Goal: Task Accomplishment & Management: Complete application form

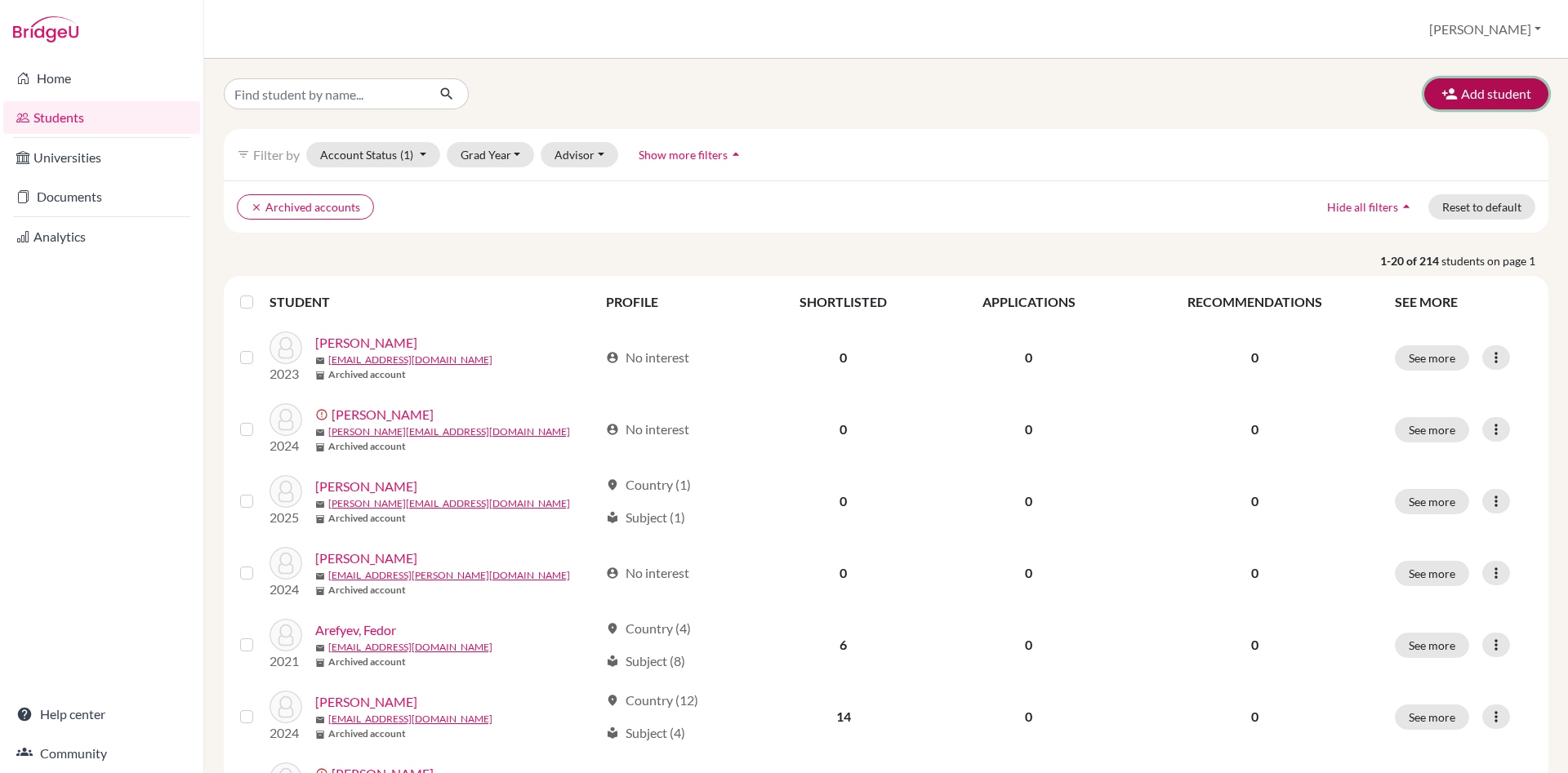
click at [1517, 90] on button "Add student" at bounding box center [1486, 94] width 124 height 31
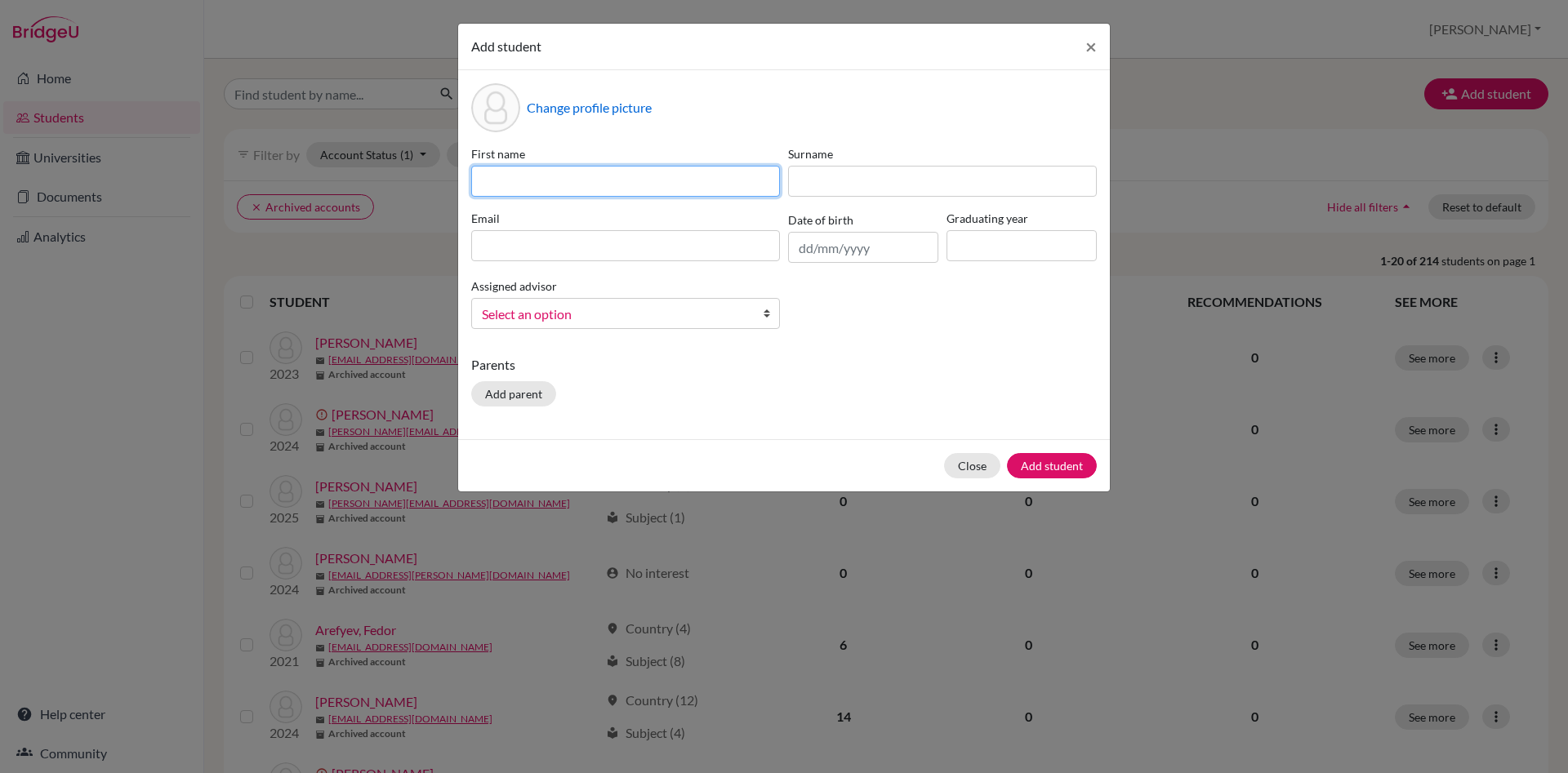
click at [507, 176] on input at bounding box center [625, 182] width 309 height 31
type input "Sofia"
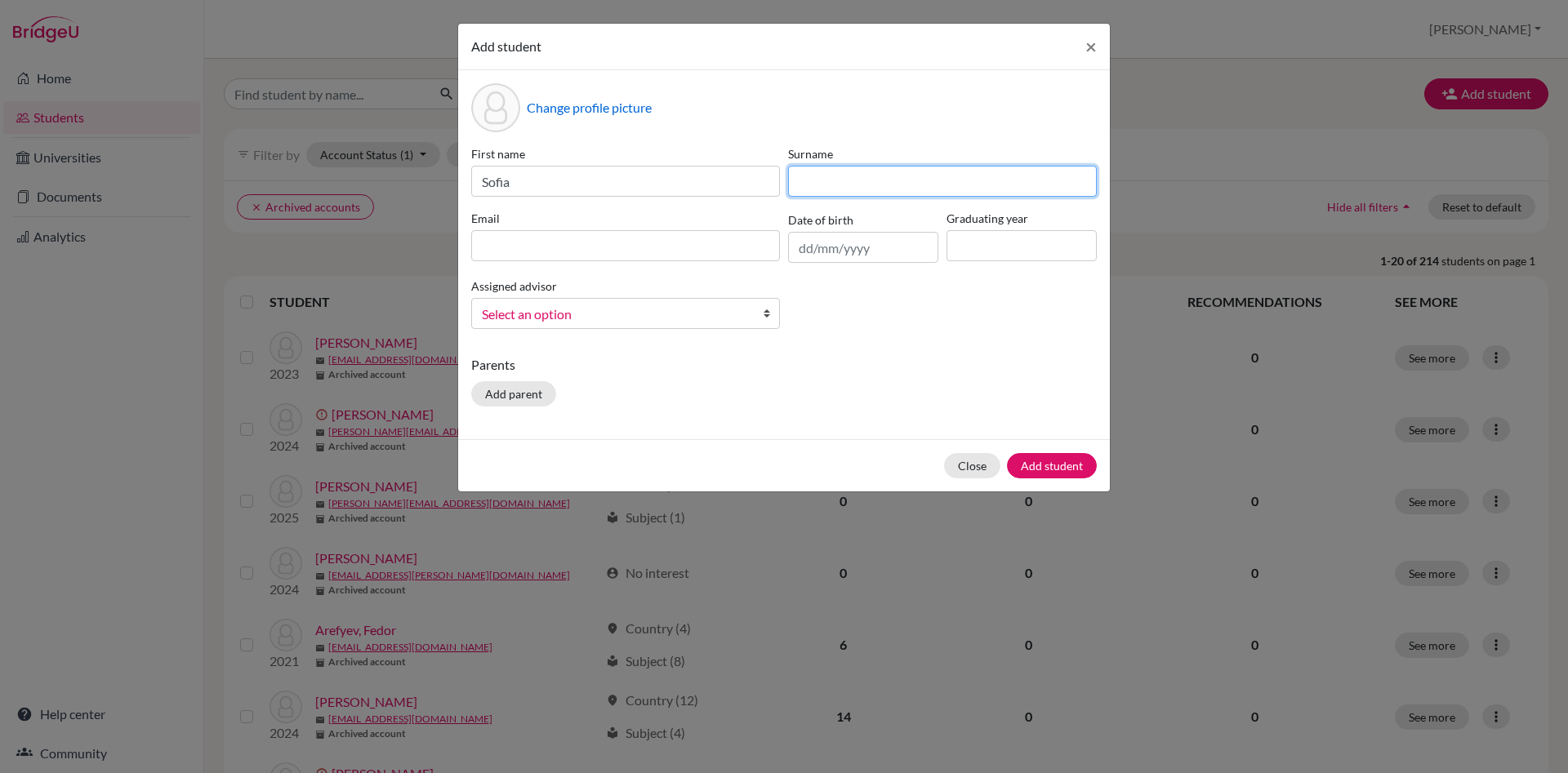
click at [842, 178] on input at bounding box center [942, 182] width 309 height 31
click at [565, 247] on input at bounding box center [625, 246] width 309 height 31
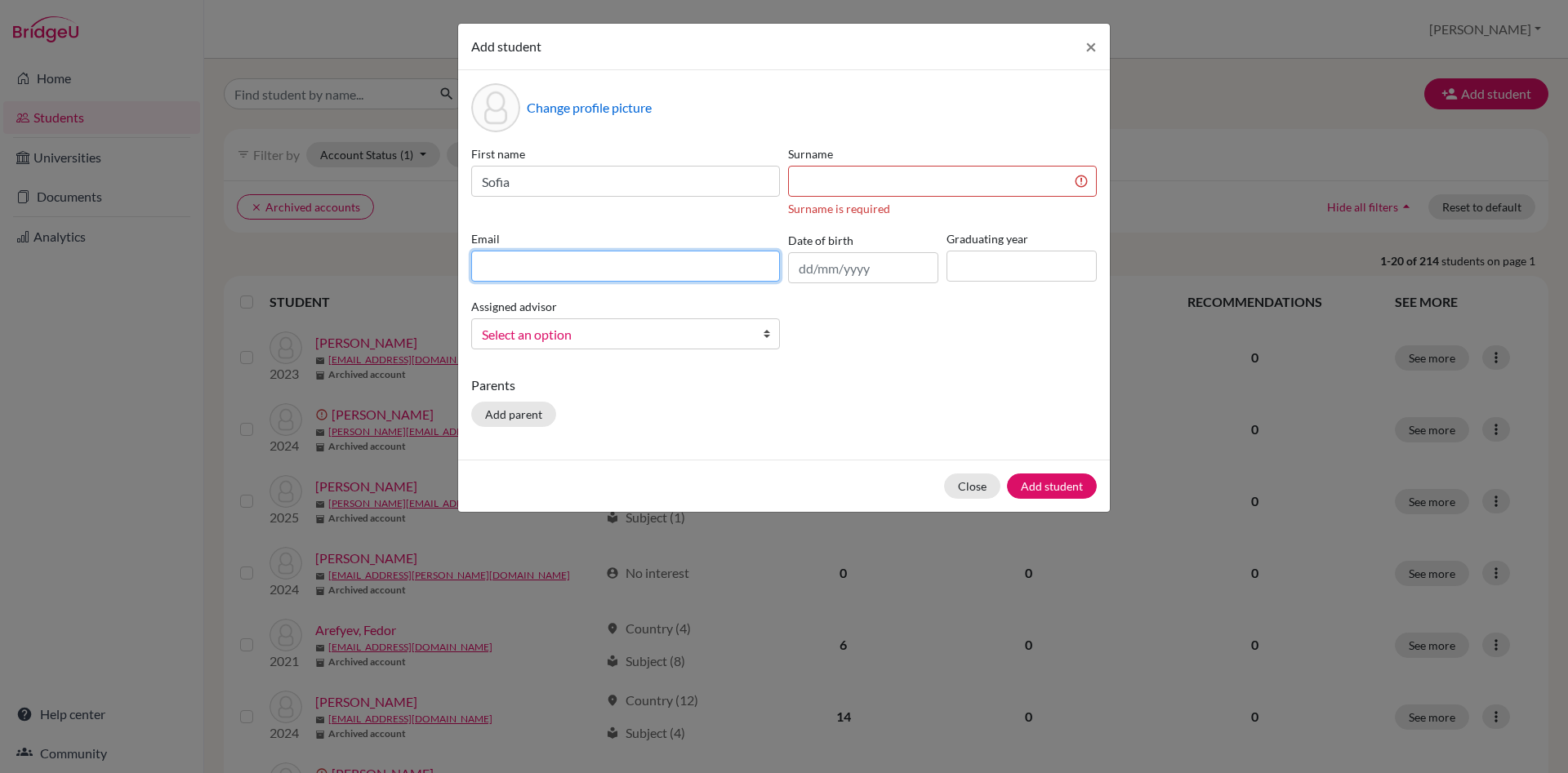
click at [505, 264] on input at bounding box center [625, 266] width 309 height 31
paste input "[PERSON_NAME][EMAIL_ADDRESS][DOMAIN_NAME]"
type input "[PERSON_NAME][EMAIL_ADDRESS][DOMAIN_NAME]"
click at [814, 176] on input at bounding box center [942, 182] width 309 height 31
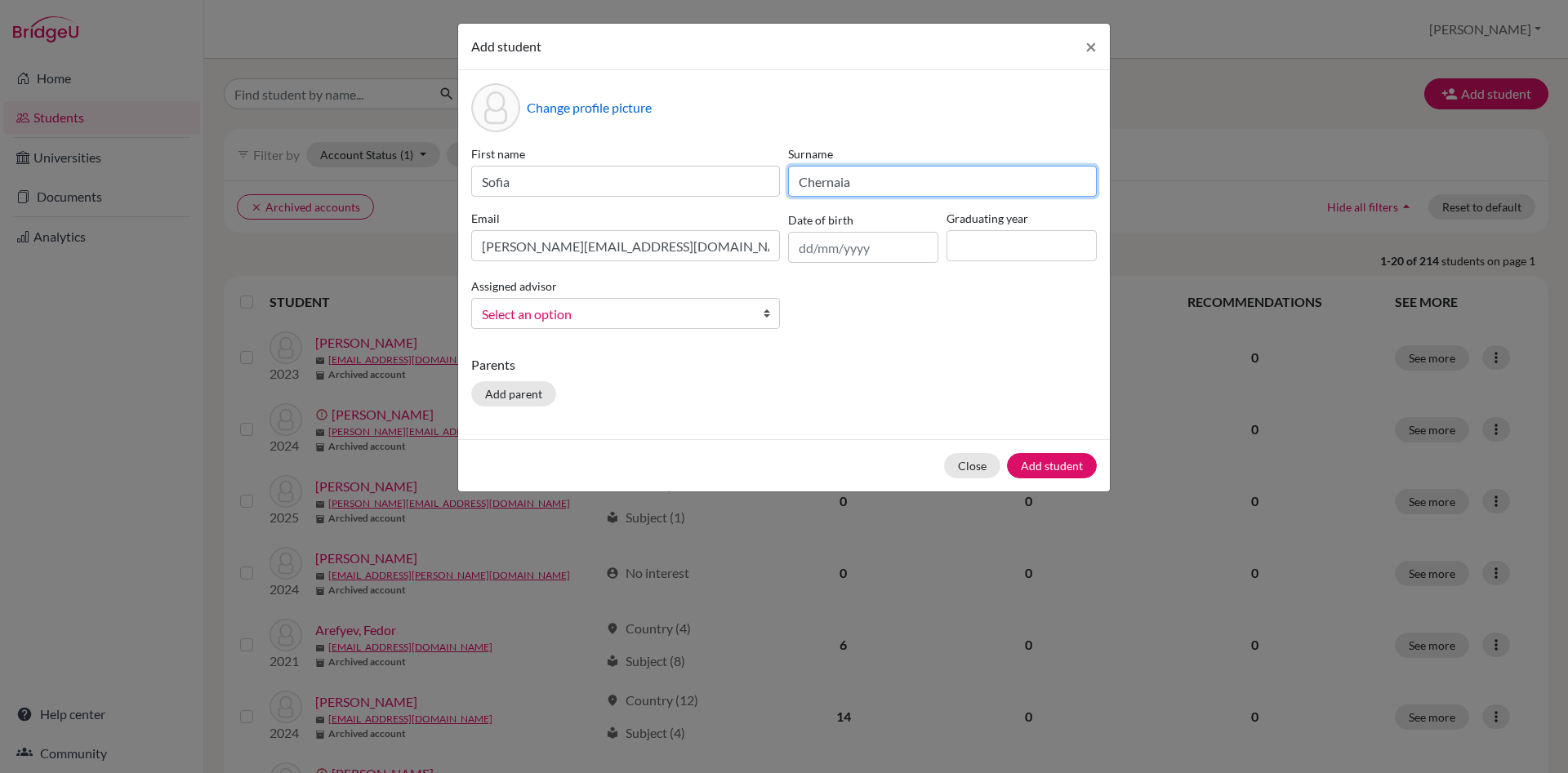
type input "Chernaia"
click at [992, 245] on input at bounding box center [1021, 246] width 150 height 31
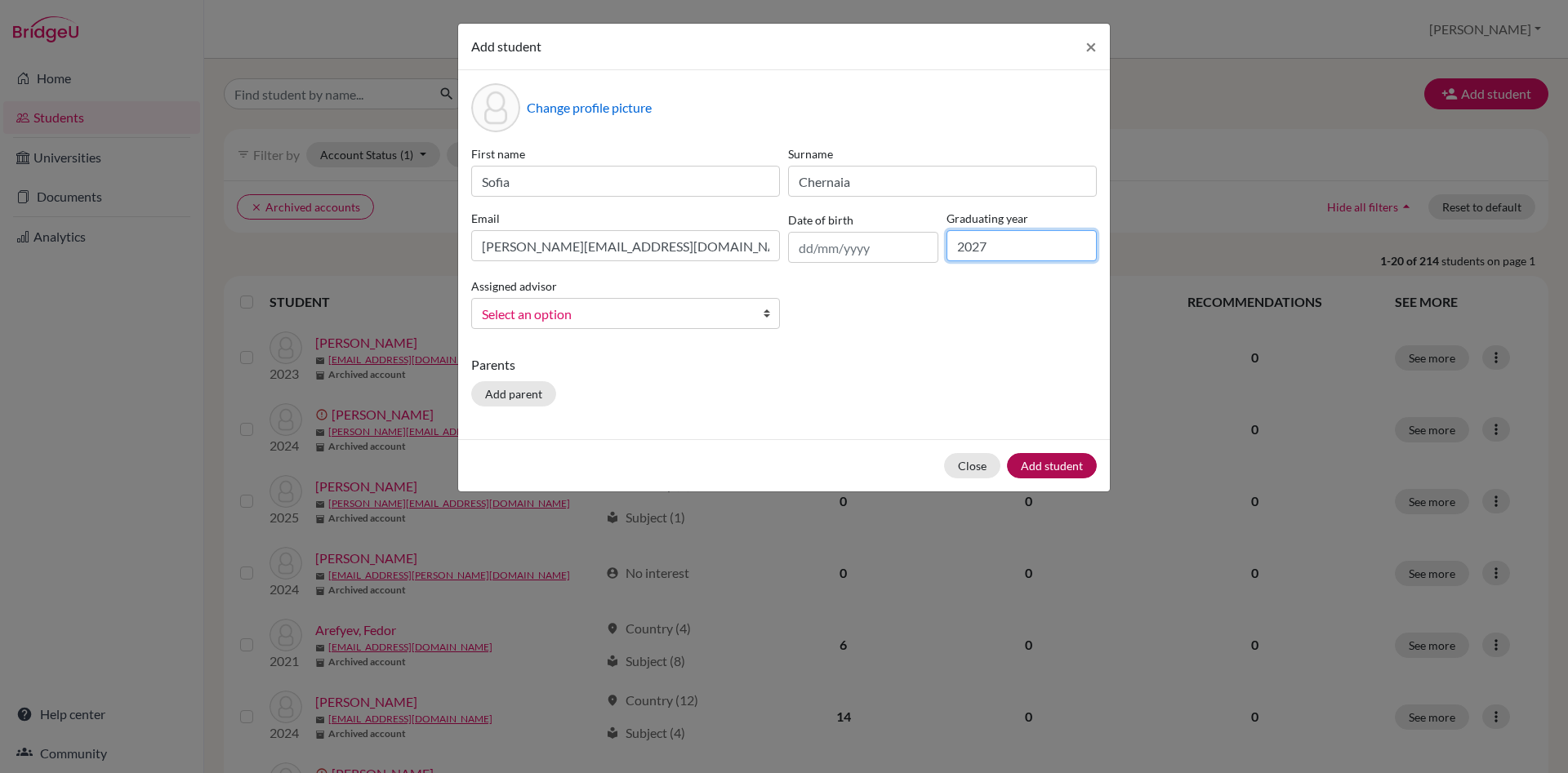
type input "2027"
click at [1050, 458] on button "Add student" at bounding box center [1051, 465] width 89 height 25
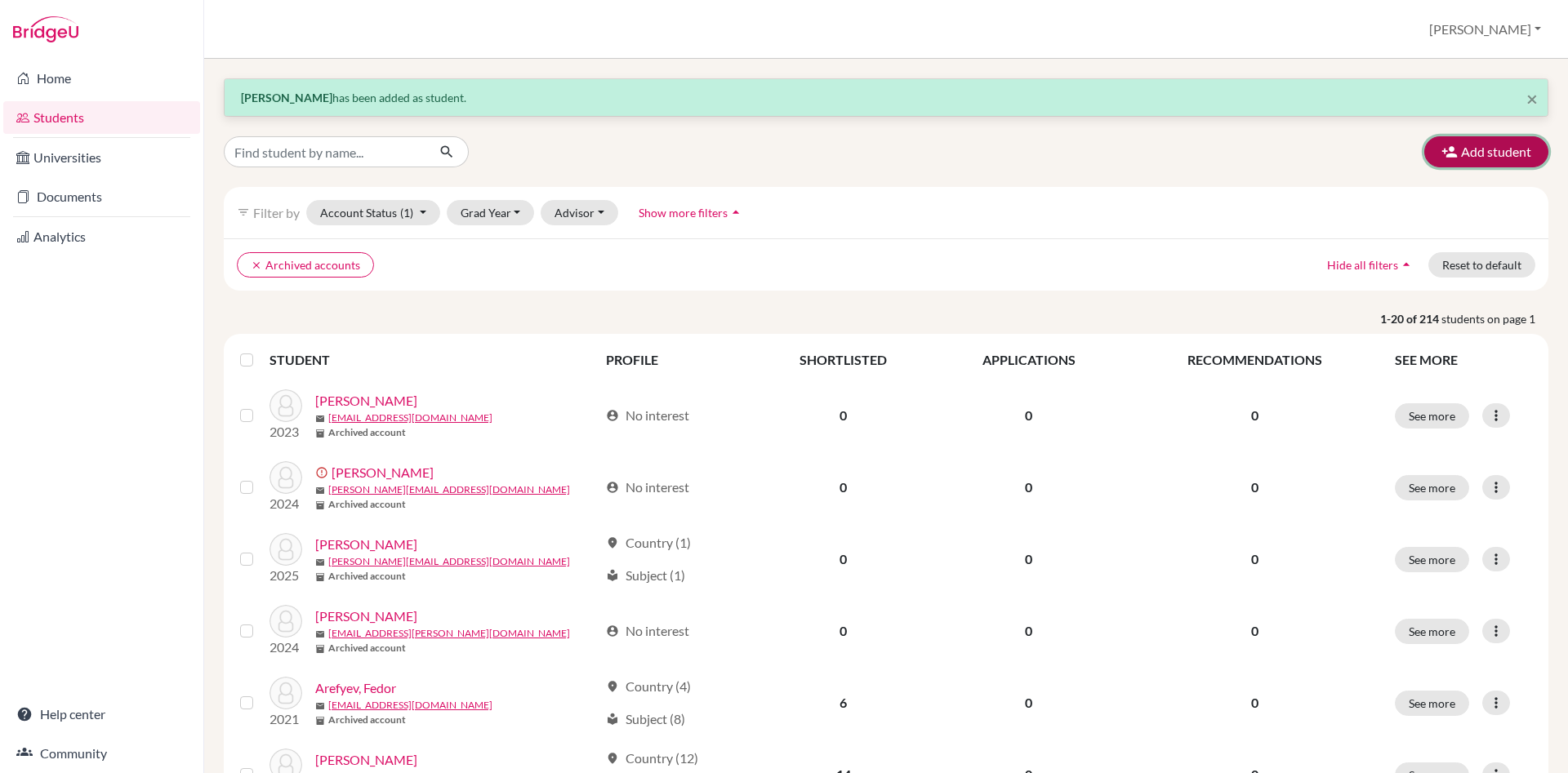
click at [1481, 146] on button "Add student" at bounding box center [1486, 152] width 124 height 31
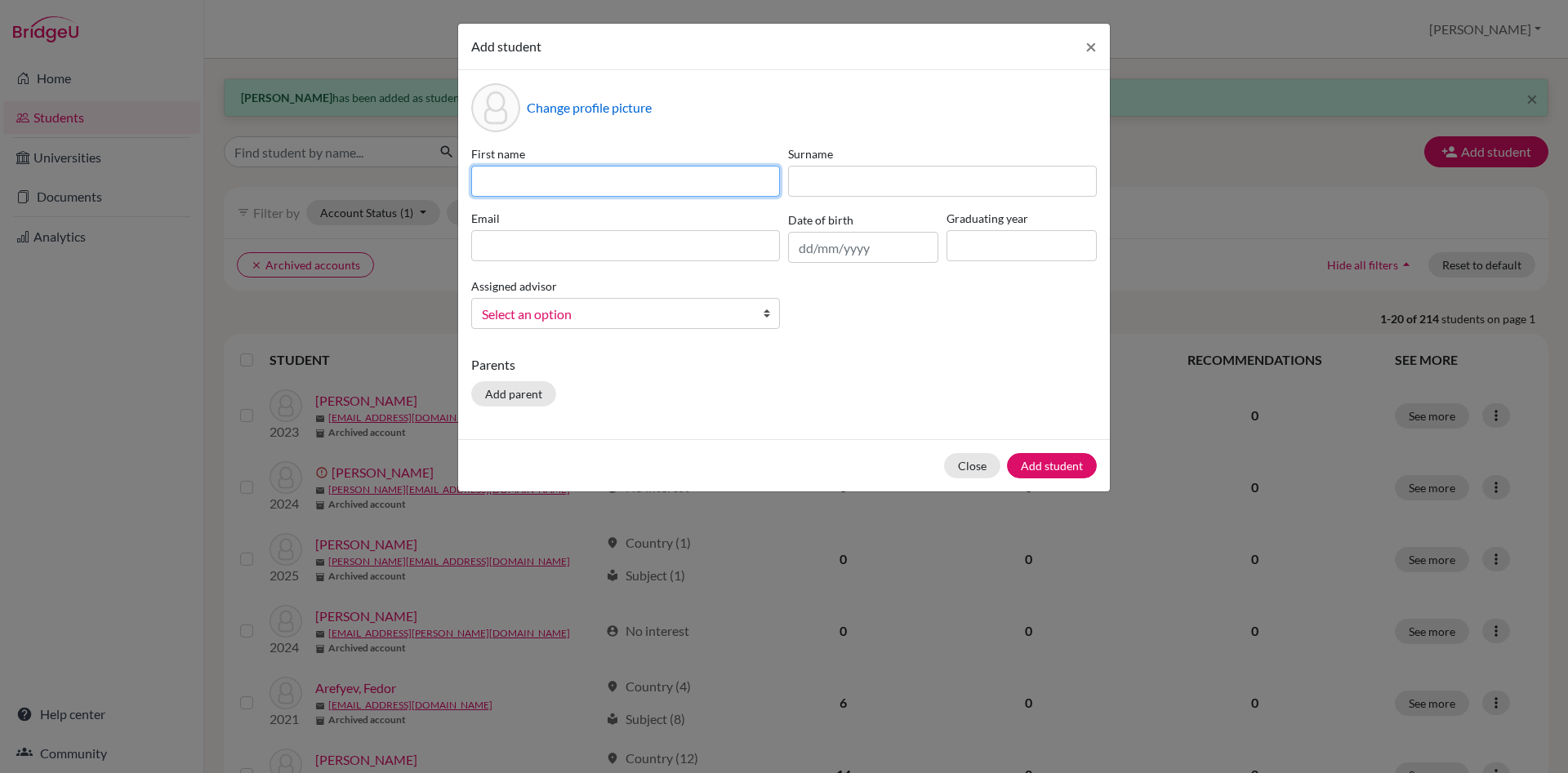
click at [507, 176] on input at bounding box center [625, 182] width 309 height 31
type input "[PERSON_NAME]"
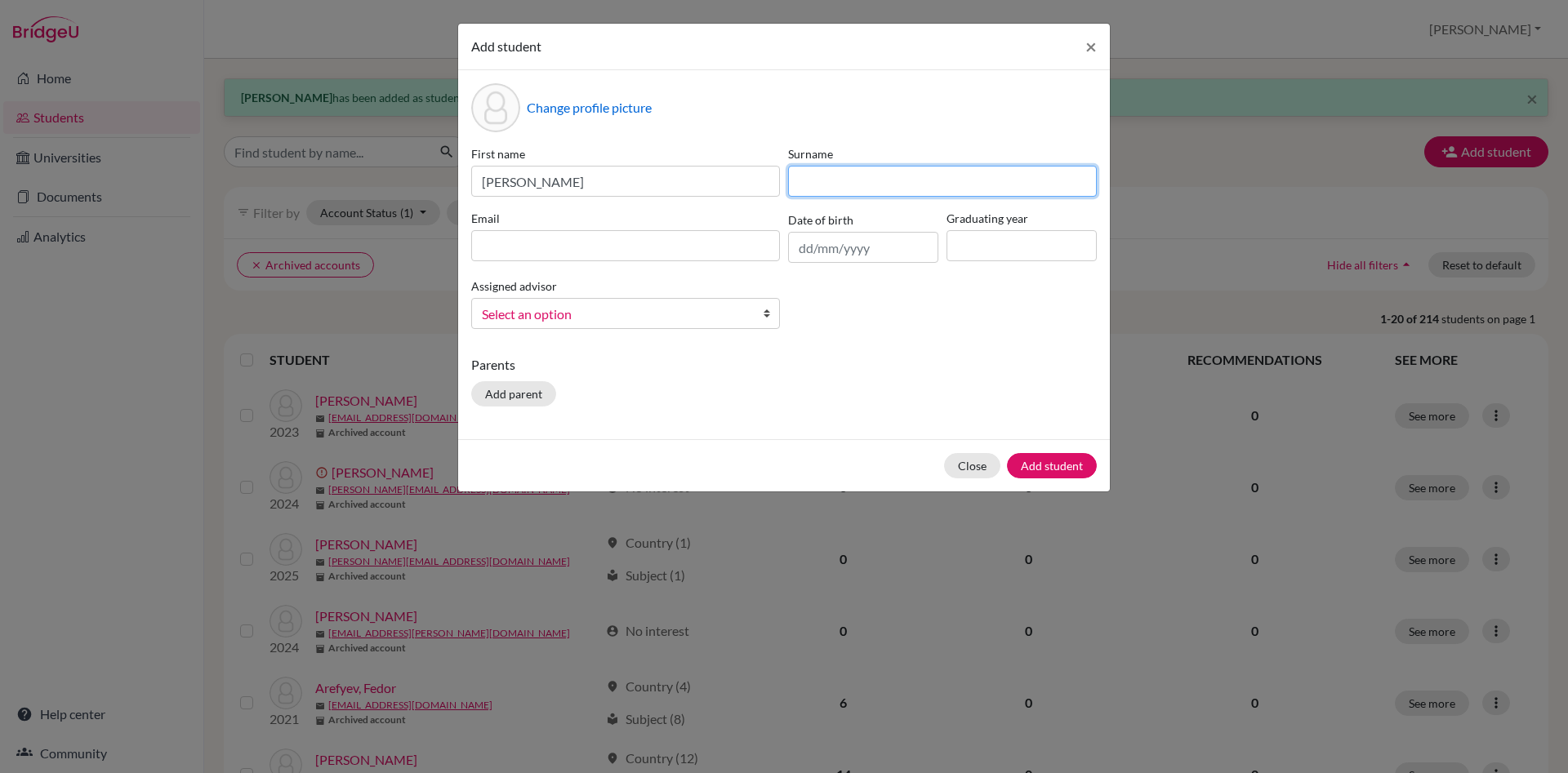
click at [839, 182] on input at bounding box center [942, 182] width 309 height 31
type input "Muratoglu"
click at [555, 246] on input at bounding box center [625, 246] width 309 height 31
paste input "[EMAIL_ADDRESS][DOMAIN_NAME]"
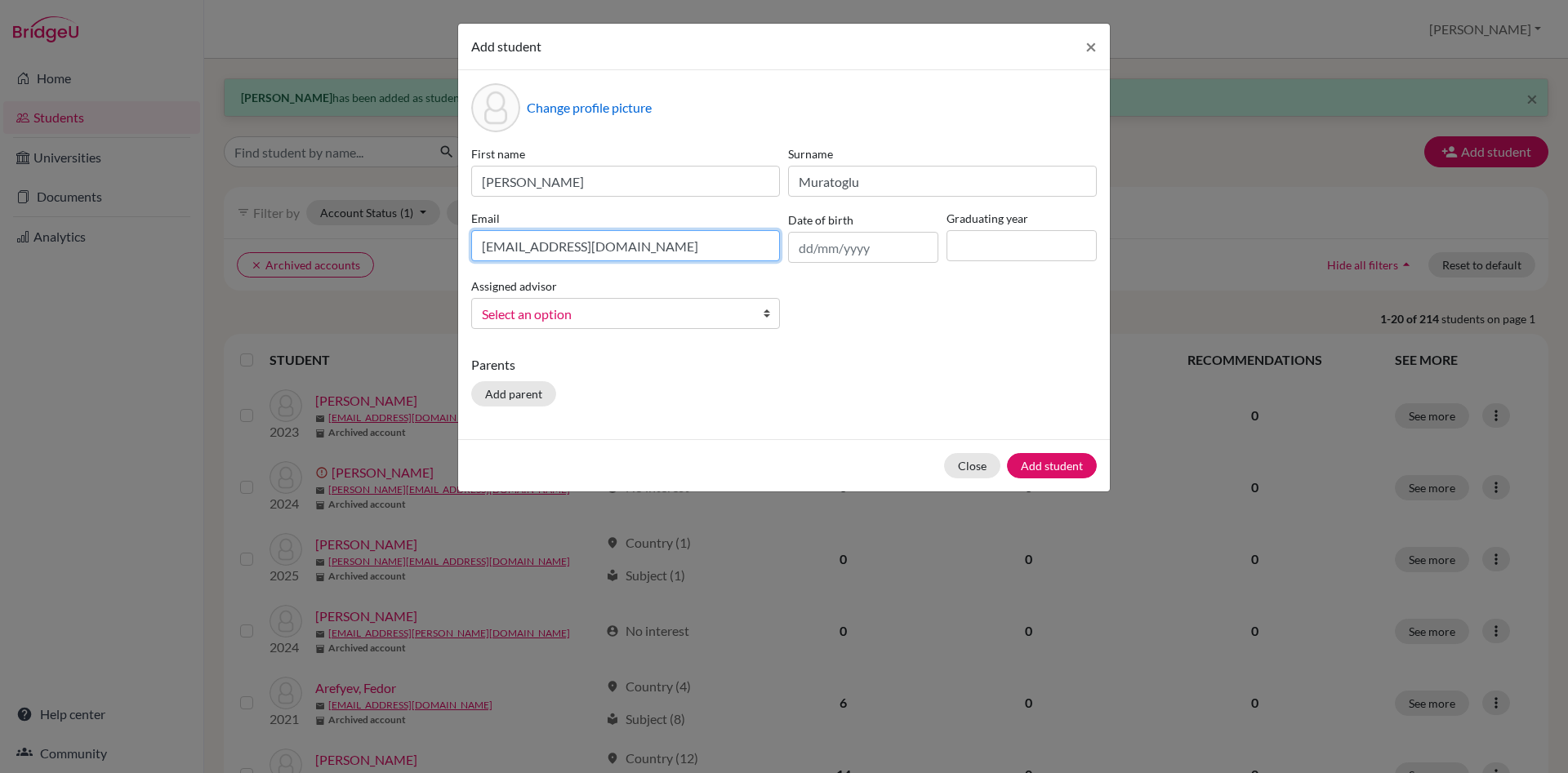
type input "[EMAIL_ADDRESS][DOMAIN_NAME]"
click at [976, 227] on div "Graduating year" at bounding box center [1022, 237] width 158 height 53
click at [979, 250] on input at bounding box center [1021, 246] width 150 height 31
type input "2027"
click at [1056, 470] on button "Add student" at bounding box center [1051, 465] width 89 height 25
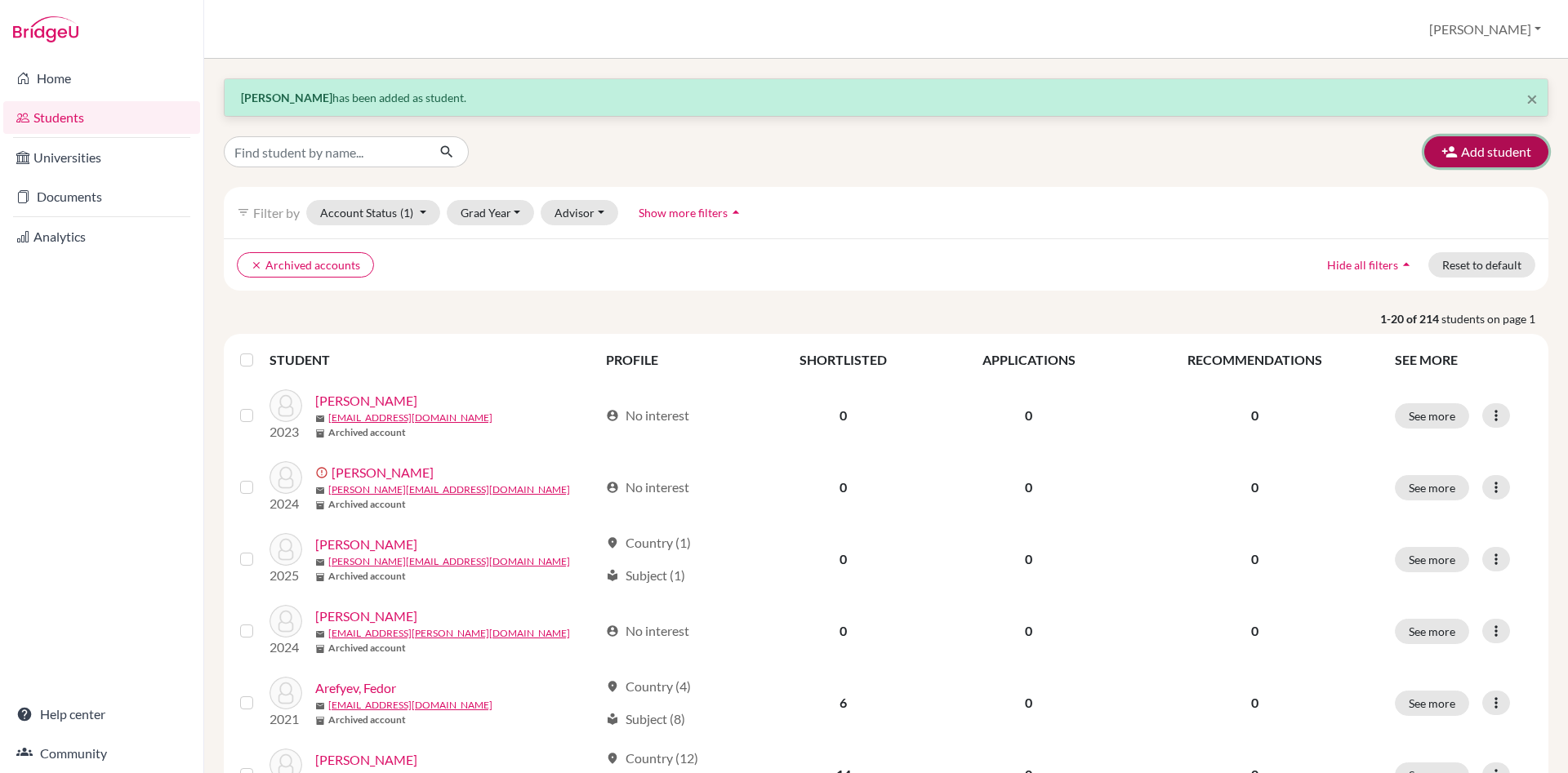
click at [1496, 147] on button "Add student" at bounding box center [1486, 152] width 124 height 31
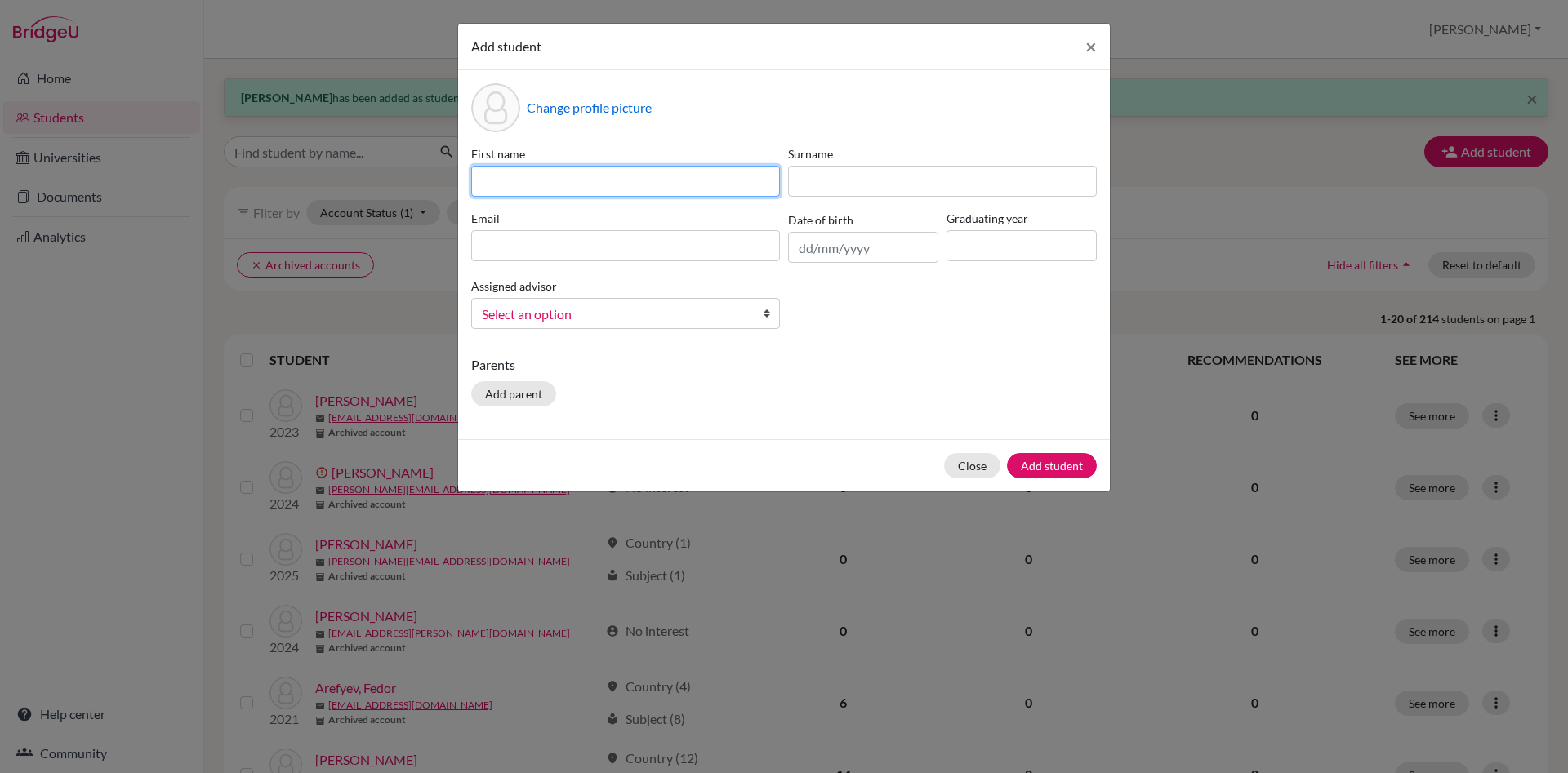
click at [506, 190] on input at bounding box center [625, 182] width 309 height 31
type input "[PERSON_NAME] [PERSON_NAME]"
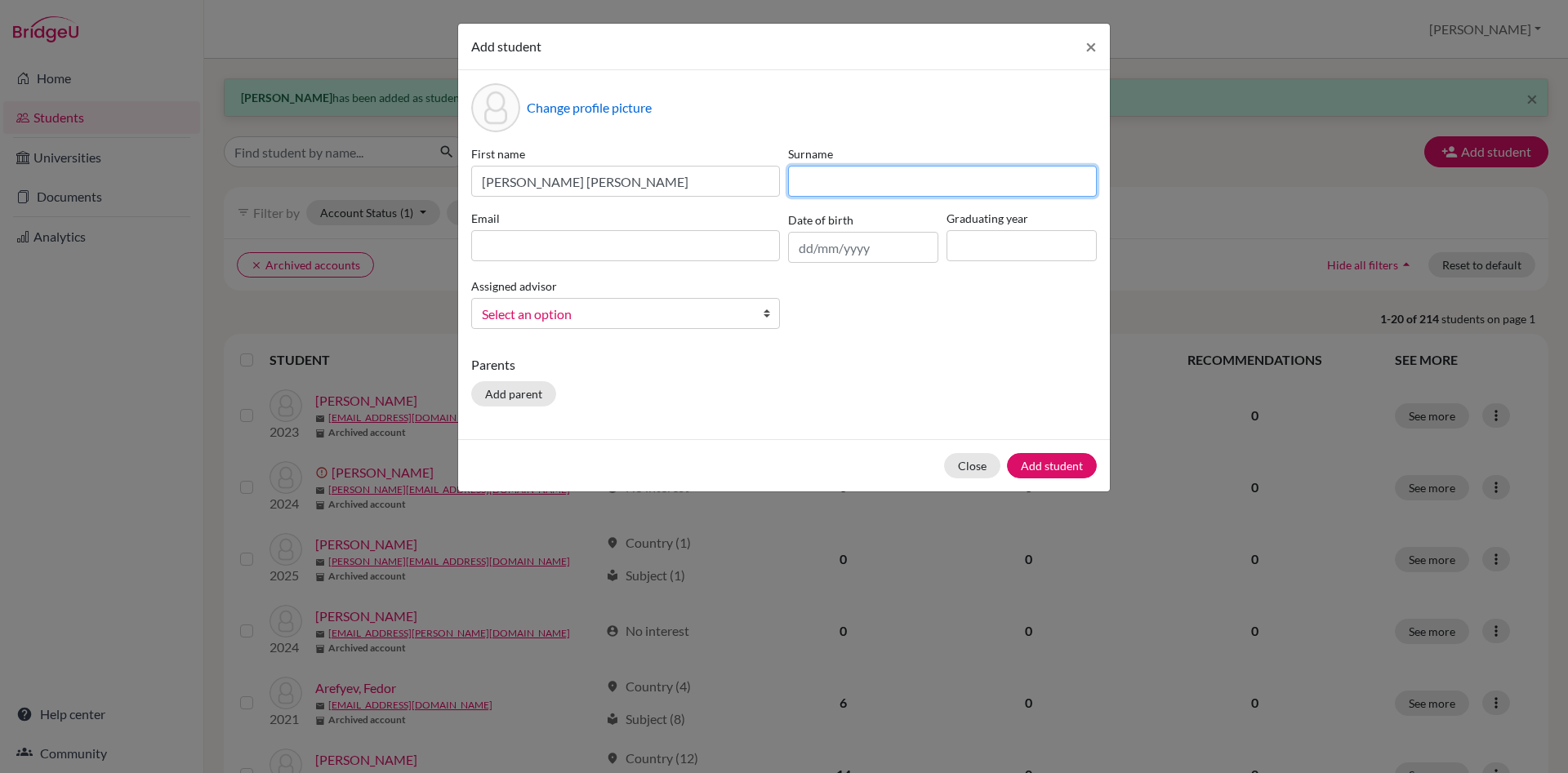
click at [831, 188] on input at bounding box center [942, 182] width 309 height 31
type input "[PERSON_NAME] [PERSON_NAME]"
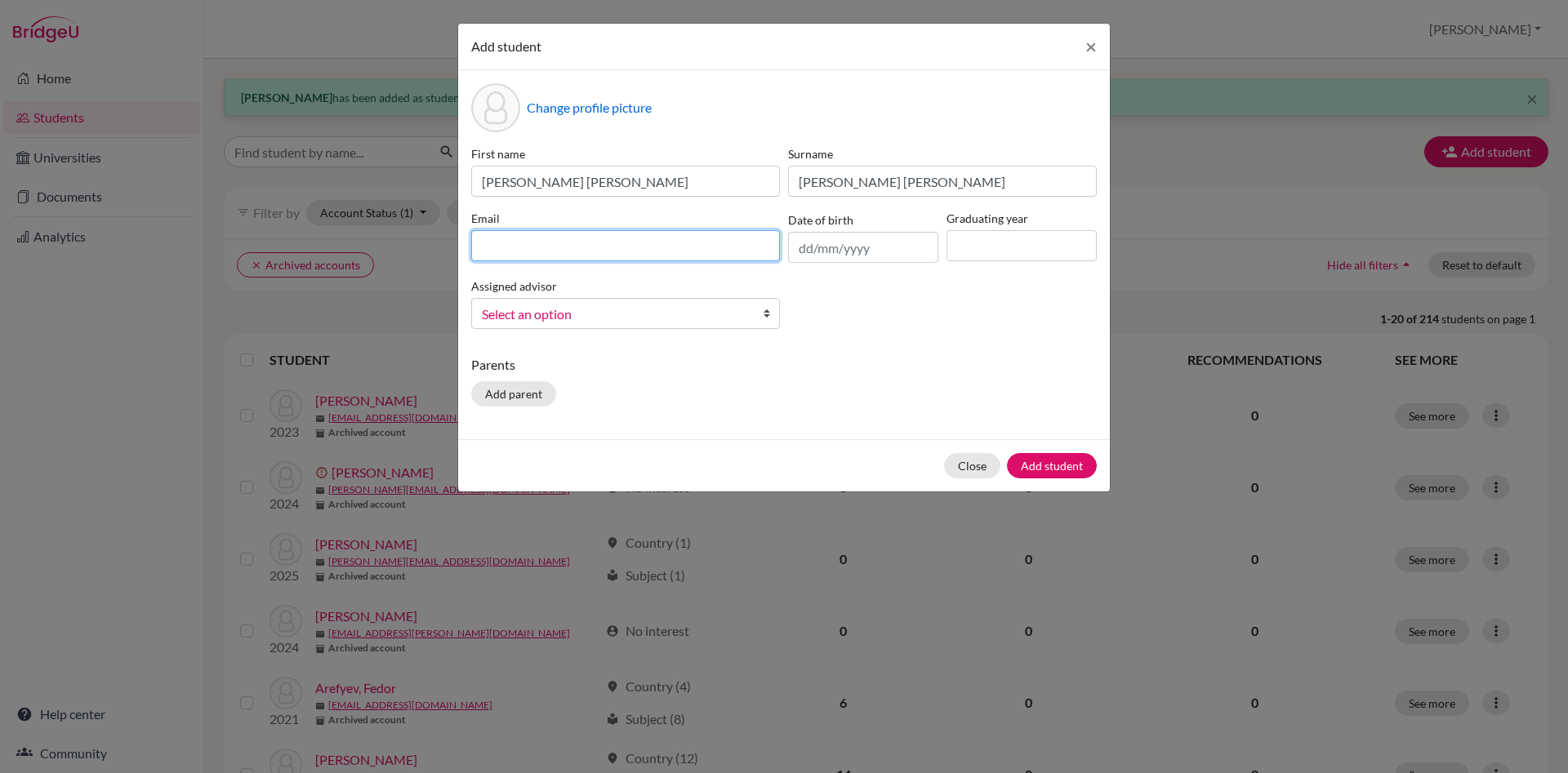
click at [495, 237] on input at bounding box center [625, 246] width 309 height 31
paste input "[PERSON_NAME][EMAIL_ADDRESS][PERSON_NAME][DOMAIN_NAME]"
type input "[PERSON_NAME][EMAIL_ADDRESS][PERSON_NAME][DOMAIN_NAME]"
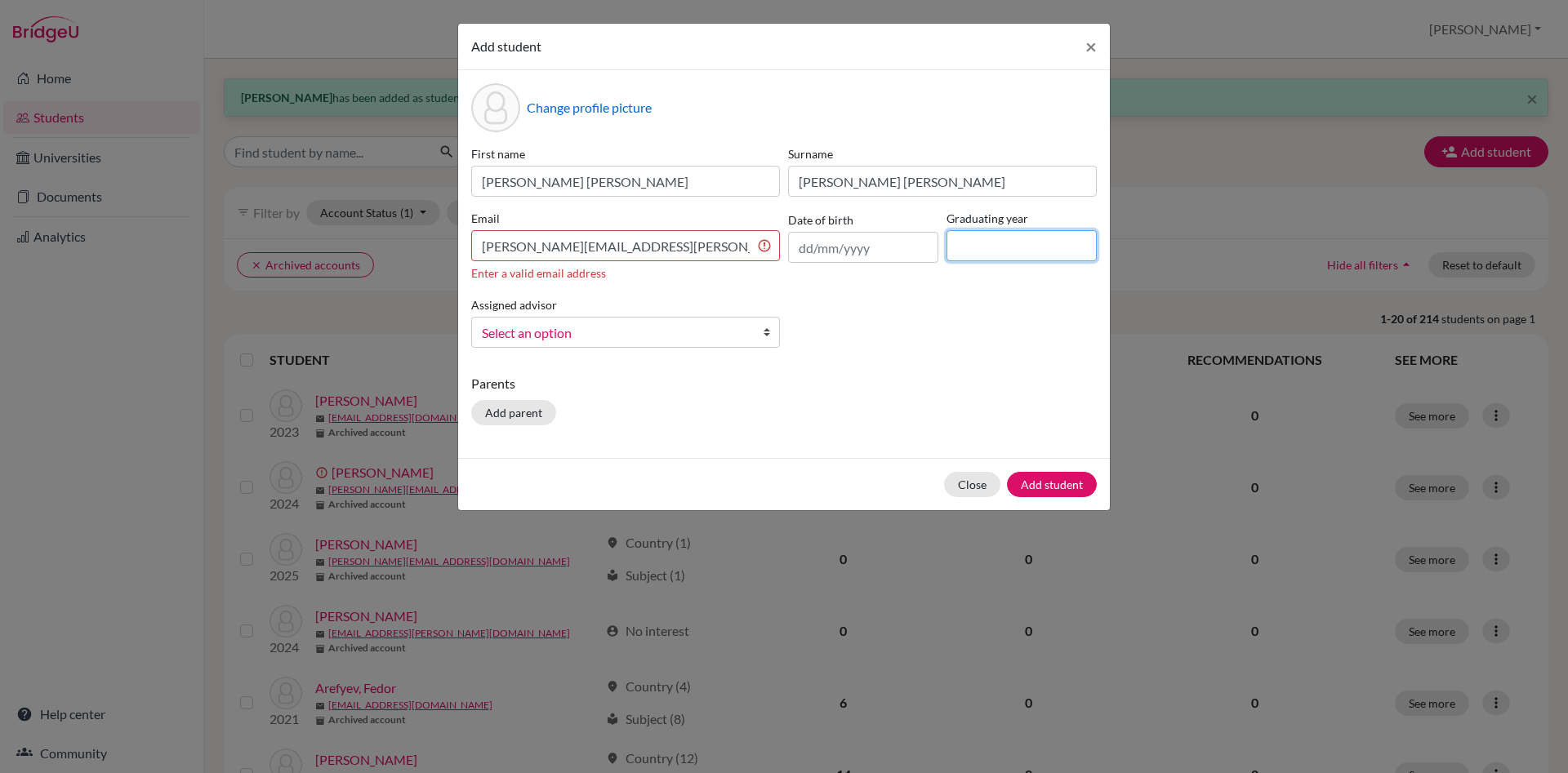
click at [969, 238] on input at bounding box center [1021, 246] width 150 height 31
type input "2027"
click at [766, 330] on b at bounding box center [771, 333] width 17 height 29
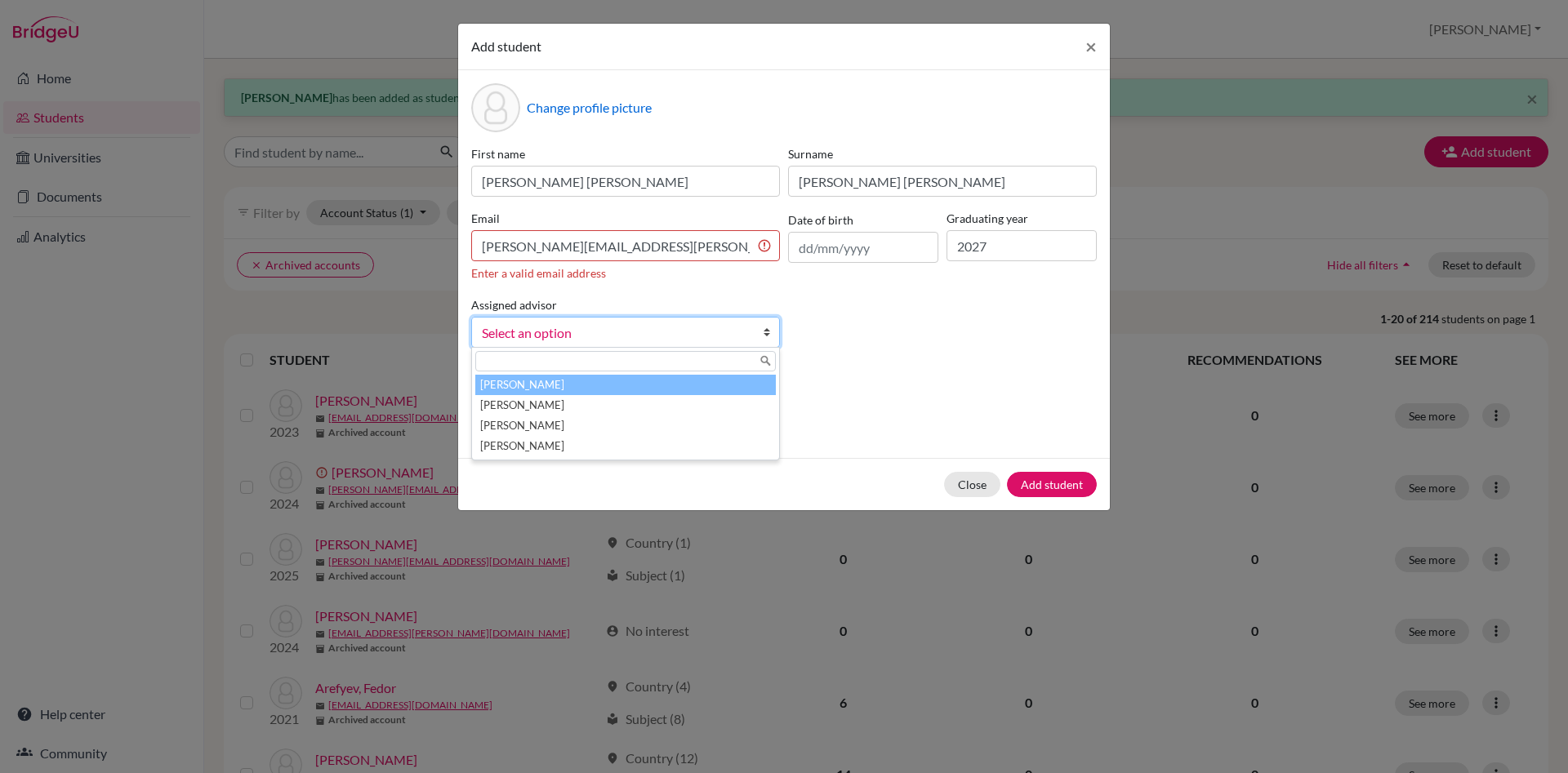
click at [672, 391] on li "[PERSON_NAME]" at bounding box center [626, 385] width 300 height 20
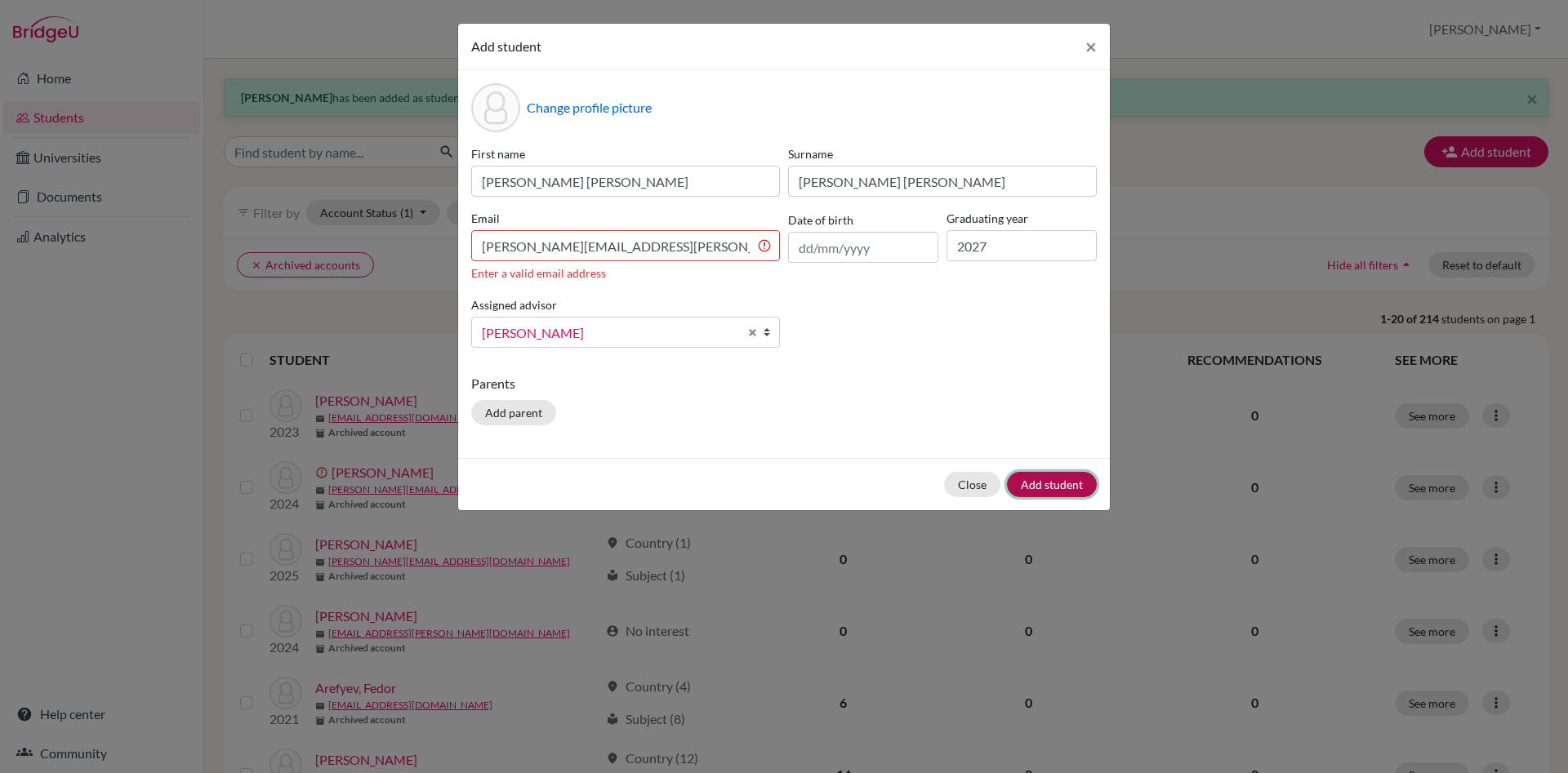
click at [1044, 478] on button "Add student" at bounding box center [1051, 484] width 89 height 25
click at [701, 241] on input "[PERSON_NAME][EMAIL_ADDRESS][PERSON_NAME][DOMAIN_NAME]" at bounding box center [625, 246] width 309 height 31
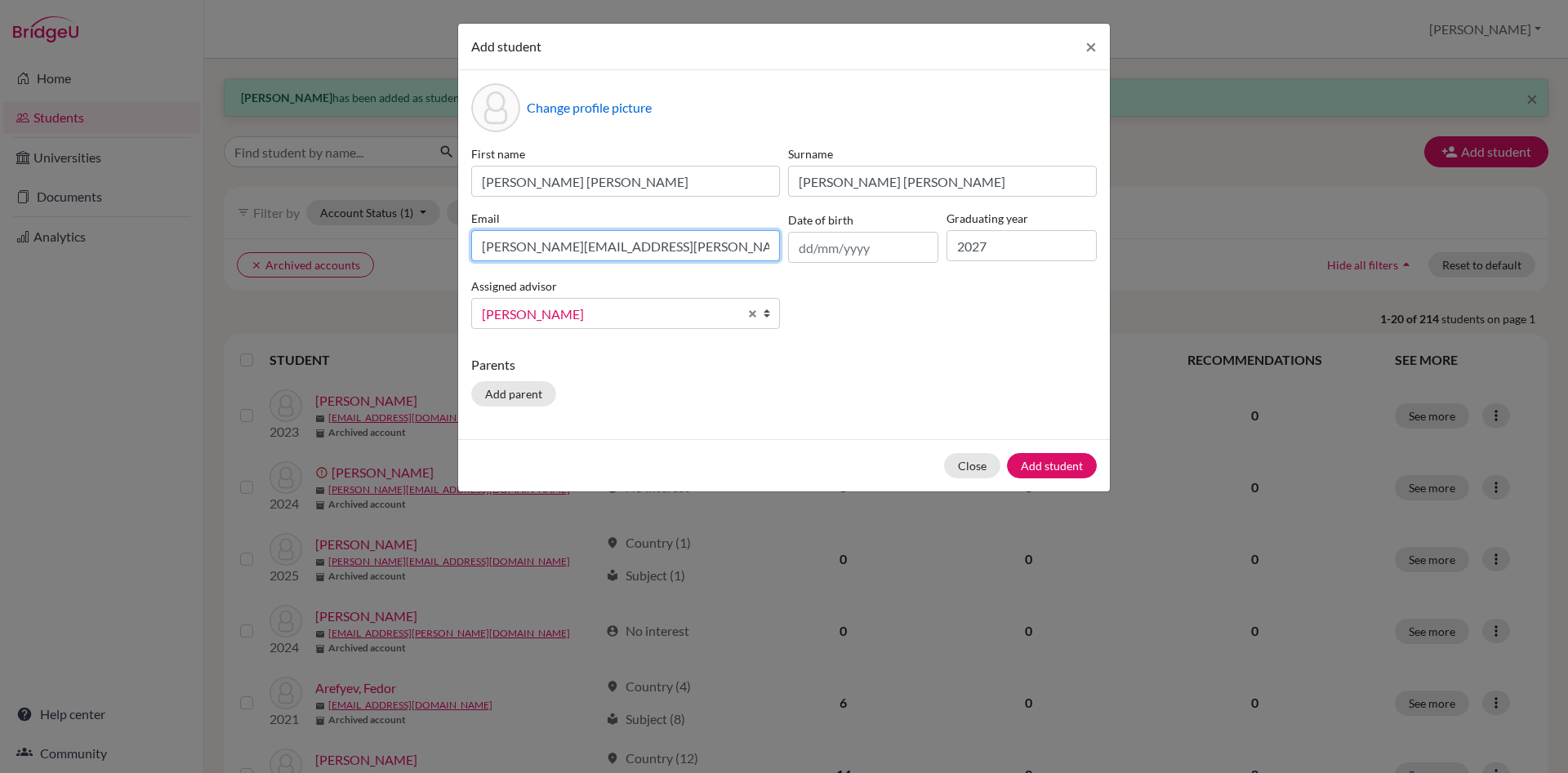
click at [486, 244] on input "[PERSON_NAME][EMAIL_ADDRESS][PERSON_NAME][DOMAIN_NAME]" at bounding box center [625, 246] width 309 height 31
type input "[PERSON_NAME][EMAIL_ADDRESS][PERSON_NAME][DOMAIN_NAME]"
click at [1059, 456] on button "Add student" at bounding box center [1051, 465] width 89 height 25
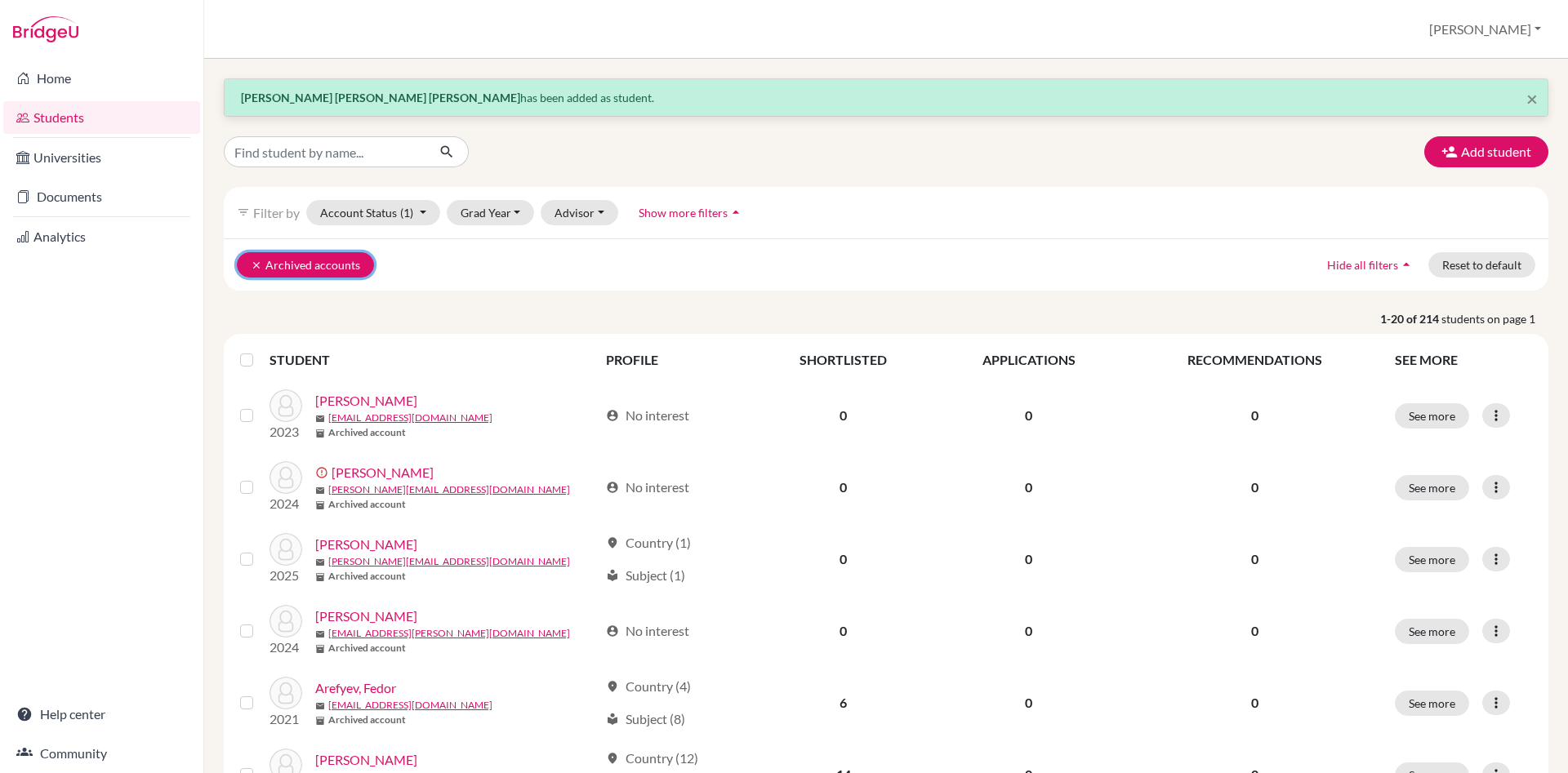
click at [256, 268] on icon "clear" at bounding box center [256, 265] width 11 height 11
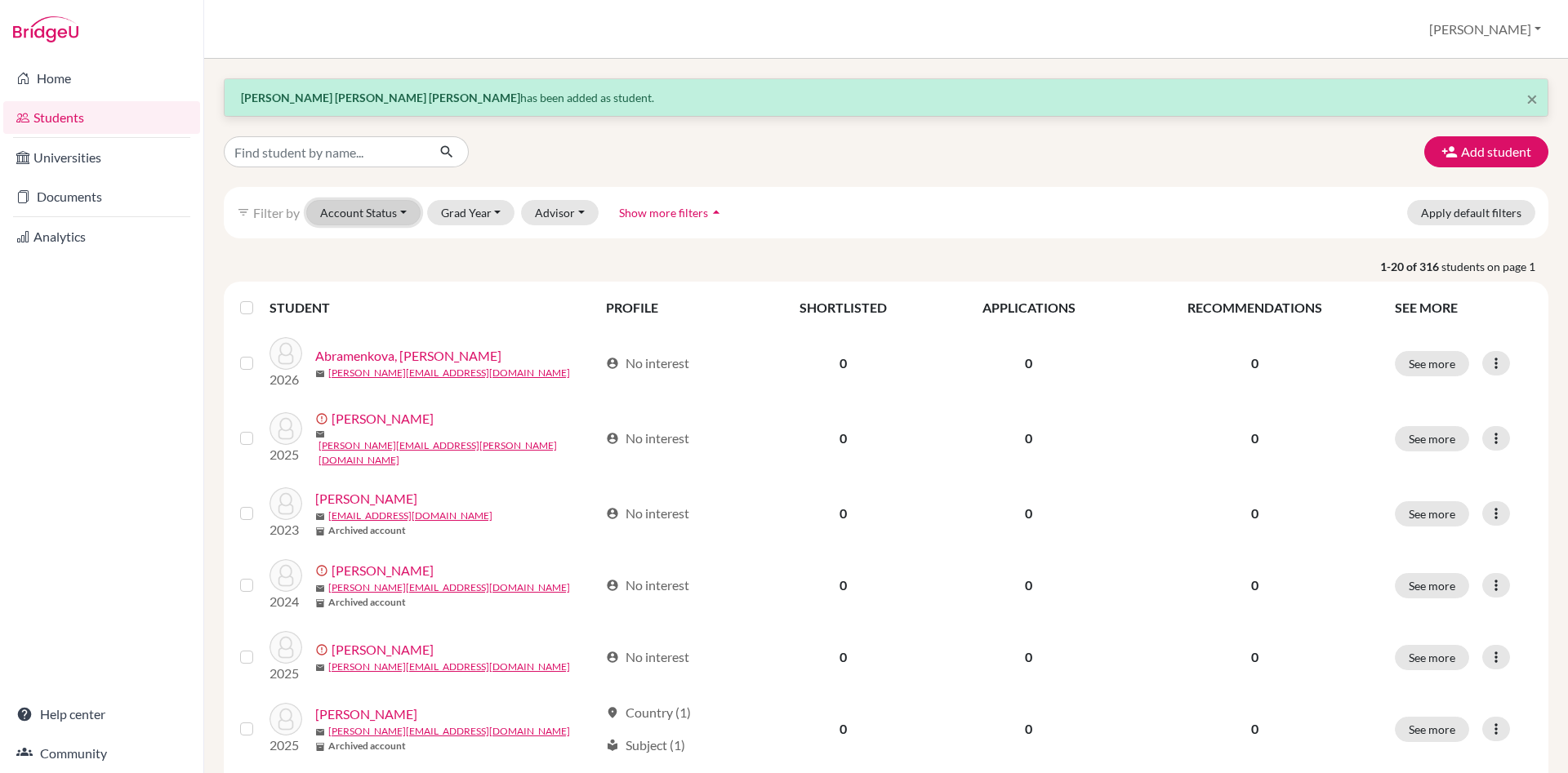
click at [401, 217] on button "Account Status" at bounding box center [363, 212] width 114 height 25
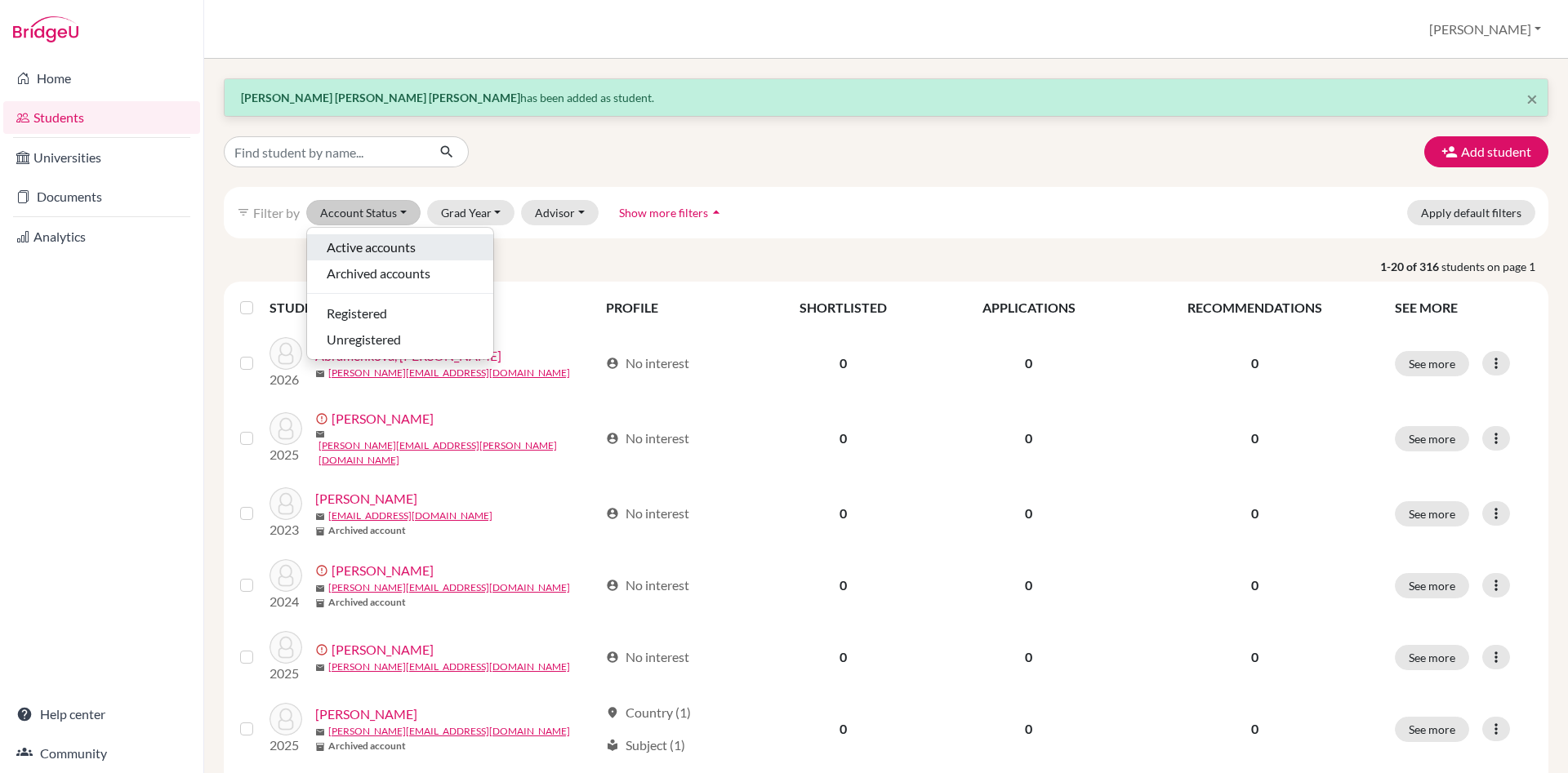
click at [401, 242] on span "Active accounts" at bounding box center [370, 247] width 89 height 19
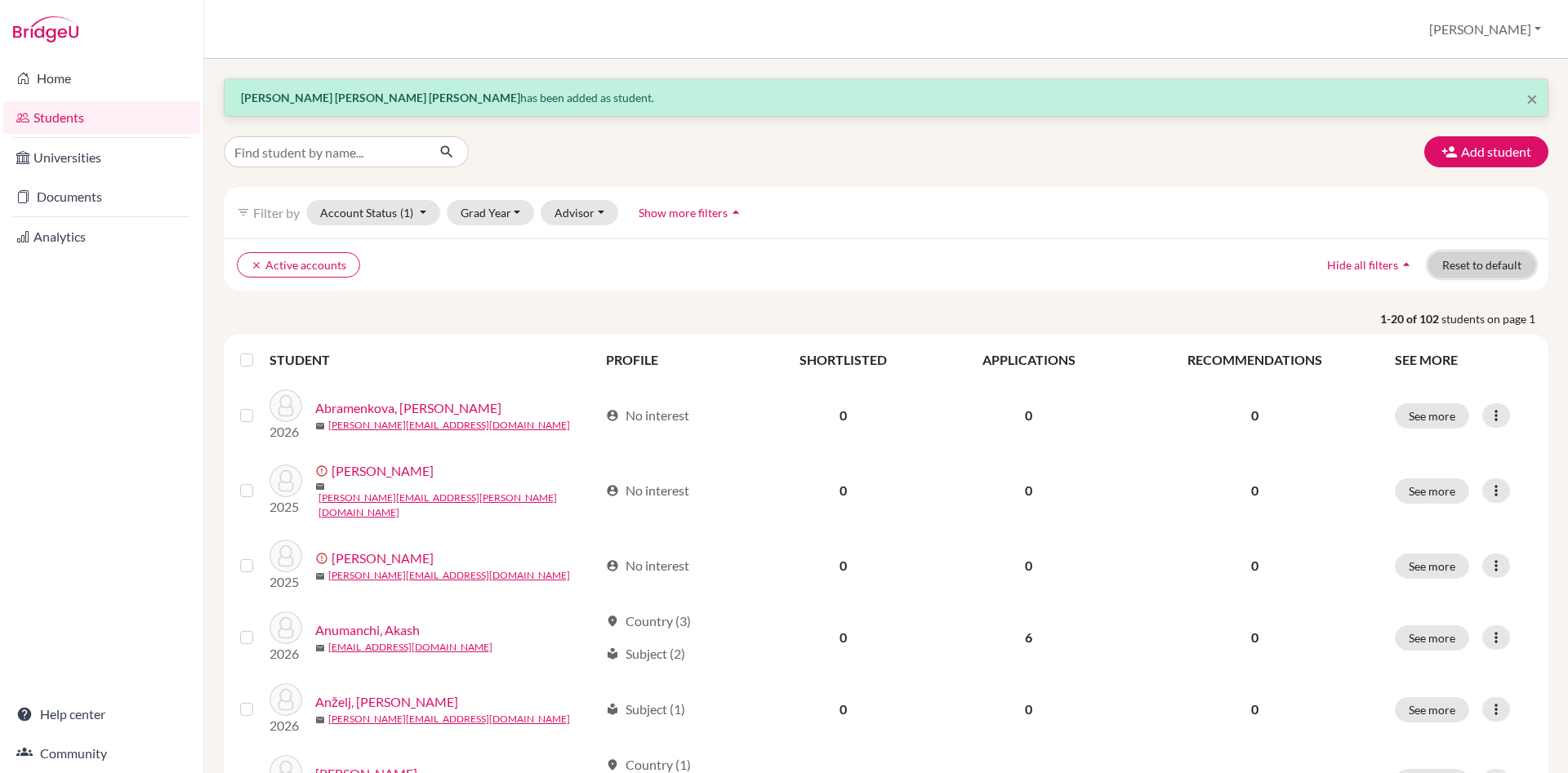
click at [1508, 269] on button "Reset to default" at bounding box center [1481, 264] width 107 height 25
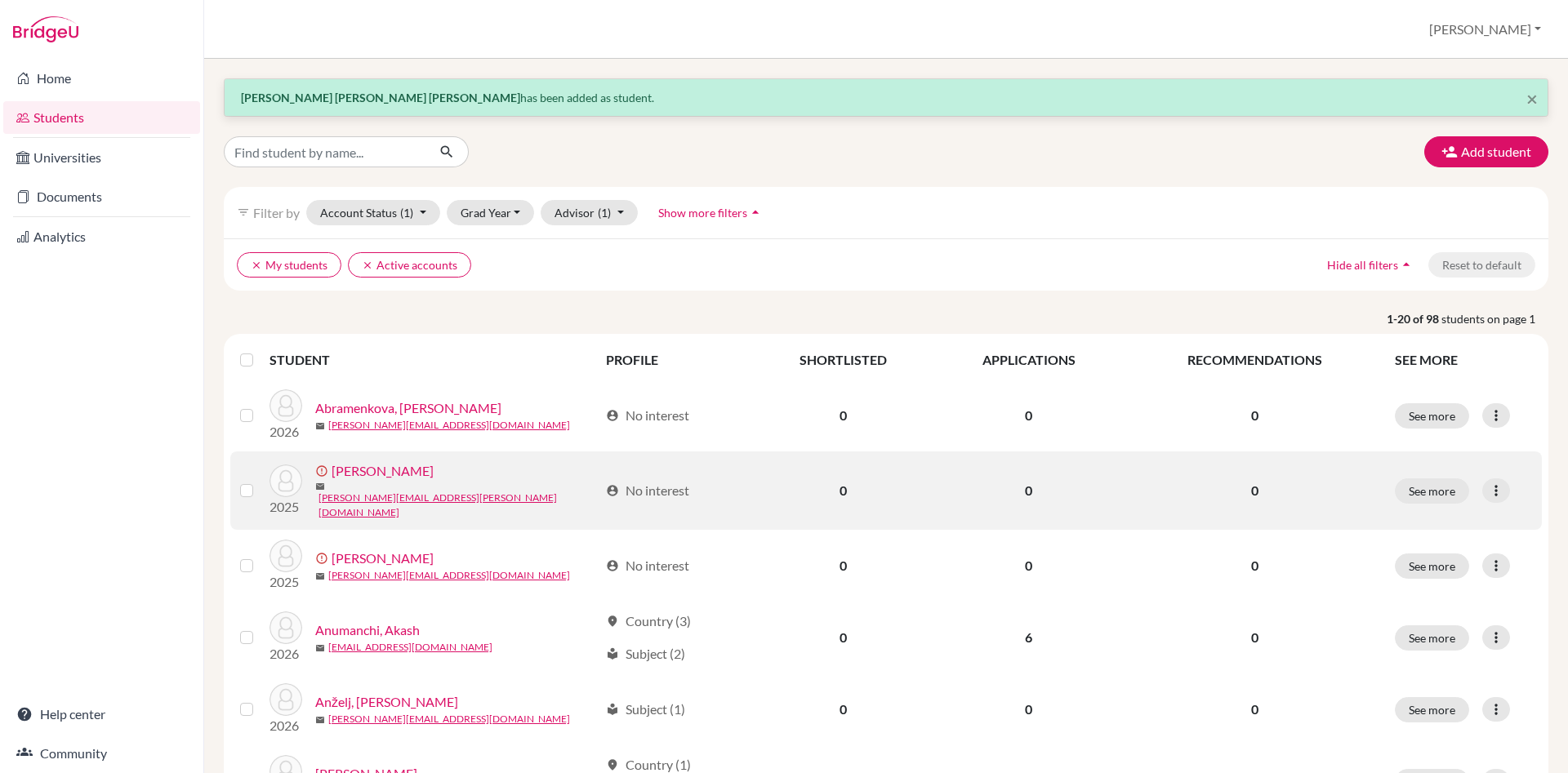
click at [260, 481] on label at bounding box center [260, 481] width 0 height 0
click at [0, 0] on input "checkbox" at bounding box center [0, 0] width 0 height 0
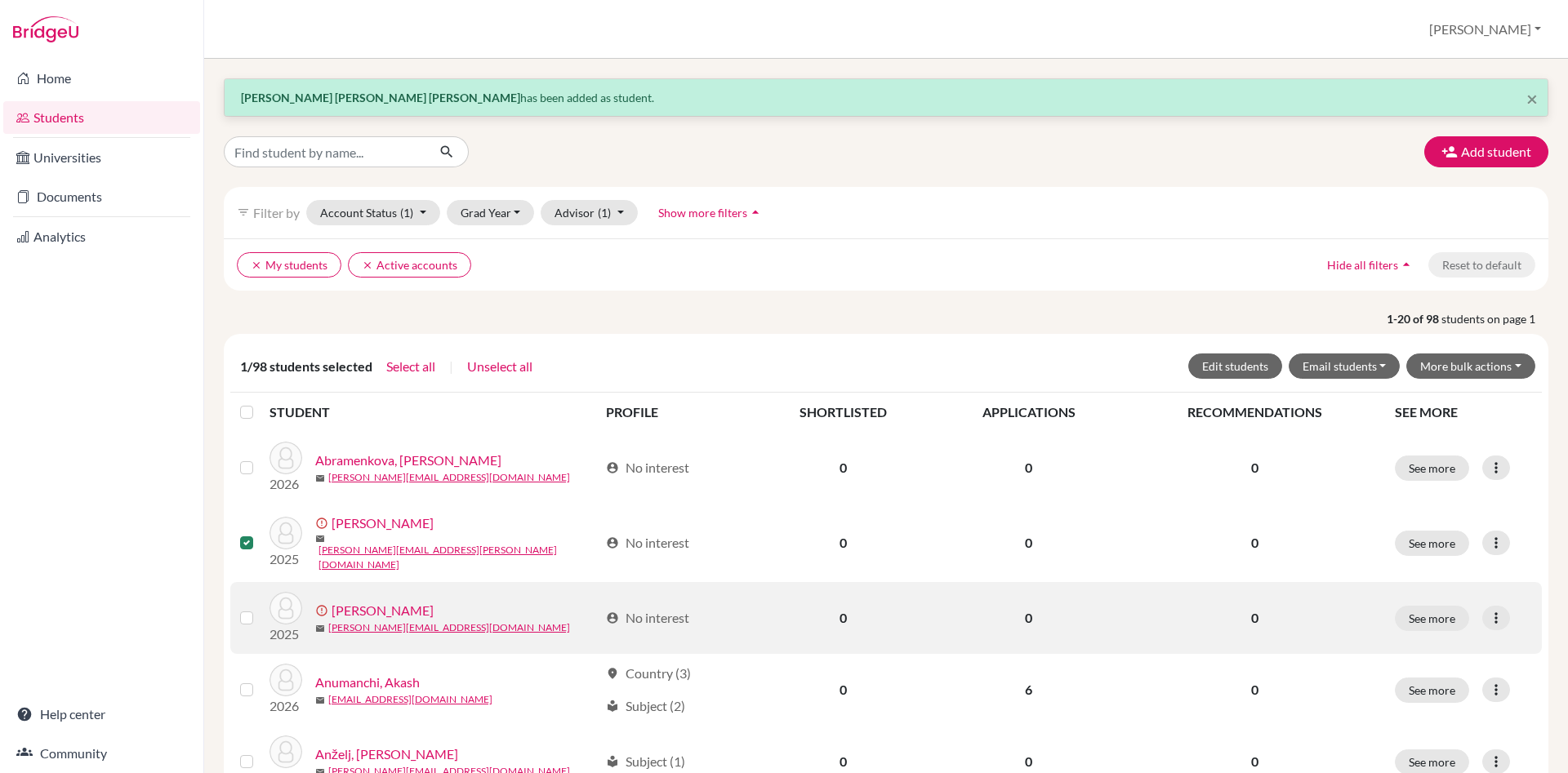
click at [260, 608] on label at bounding box center [260, 608] width 0 height 0
click at [0, 0] on input "checkbox" at bounding box center [0, 0] width 0 height 0
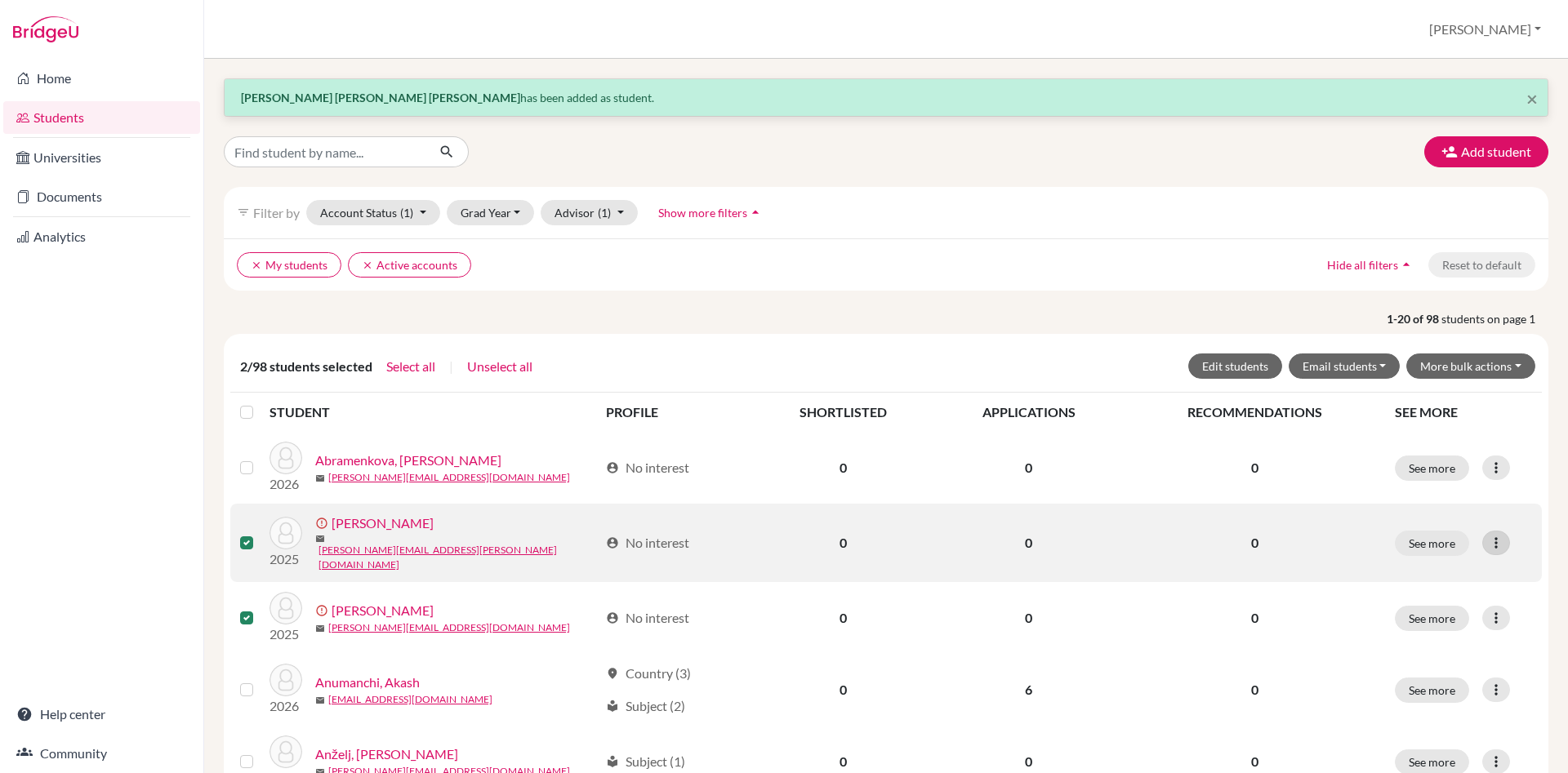
click at [1496, 542] on icon at bounding box center [1496, 543] width 17 height 17
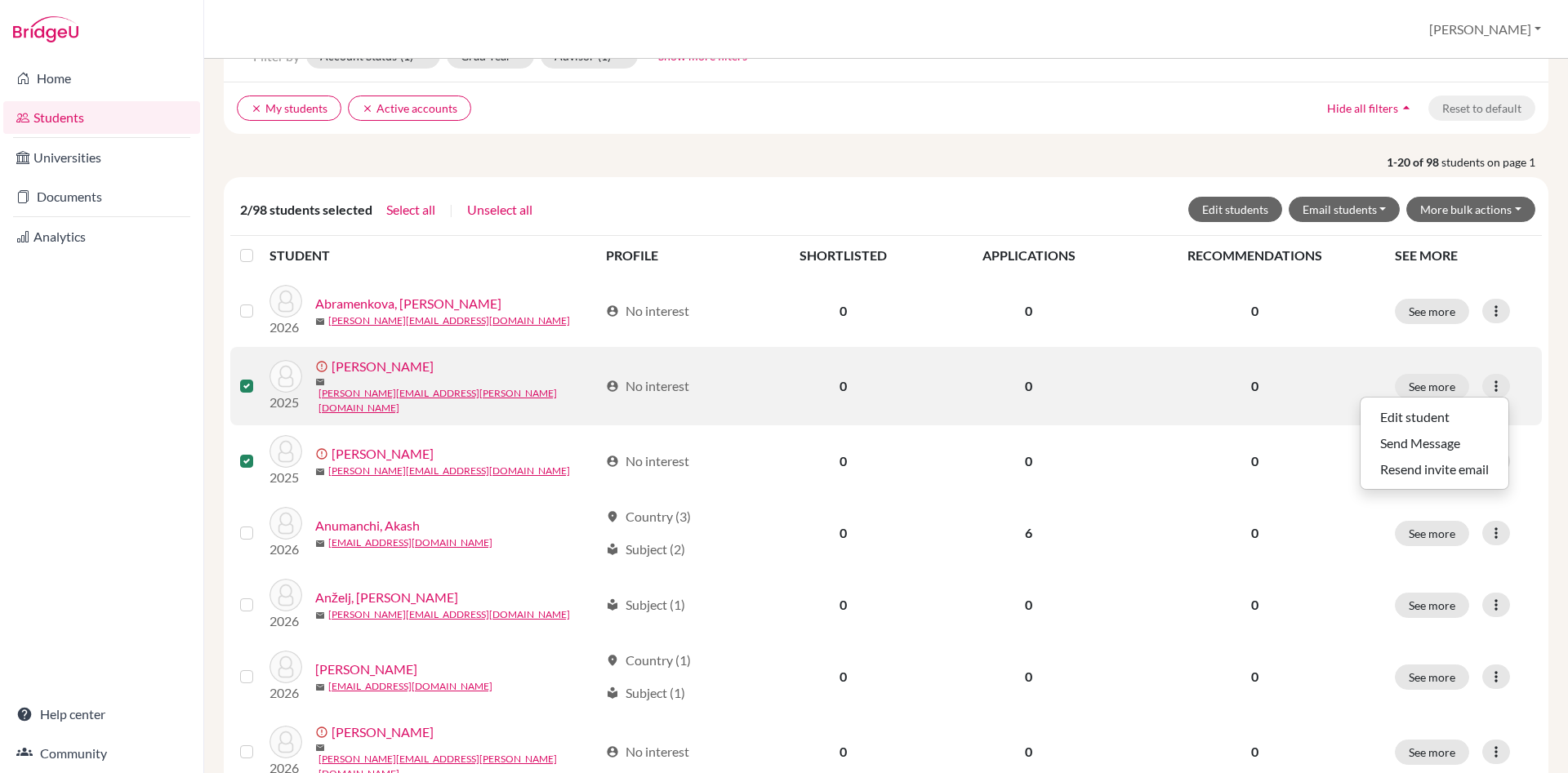
scroll to position [186, 0]
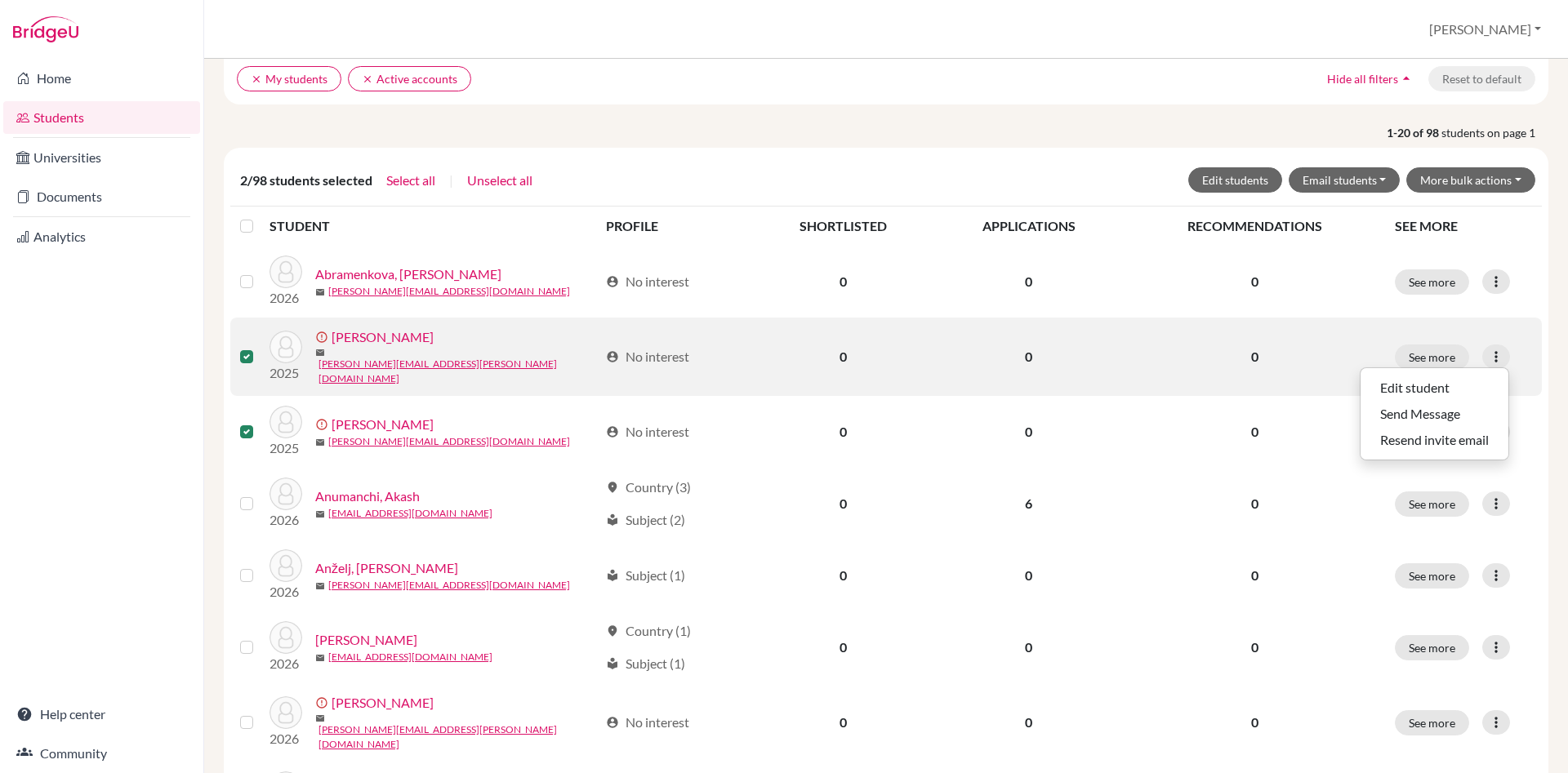
click at [538, 362] on div "mail [PERSON_NAME][EMAIL_ADDRESS][PERSON_NAME][DOMAIN_NAME]" at bounding box center [457, 367] width 284 height 40
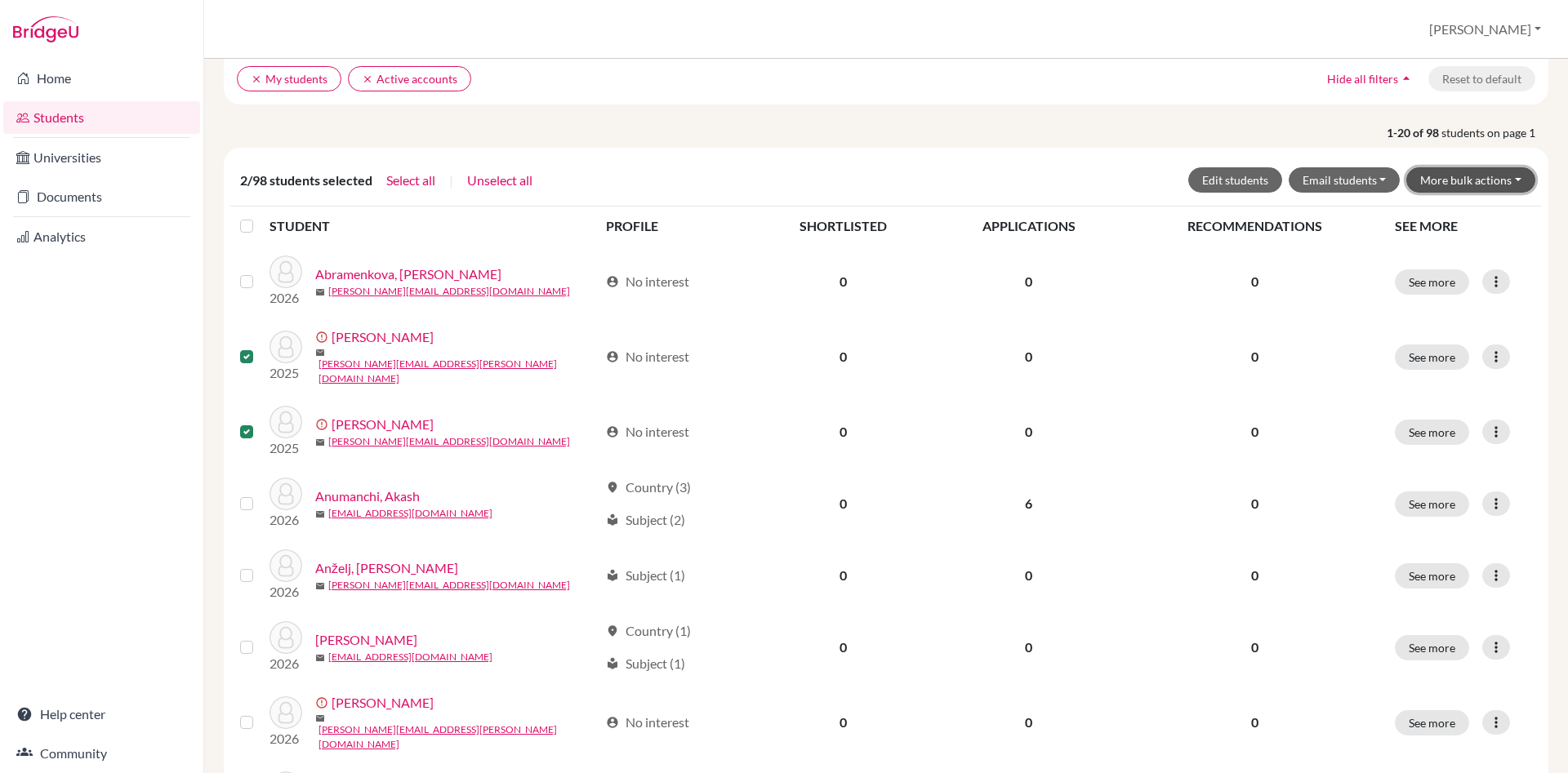
click at [1515, 179] on button "More bulk actions" at bounding box center [1470, 180] width 129 height 25
click at [1468, 207] on button "Archive" at bounding box center [1460, 215] width 147 height 26
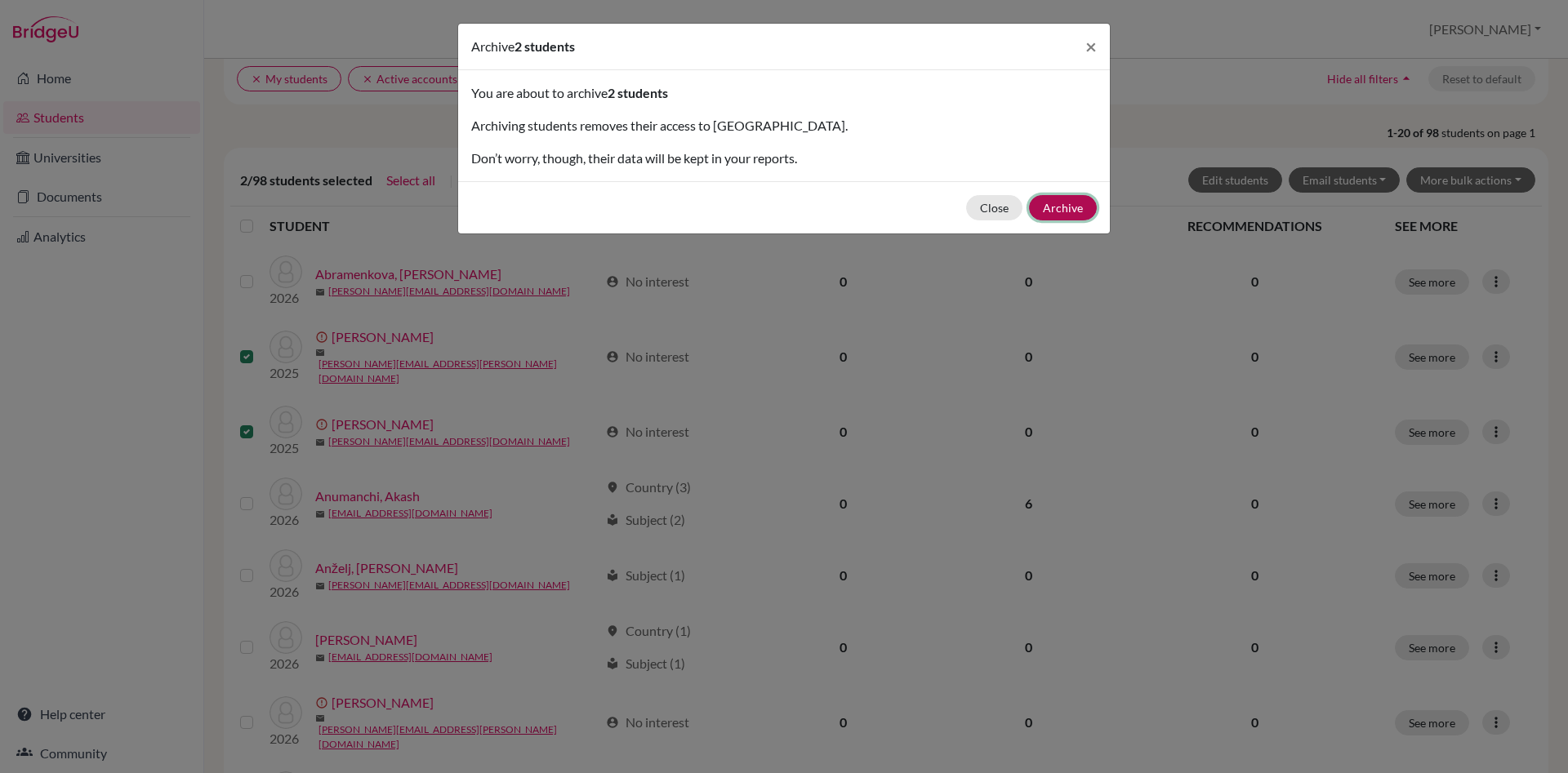
click at [1065, 203] on button "Archive" at bounding box center [1063, 207] width 68 height 25
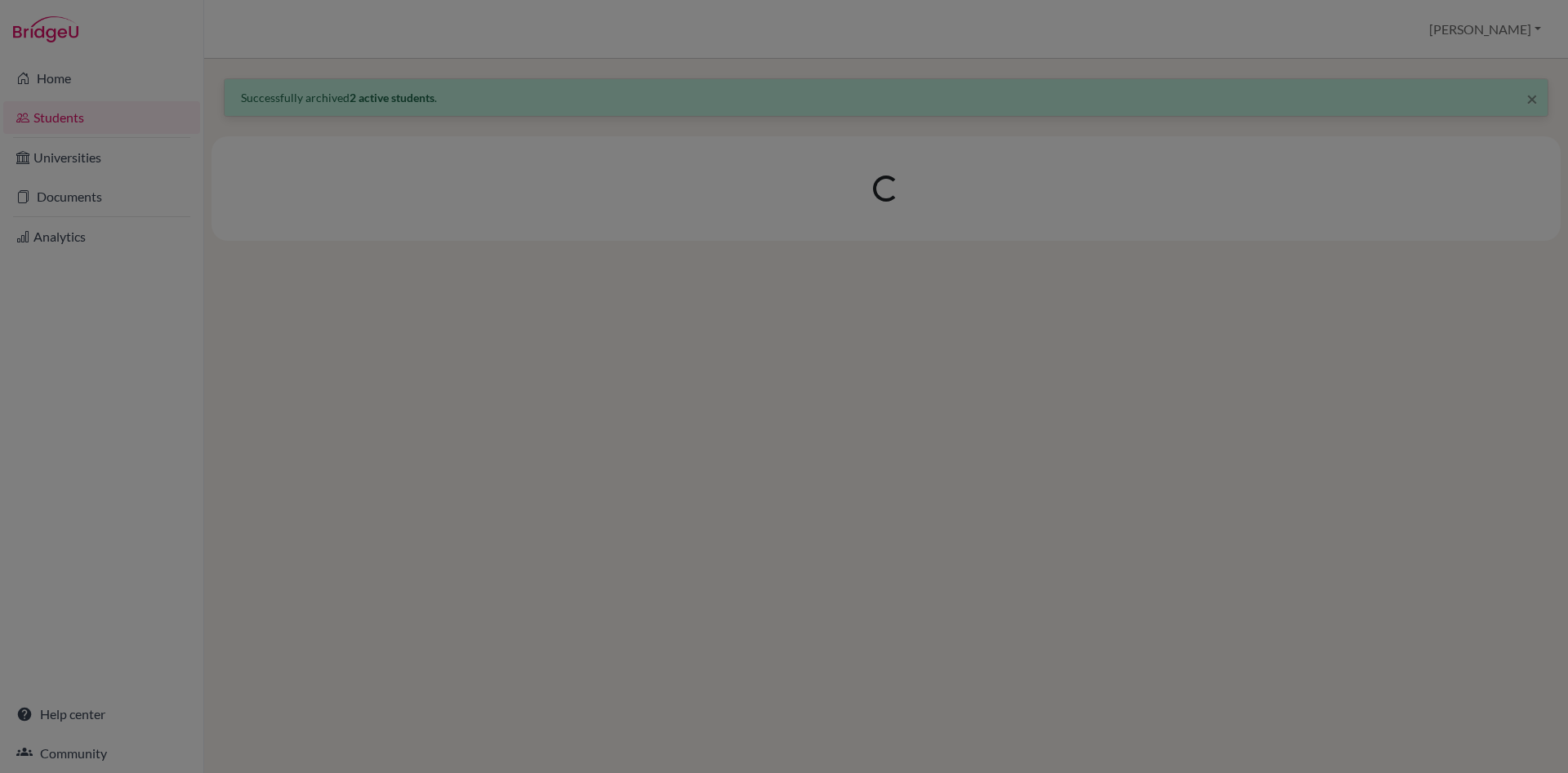
scroll to position [0, 0]
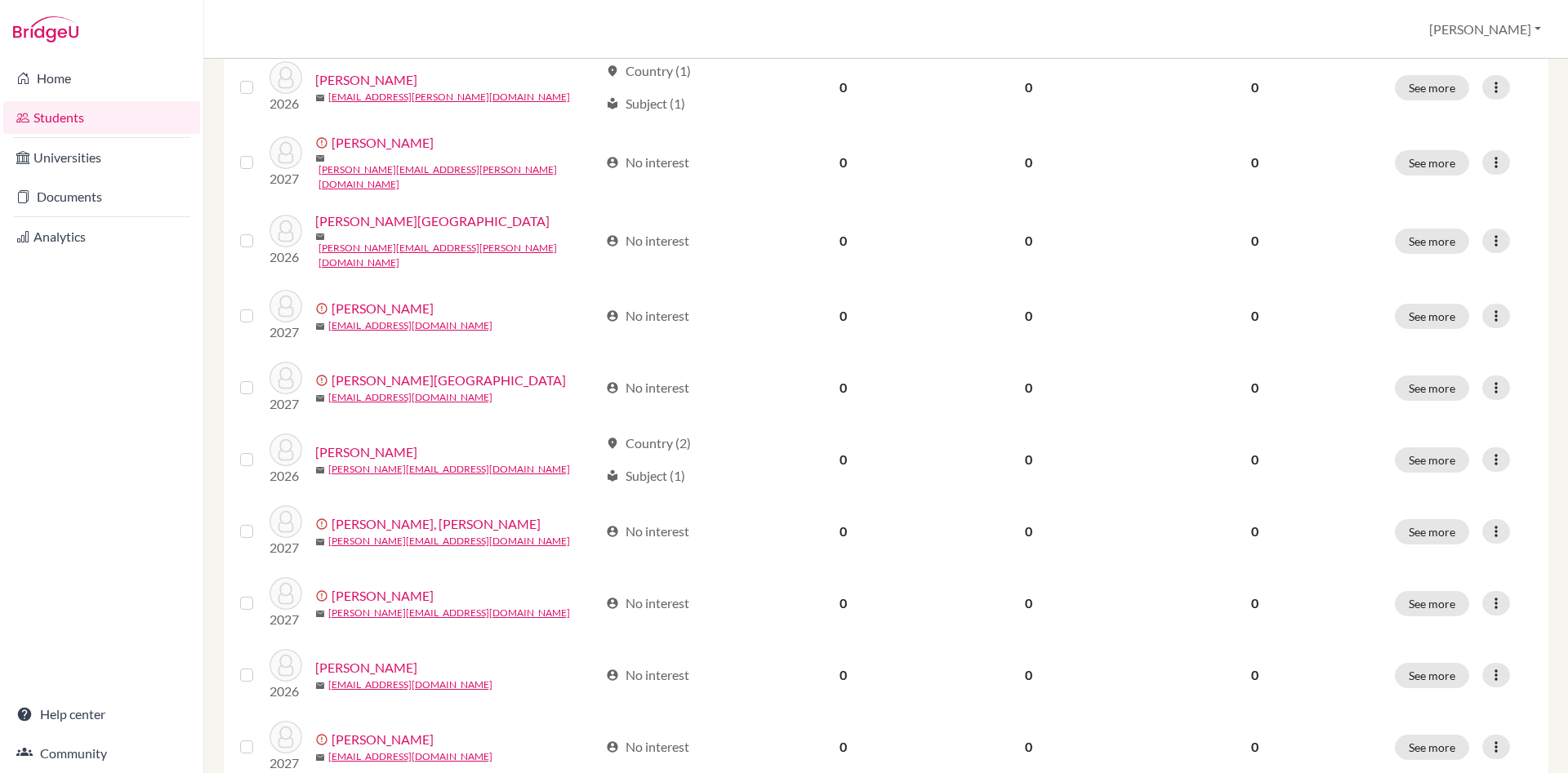
scroll to position [1117, 0]
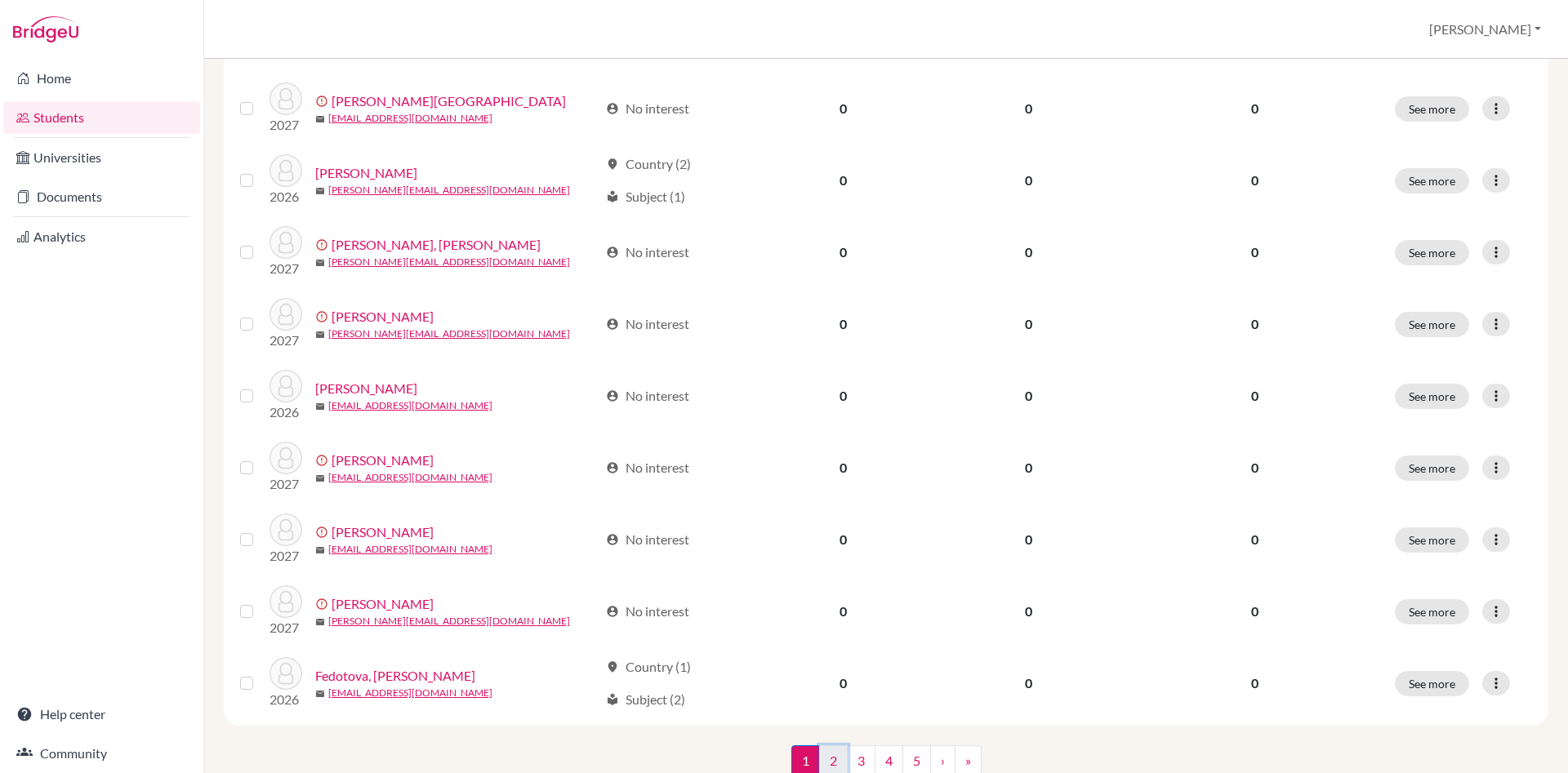
click at [838, 745] on link "2" at bounding box center [833, 761] width 29 height 31
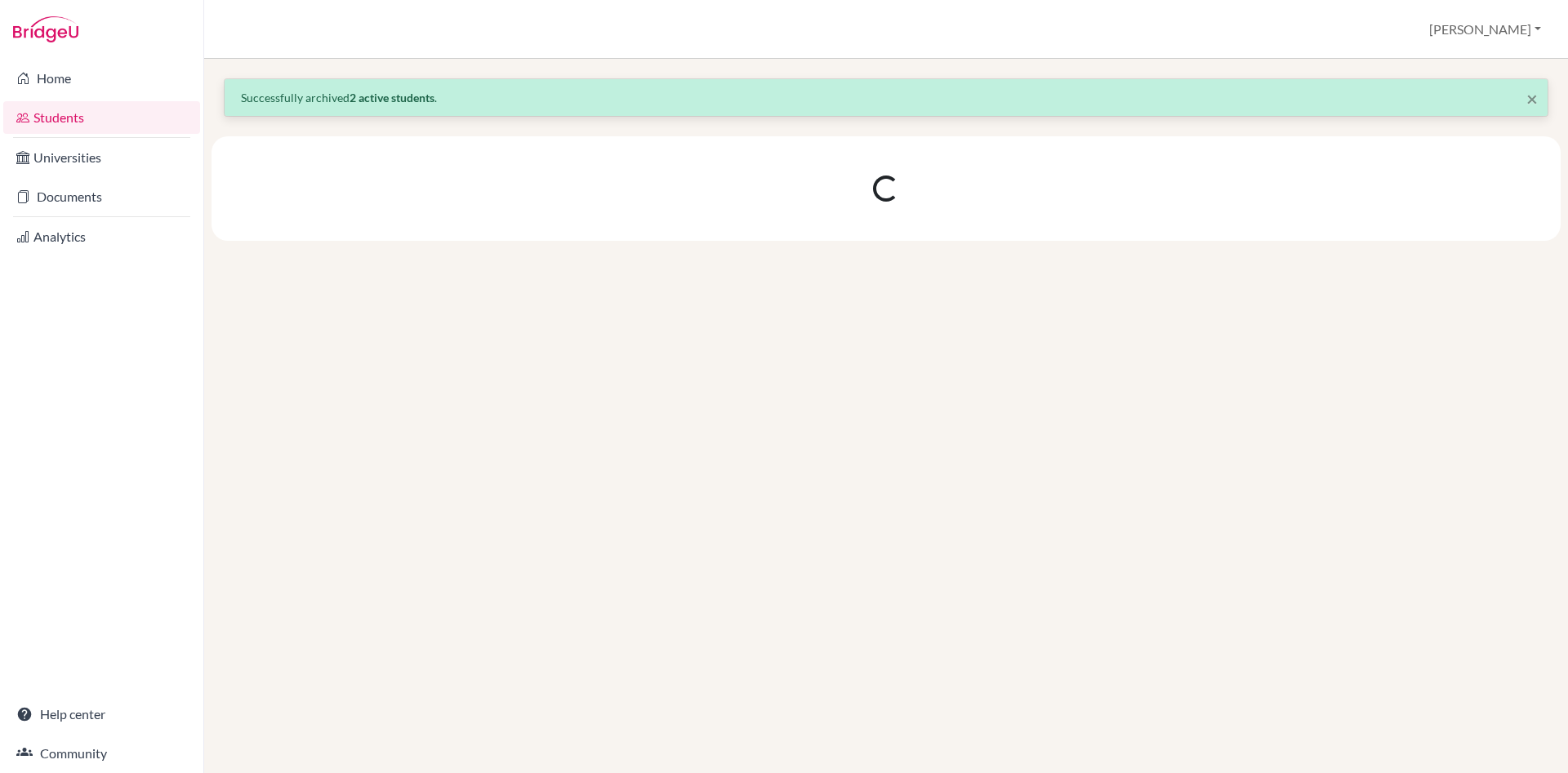
scroll to position [0, 0]
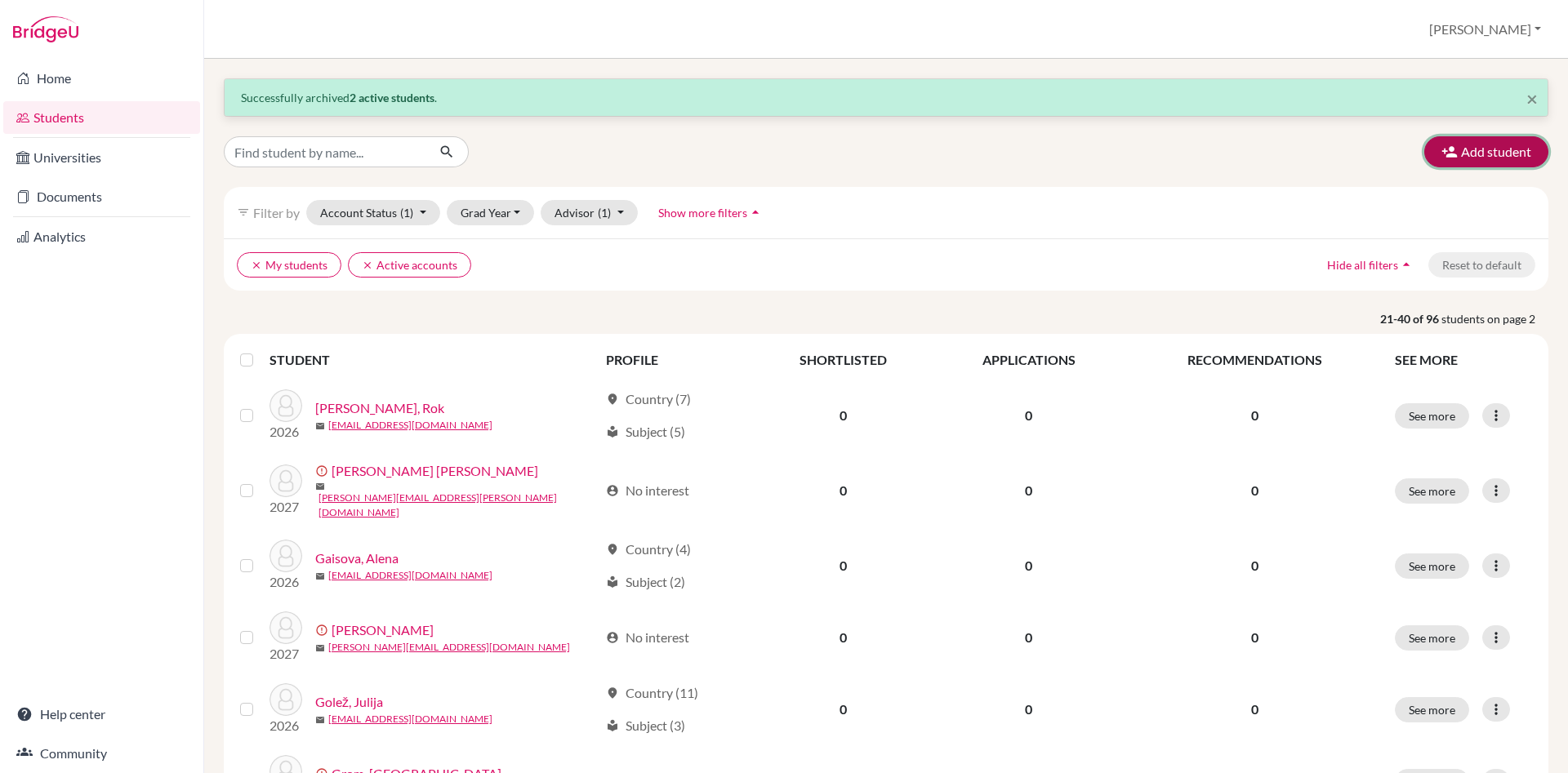
click at [1489, 154] on button "Add student" at bounding box center [1486, 152] width 124 height 31
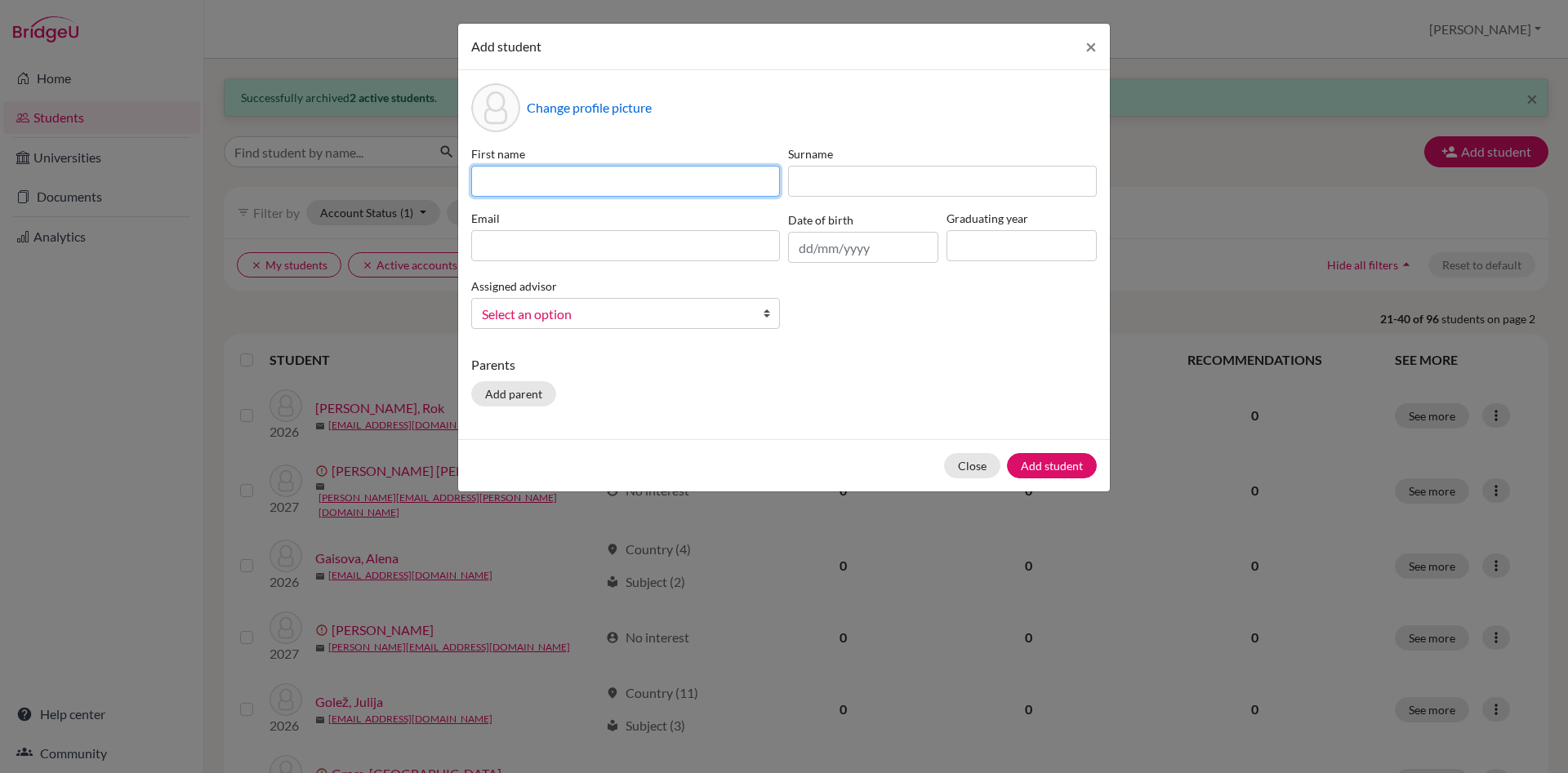
click at [505, 179] on input at bounding box center [625, 182] width 309 height 31
type input "Lev"
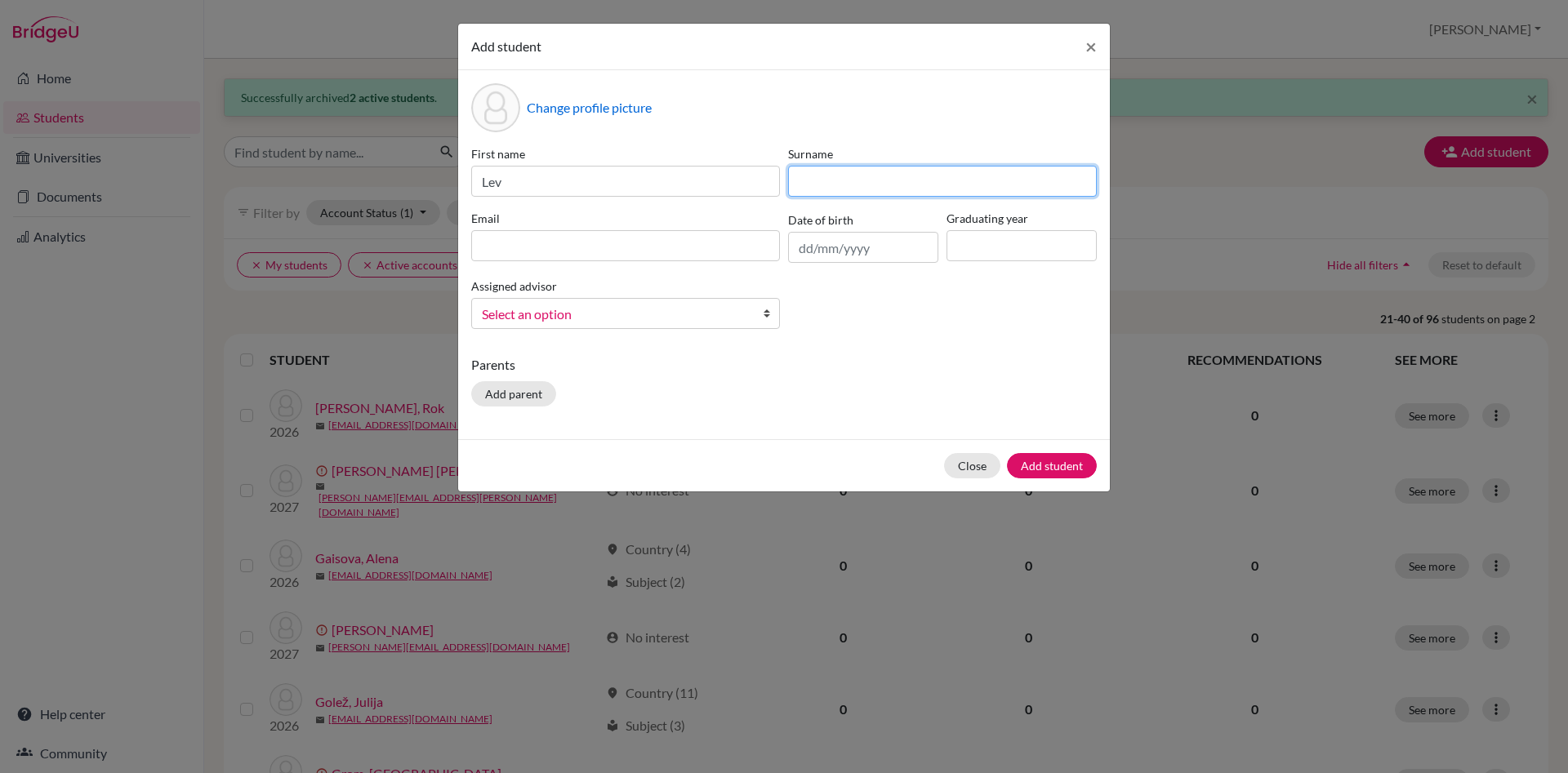
click at [845, 179] on input at bounding box center [942, 182] width 309 height 31
type input "[PERSON_NAME]"
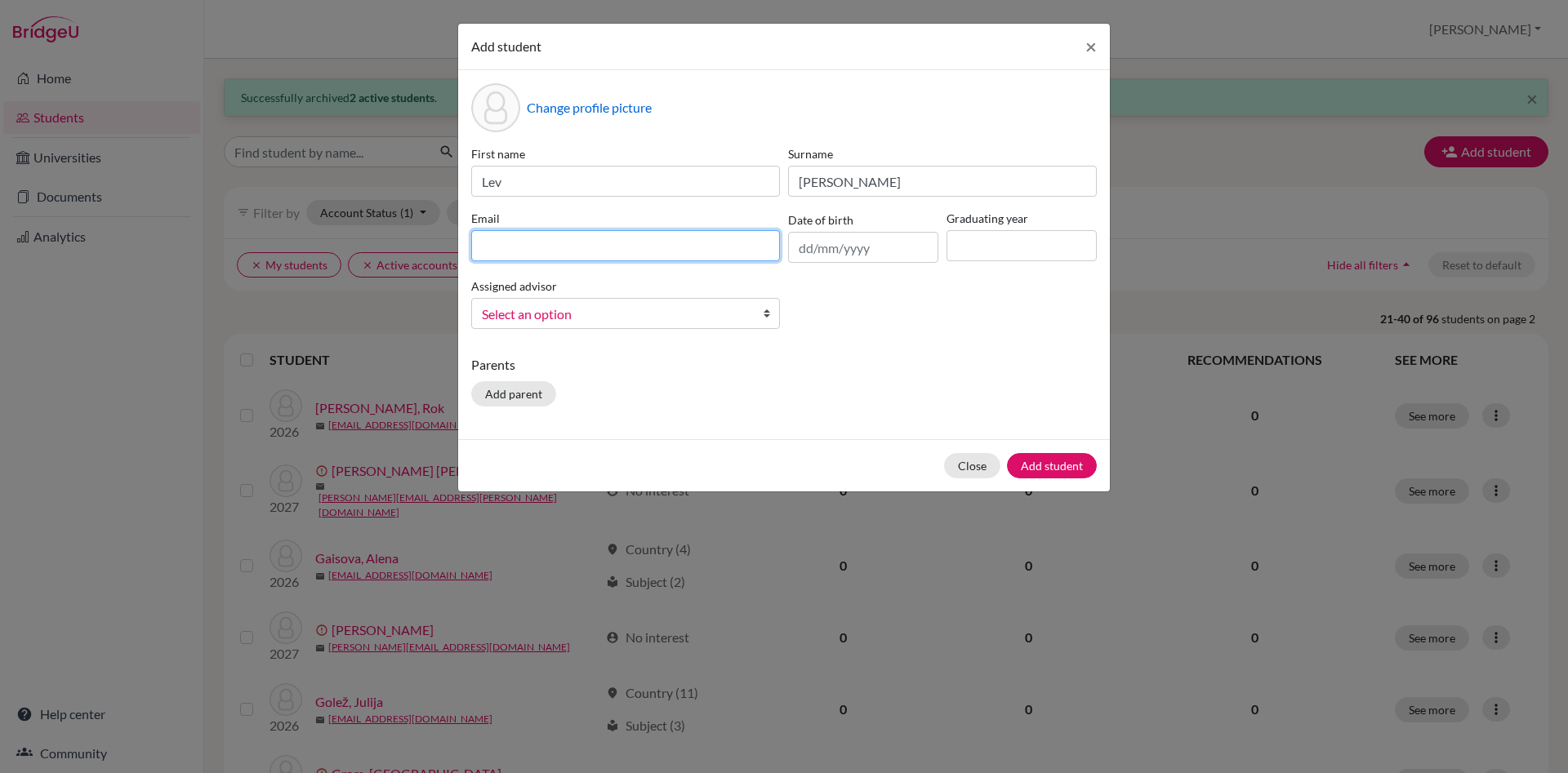
click at [509, 240] on input at bounding box center [625, 246] width 309 height 31
paste input "[EMAIL_ADDRESS][PERSON_NAME][DOMAIN_NAME]"
type input "[EMAIL_ADDRESS][PERSON_NAME][DOMAIN_NAME]"
click at [989, 243] on input at bounding box center [1021, 246] width 150 height 31
type input "2027"
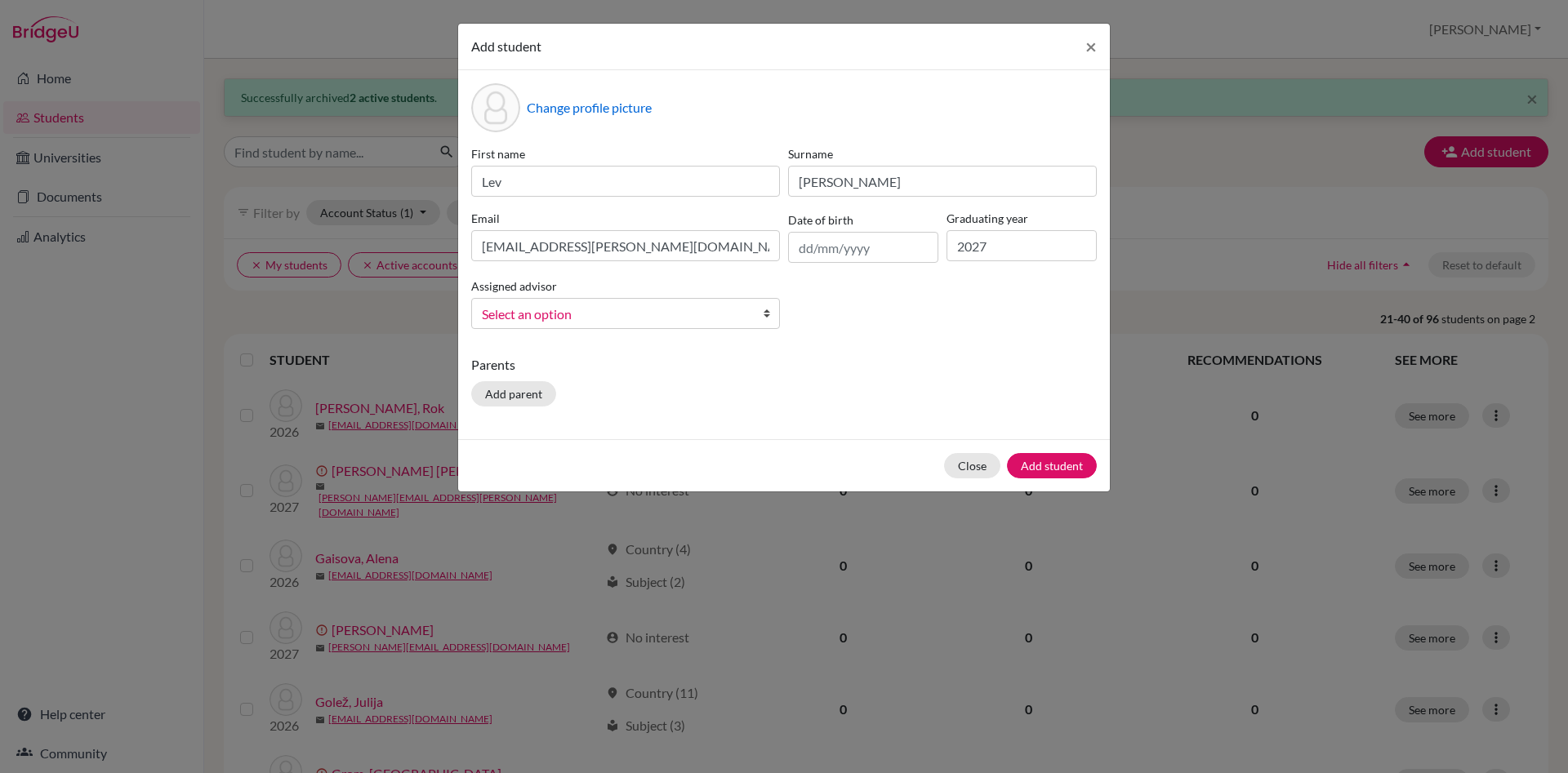
click at [766, 307] on b at bounding box center [771, 313] width 17 height 29
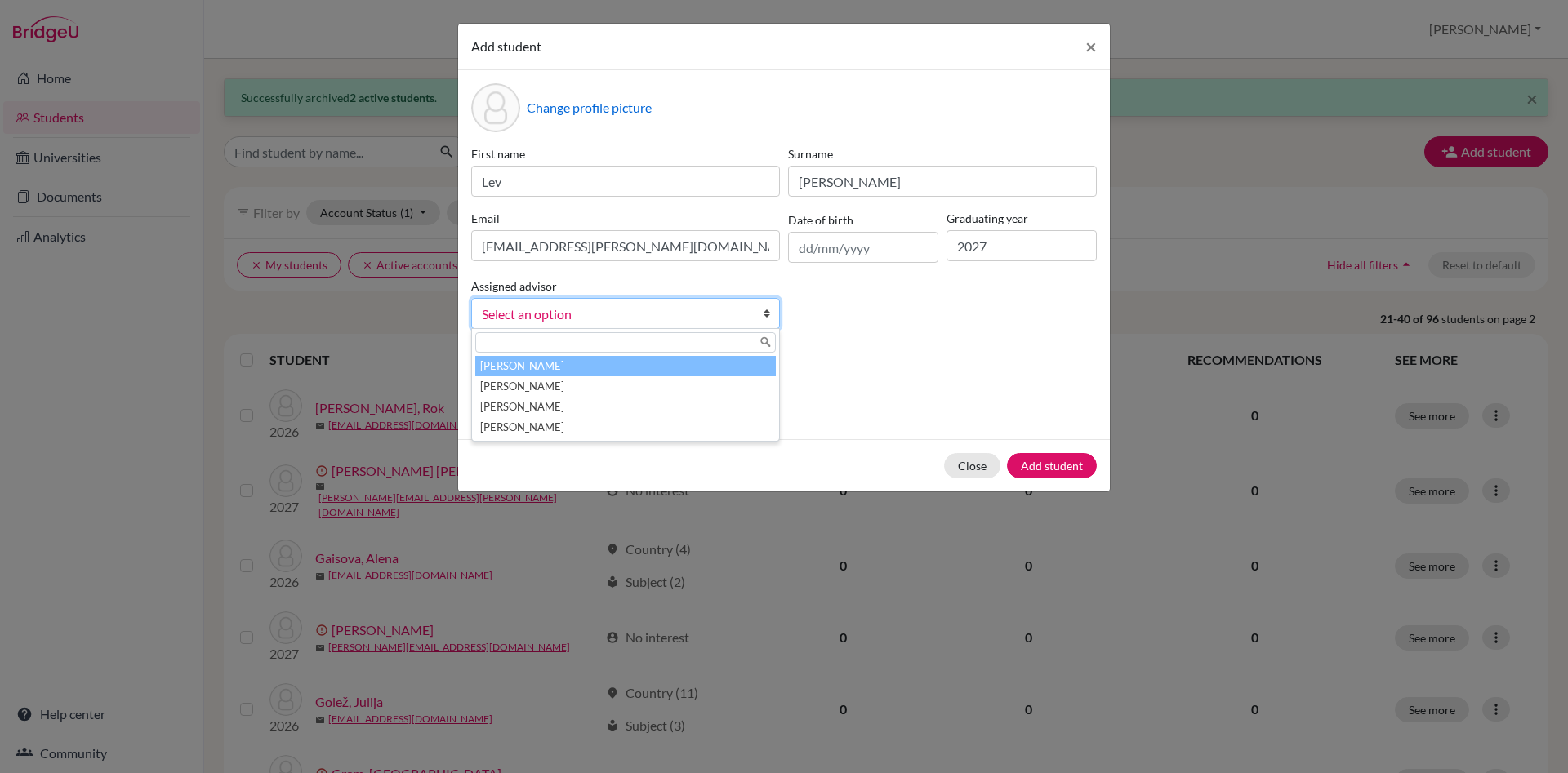
click at [738, 365] on li "[PERSON_NAME]" at bounding box center [626, 366] width 300 height 20
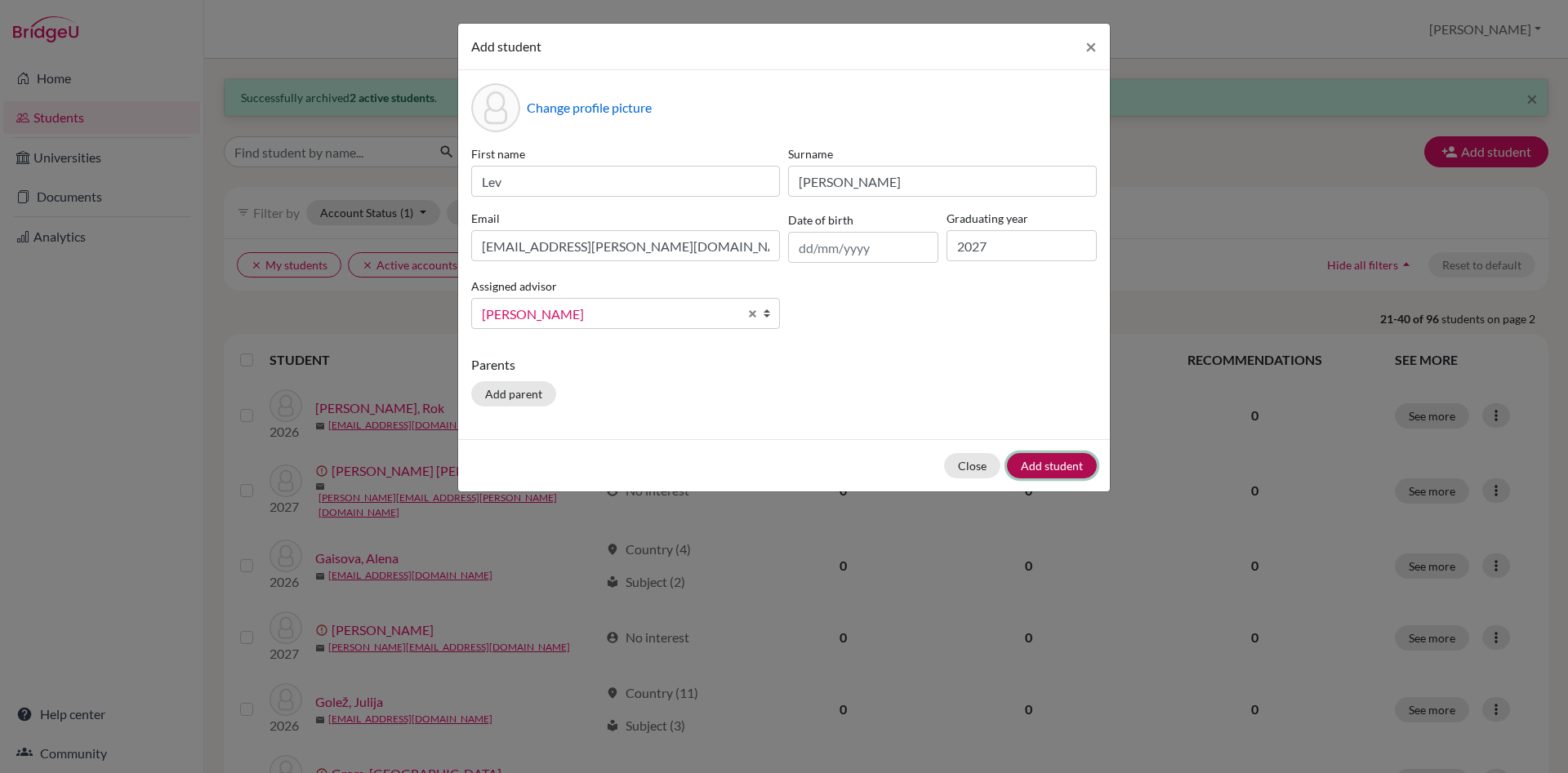
click at [1059, 463] on button "Add student" at bounding box center [1051, 465] width 89 height 25
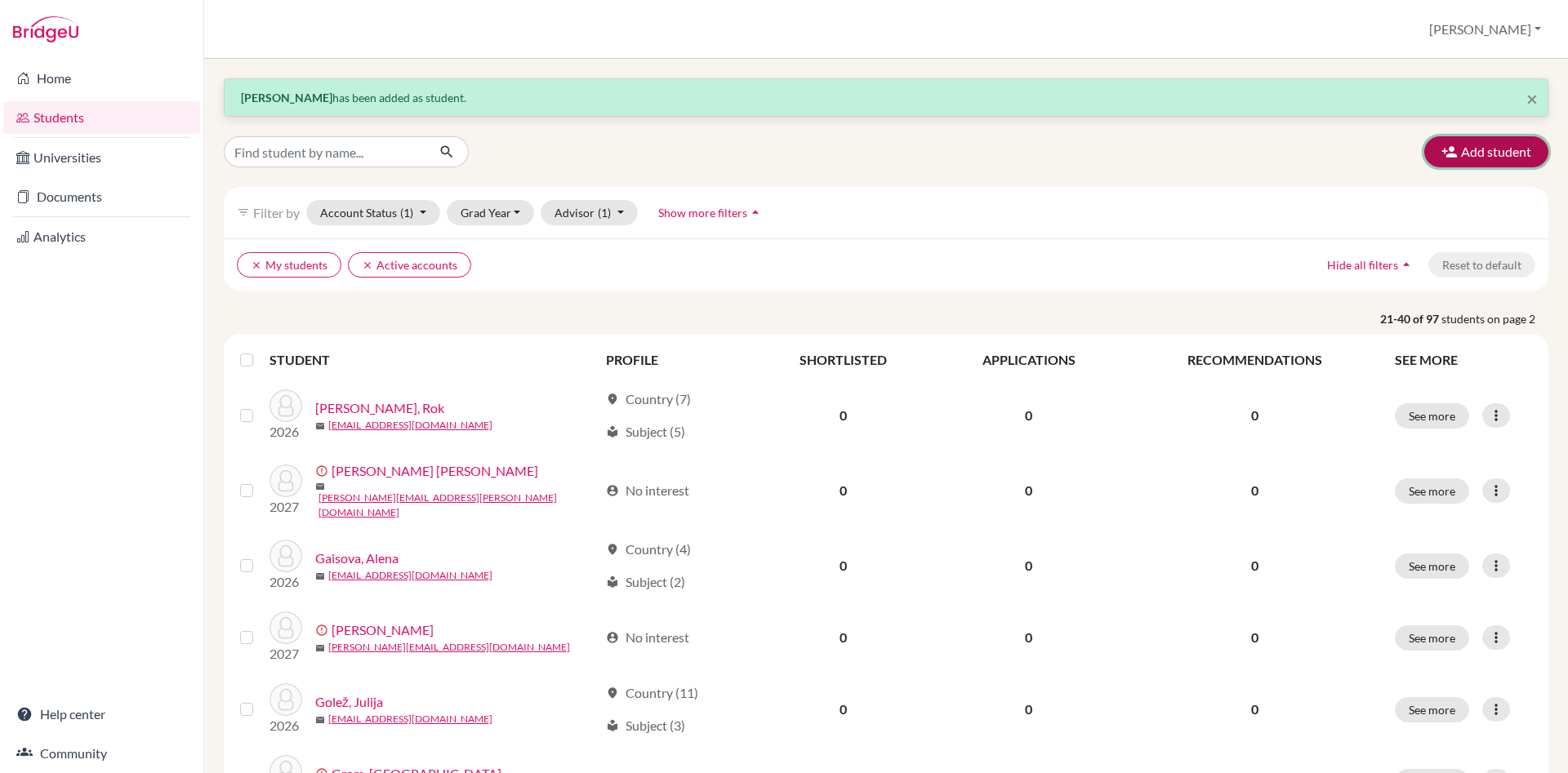
click at [1487, 145] on button "Add student" at bounding box center [1486, 152] width 124 height 31
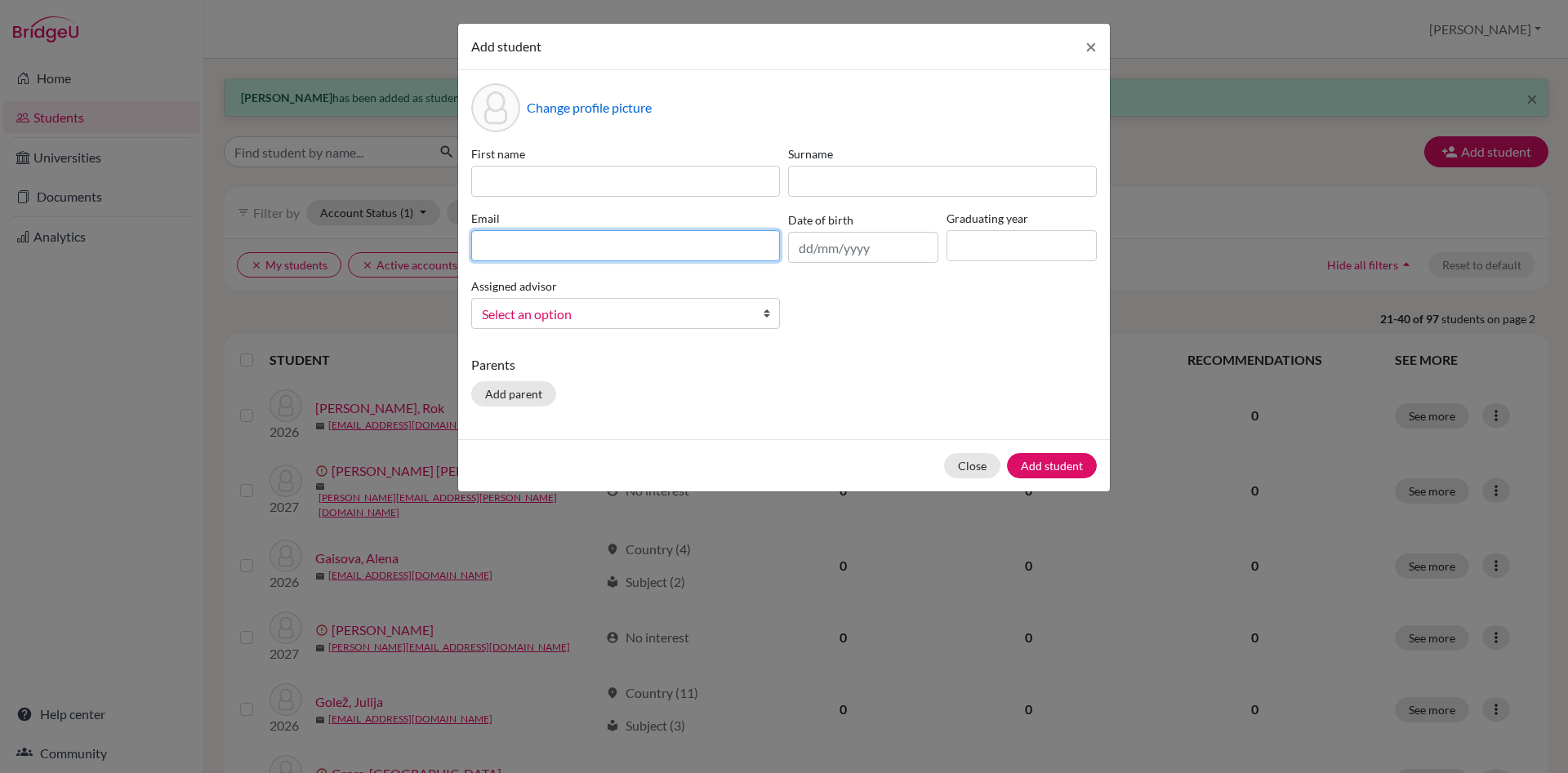
click at [529, 252] on input at bounding box center [625, 246] width 309 height 31
paste input "[PERSON_NAME][EMAIL_ADDRESS][PERSON_NAME][DOMAIN_NAME]"
type input "[PERSON_NAME][EMAIL_ADDRESS][PERSON_NAME][DOMAIN_NAME]"
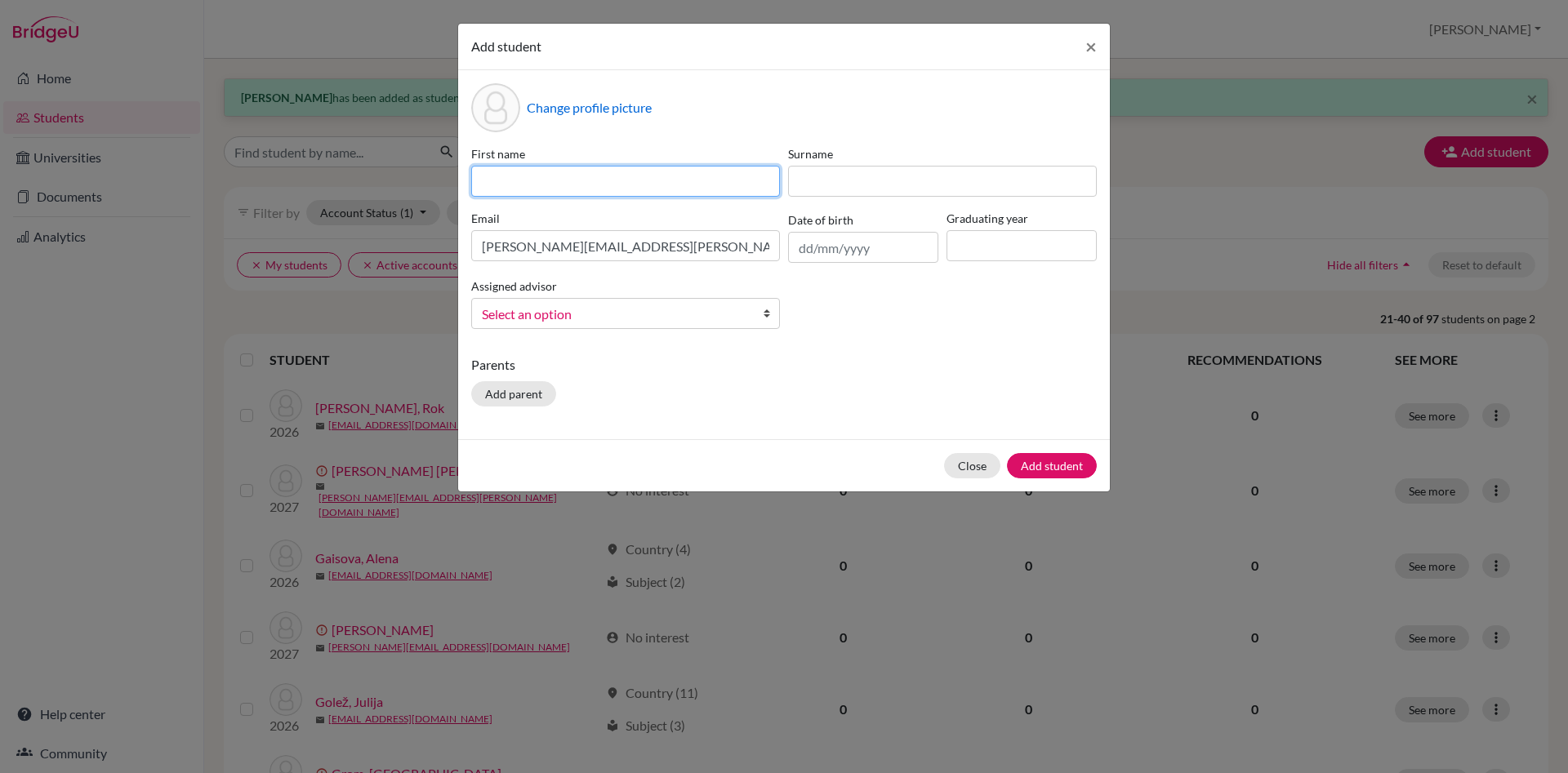
click at [497, 188] on input at bounding box center [625, 182] width 309 height 31
type input "[PERSON_NAME]"
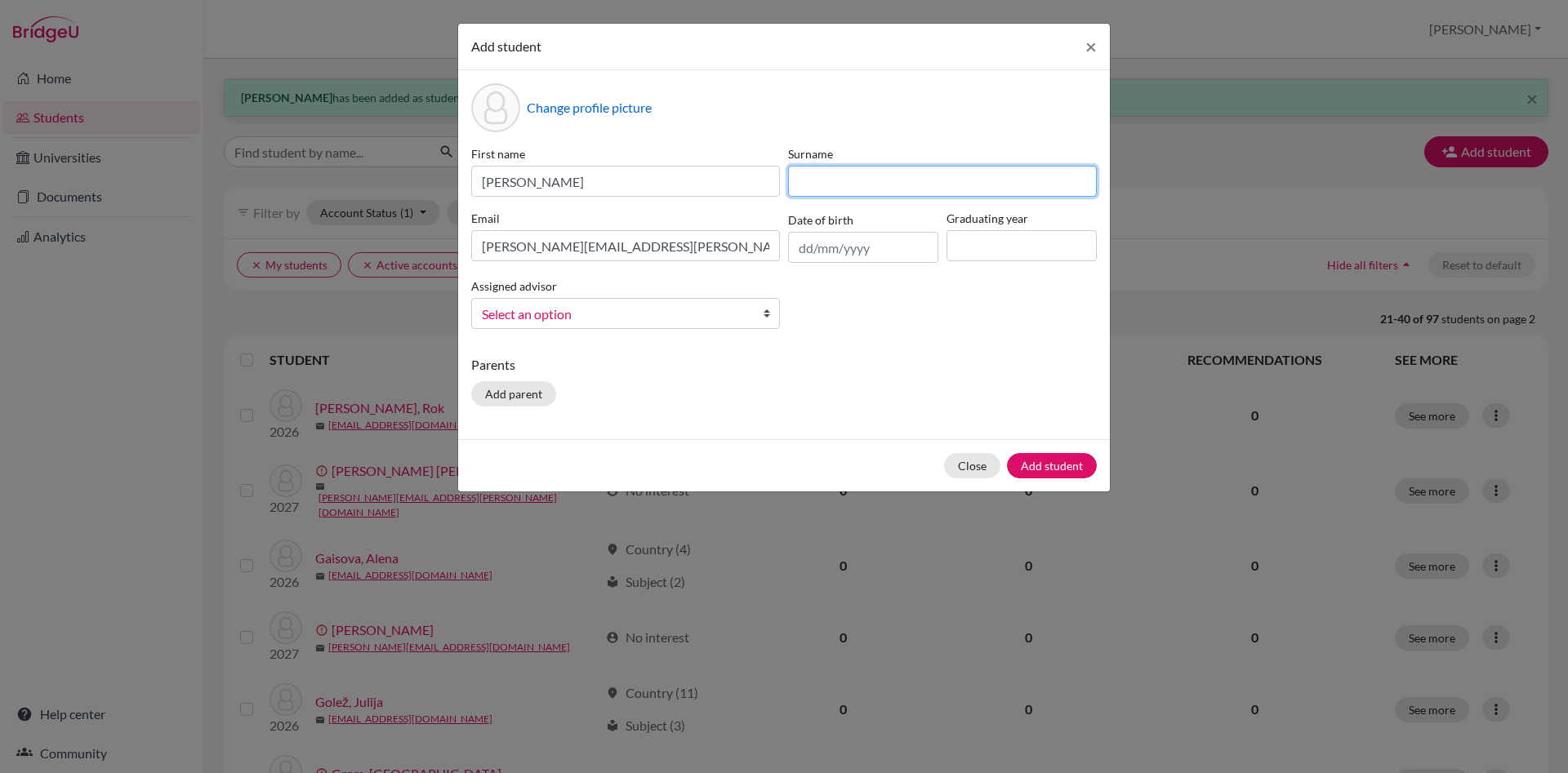
click at [872, 175] on input at bounding box center [942, 182] width 309 height 31
type input "[PERSON_NAME]"
click at [1000, 254] on input at bounding box center [1021, 246] width 150 height 31
click at [992, 245] on input at bounding box center [1021, 246] width 150 height 31
type input "2027"
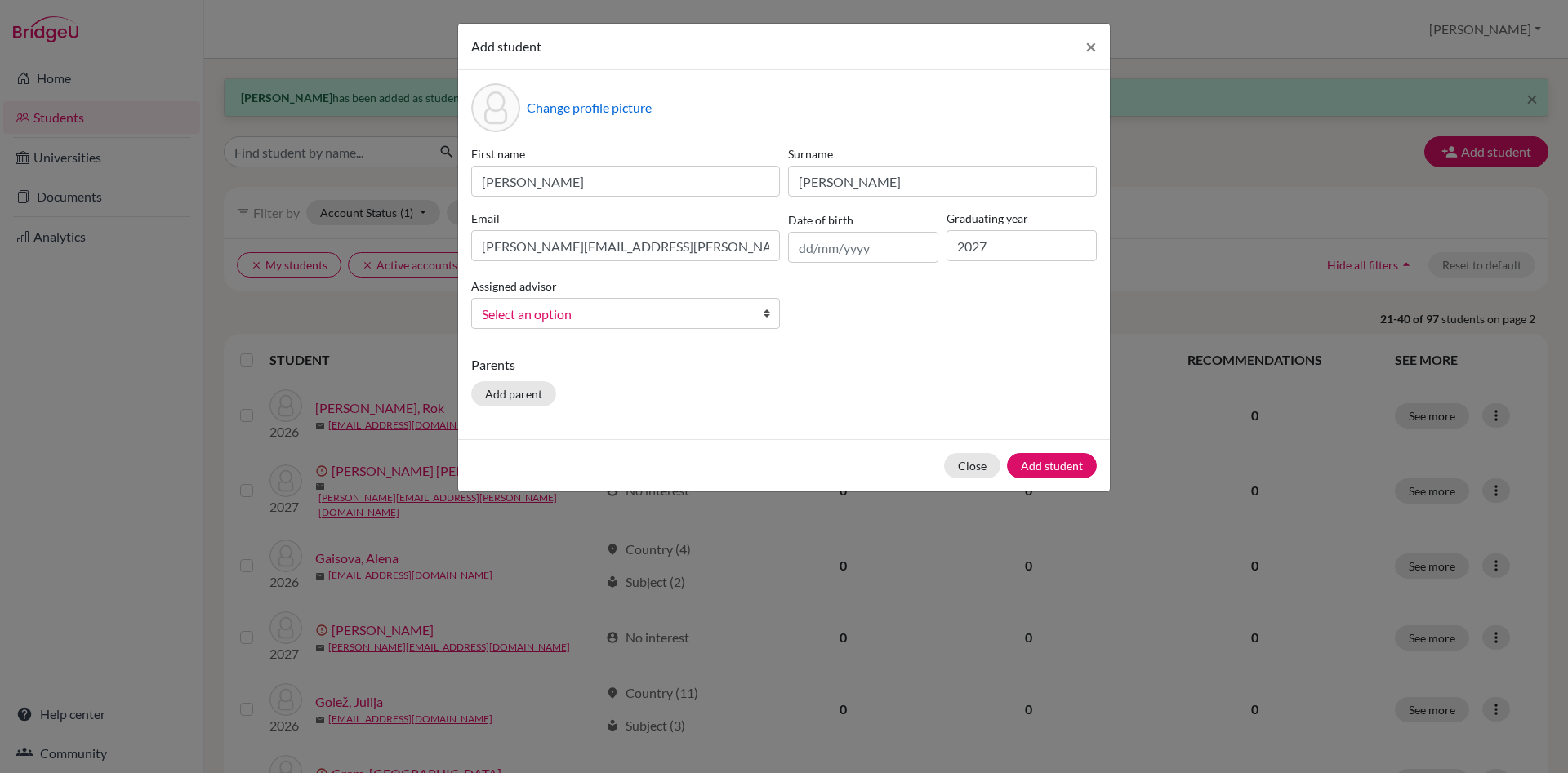
click at [770, 315] on b at bounding box center [771, 313] width 17 height 29
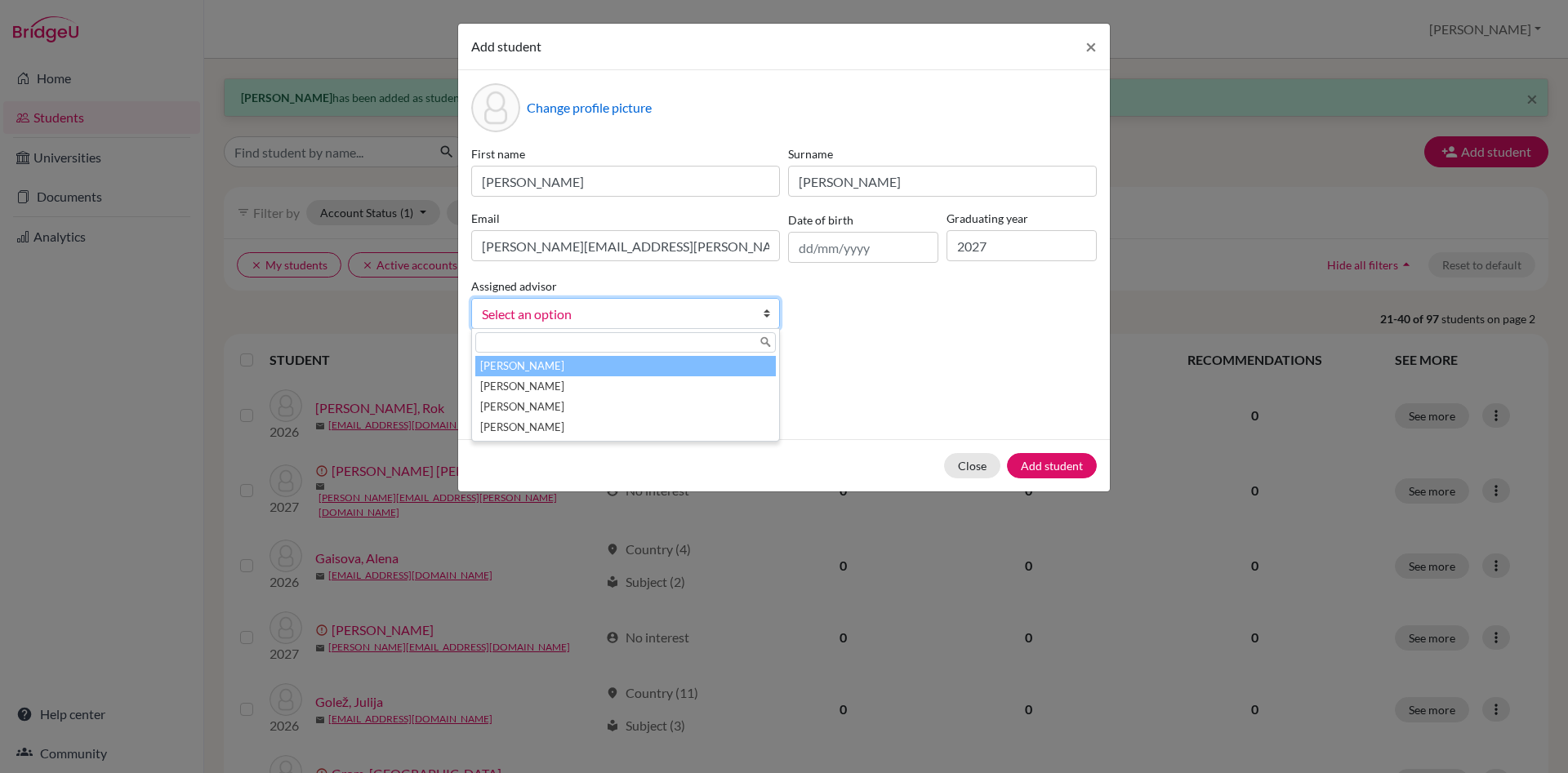
click at [726, 371] on li "[PERSON_NAME]" at bounding box center [626, 366] width 300 height 20
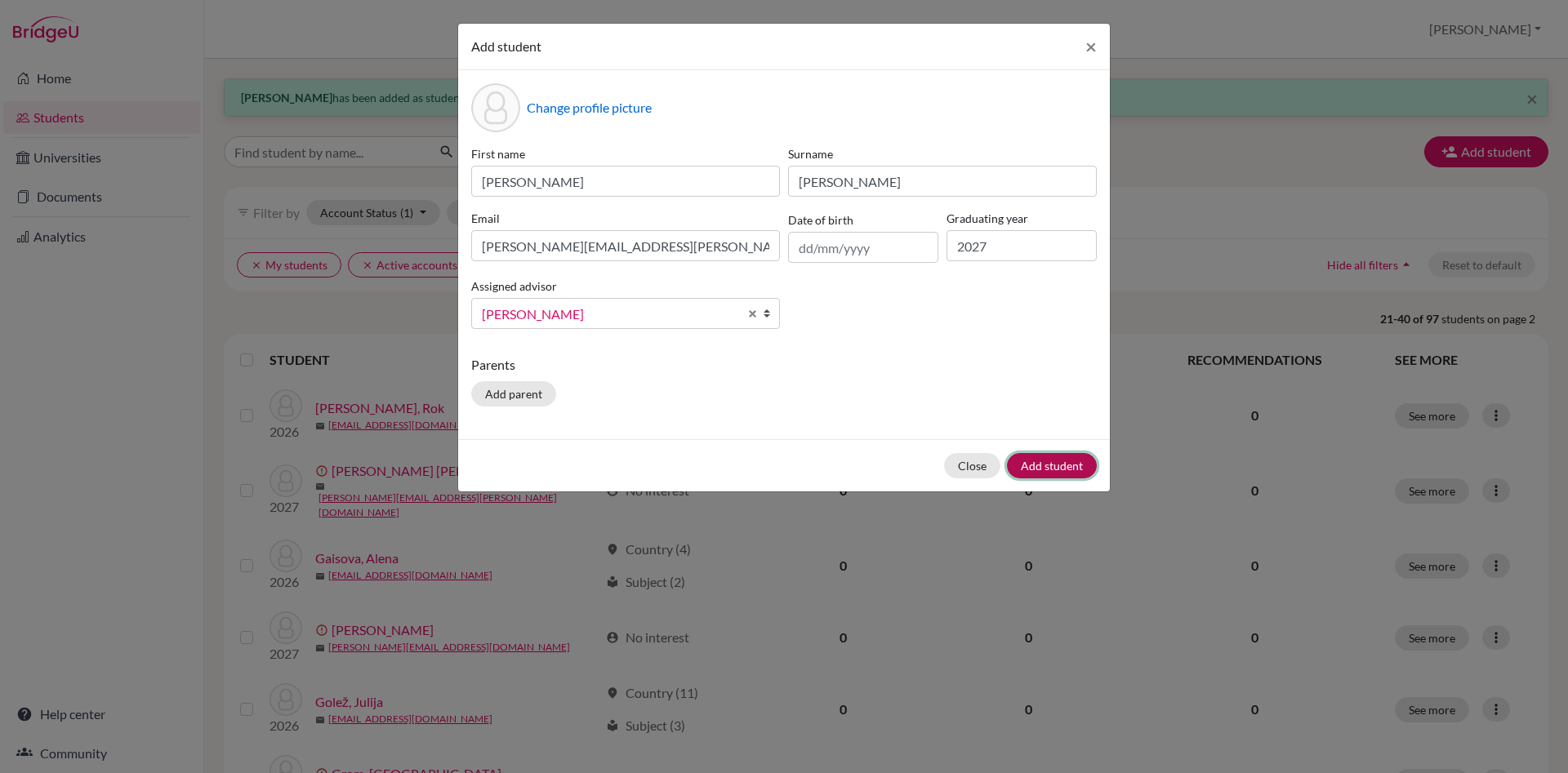
click at [1047, 467] on button "Add student" at bounding box center [1051, 465] width 89 height 25
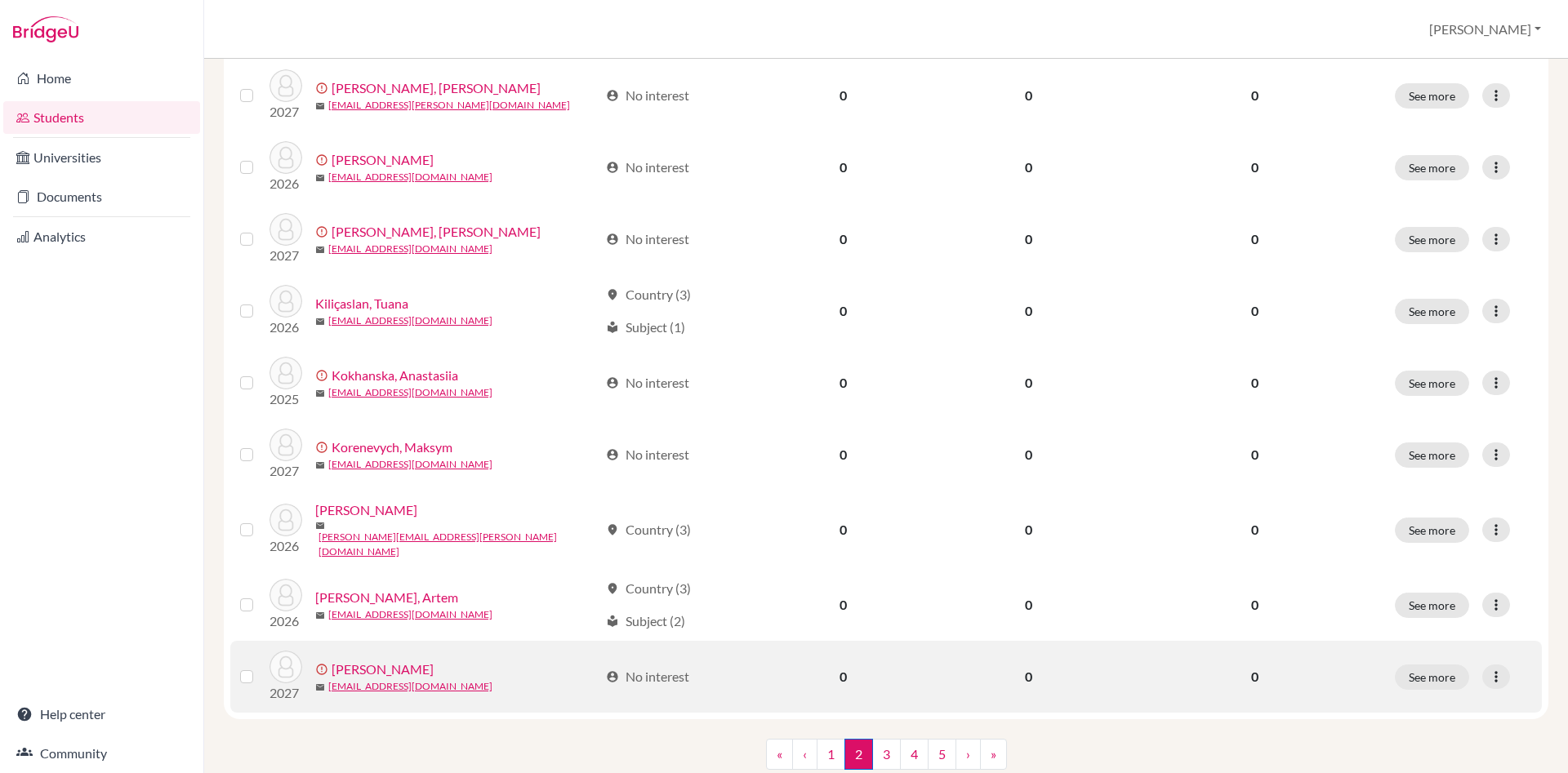
scroll to position [1153, 0]
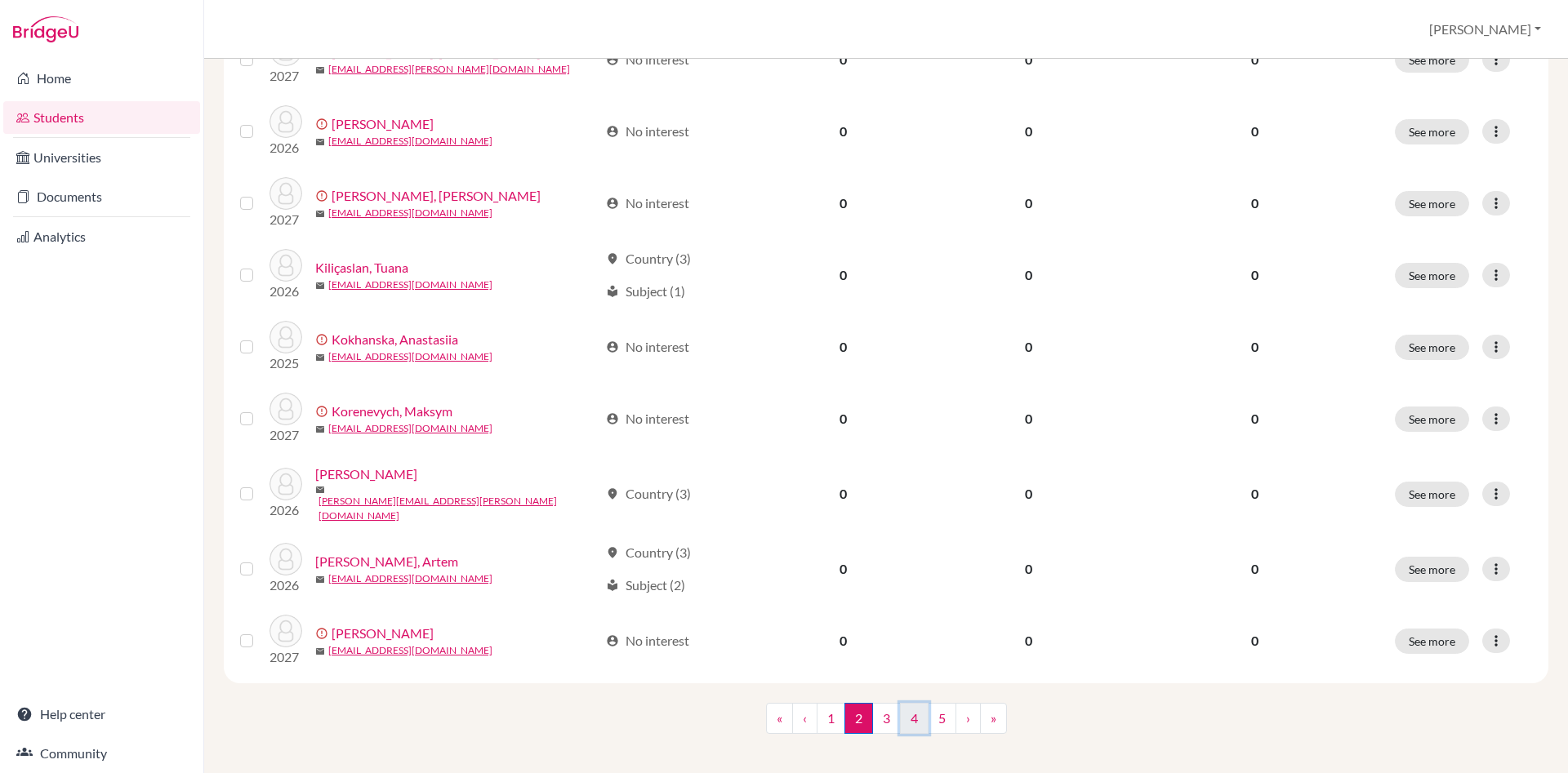
click at [922, 713] on link "4" at bounding box center [914, 719] width 29 height 31
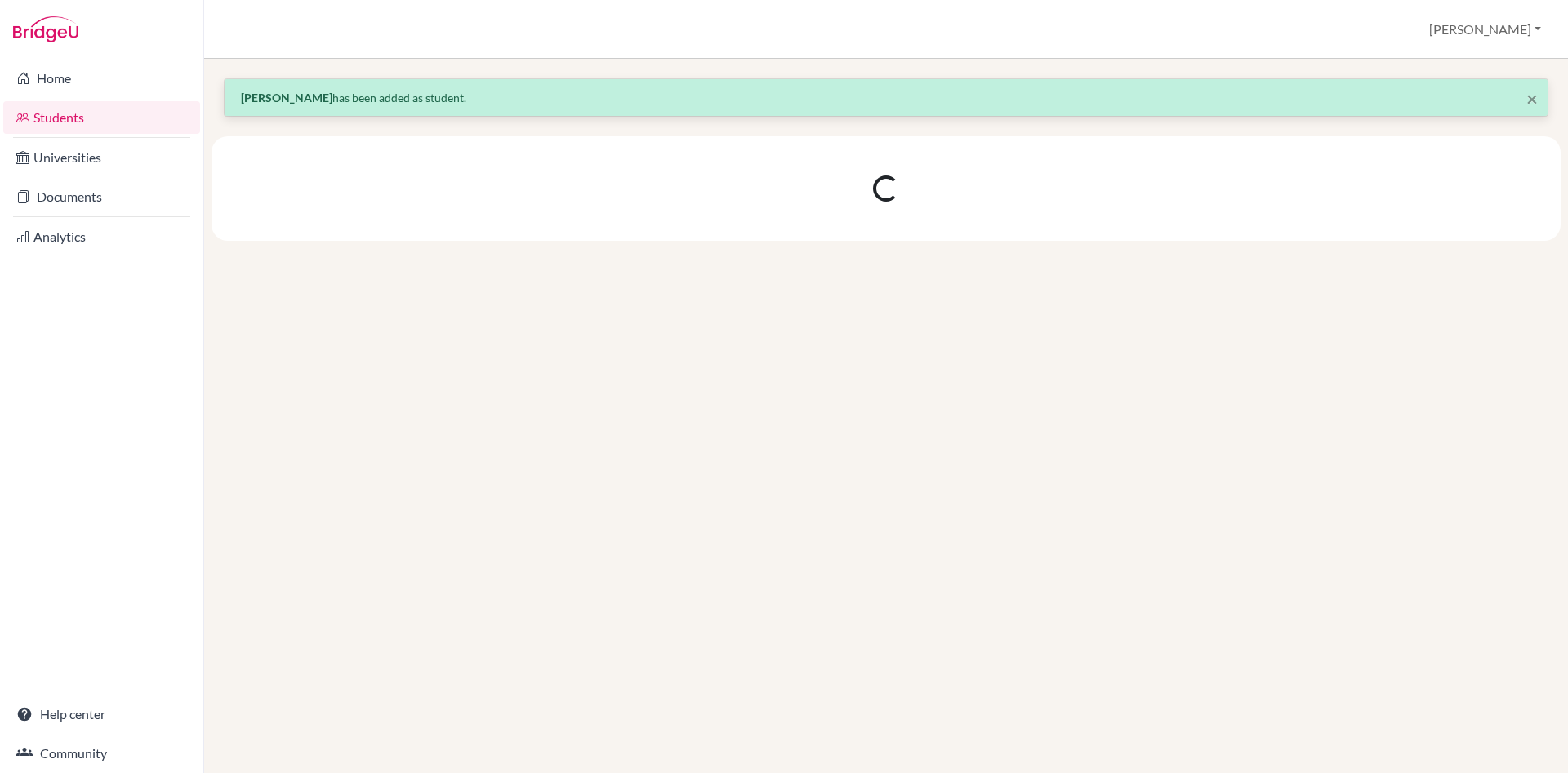
scroll to position [0, 0]
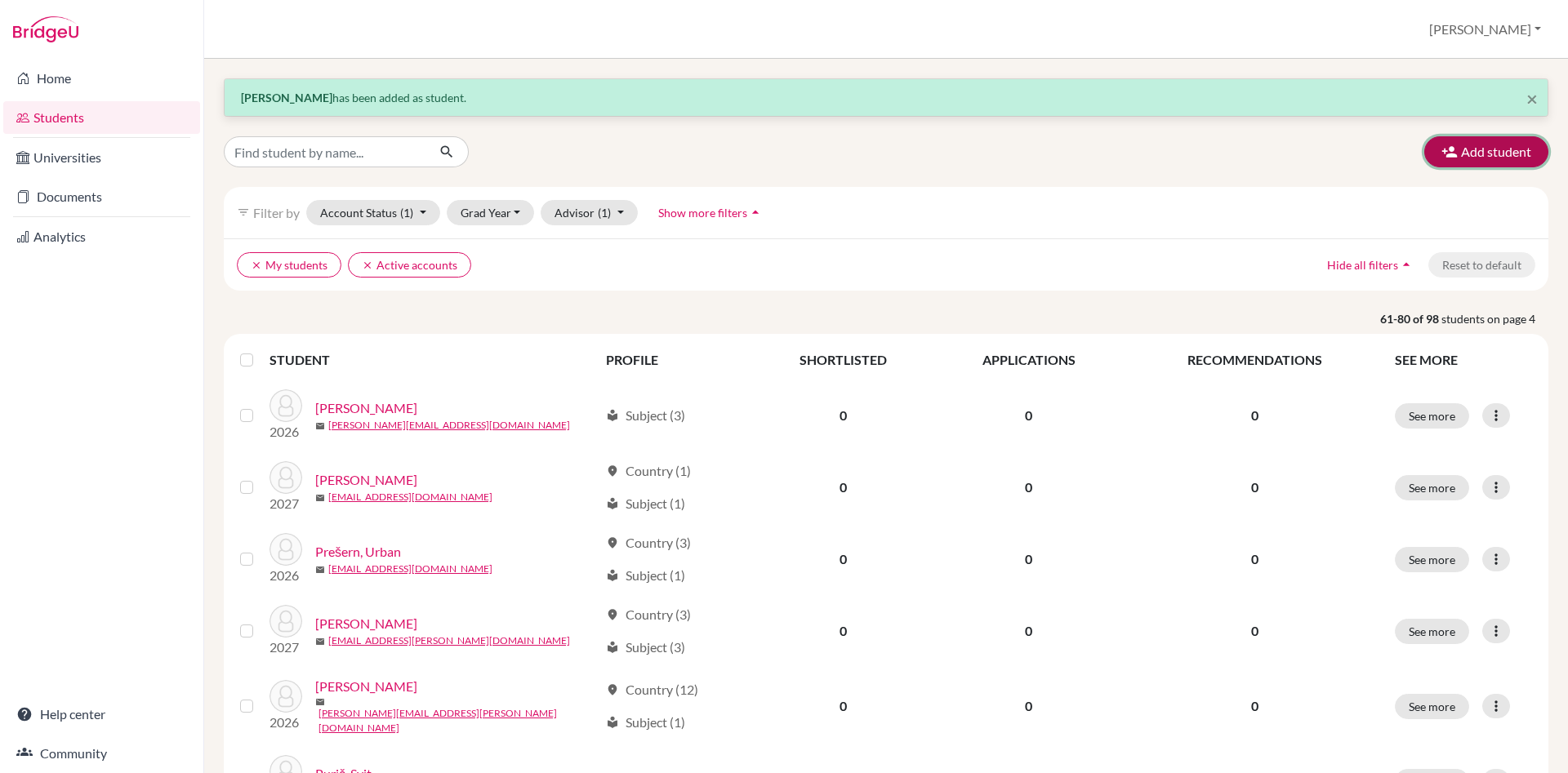
click at [1491, 151] on button "Add student" at bounding box center [1486, 152] width 124 height 31
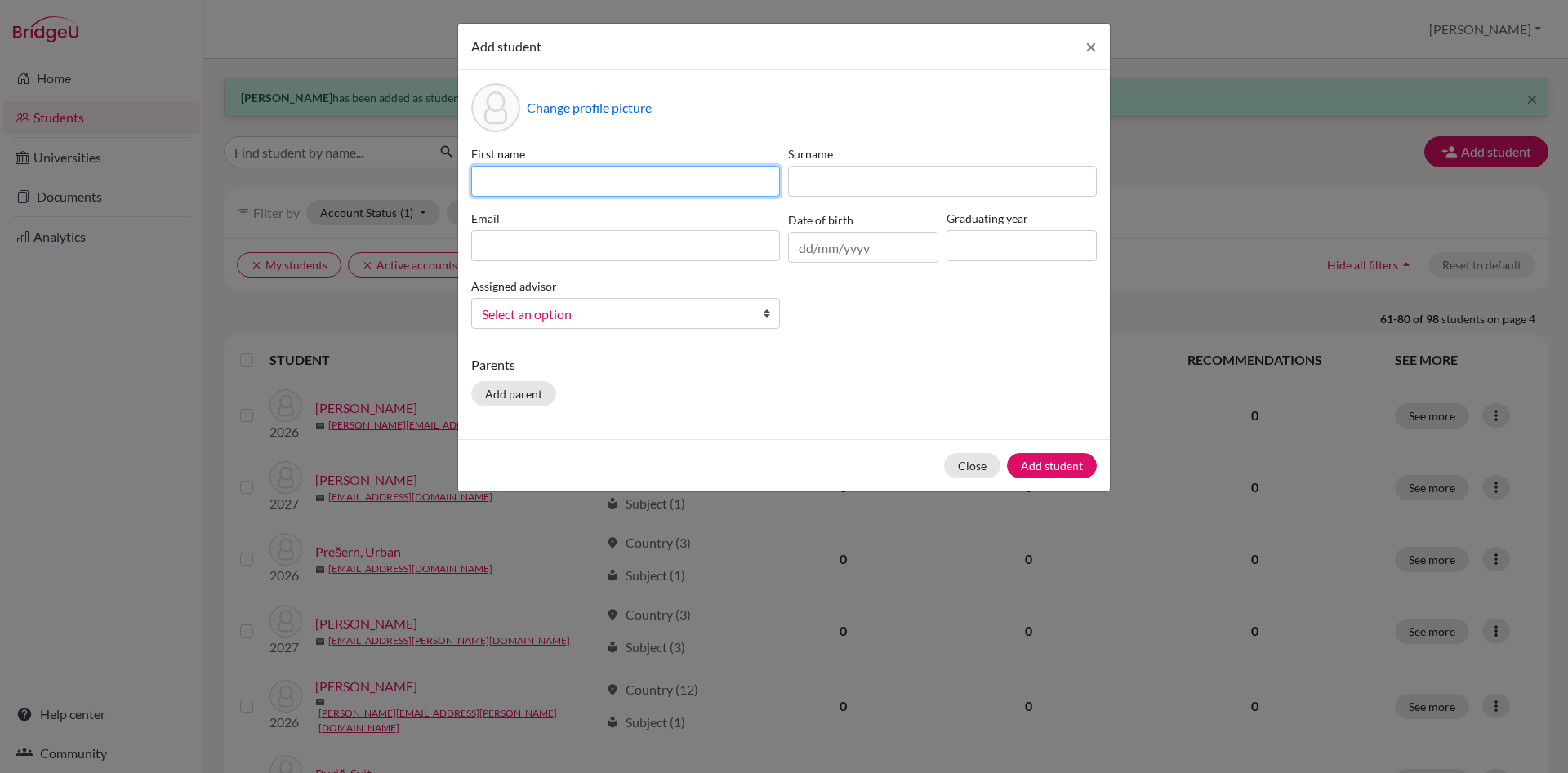
click at [536, 175] on input at bounding box center [625, 182] width 309 height 31
type input "Mark"
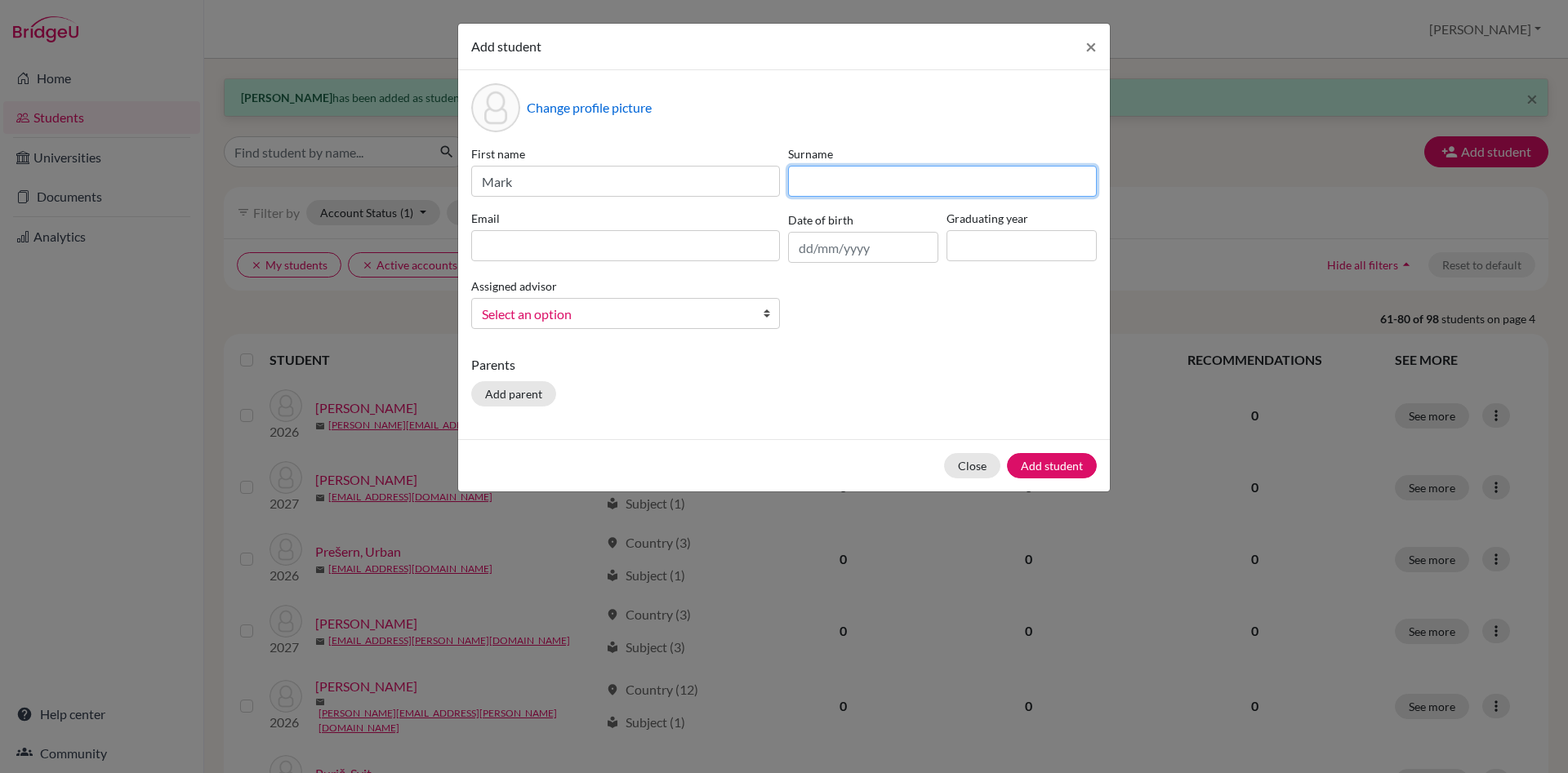
click at [870, 182] on input at bounding box center [942, 182] width 309 height 31
type input "Devčič"
click at [538, 244] on input at bounding box center [625, 246] width 309 height 31
paste input "[EMAIL_ADDRESS][DOMAIN_NAME]"
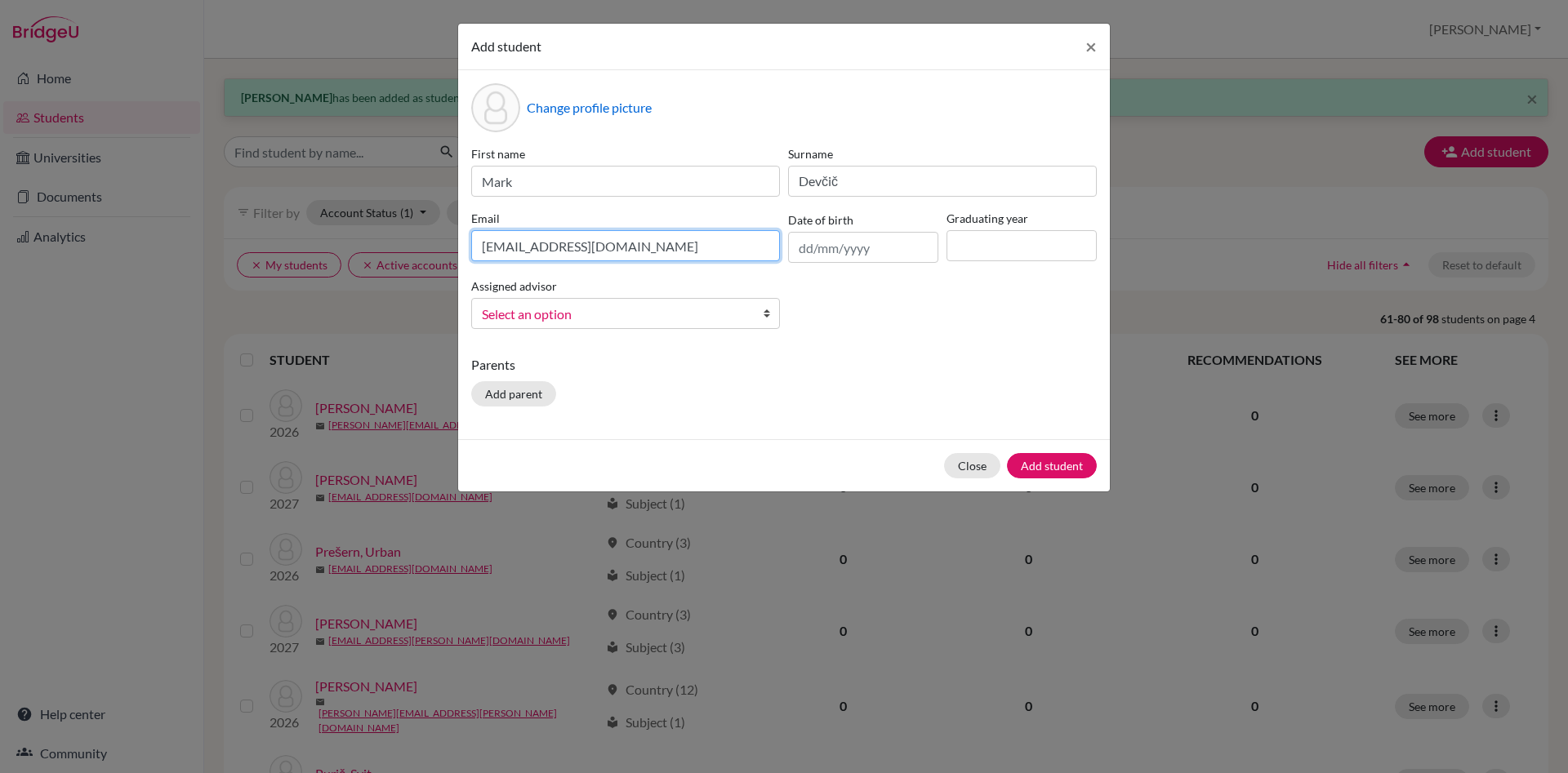
type input "[EMAIL_ADDRESS][DOMAIN_NAME]"
click at [982, 240] on input at bounding box center [1021, 246] width 150 height 31
type input "2027"
click at [769, 311] on b at bounding box center [771, 313] width 17 height 29
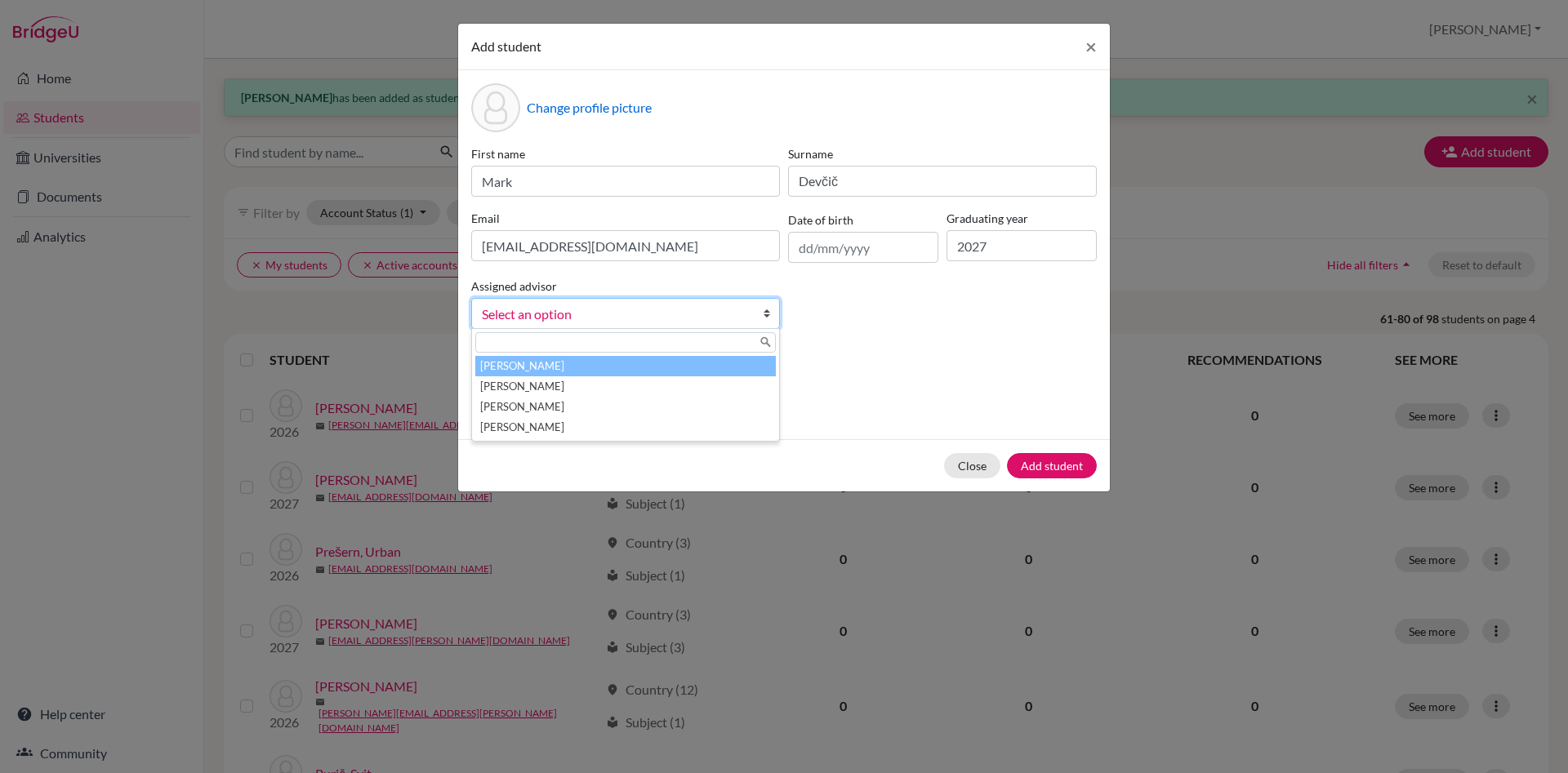
click at [707, 367] on li "[PERSON_NAME]" at bounding box center [626, 366] width 300 height 20
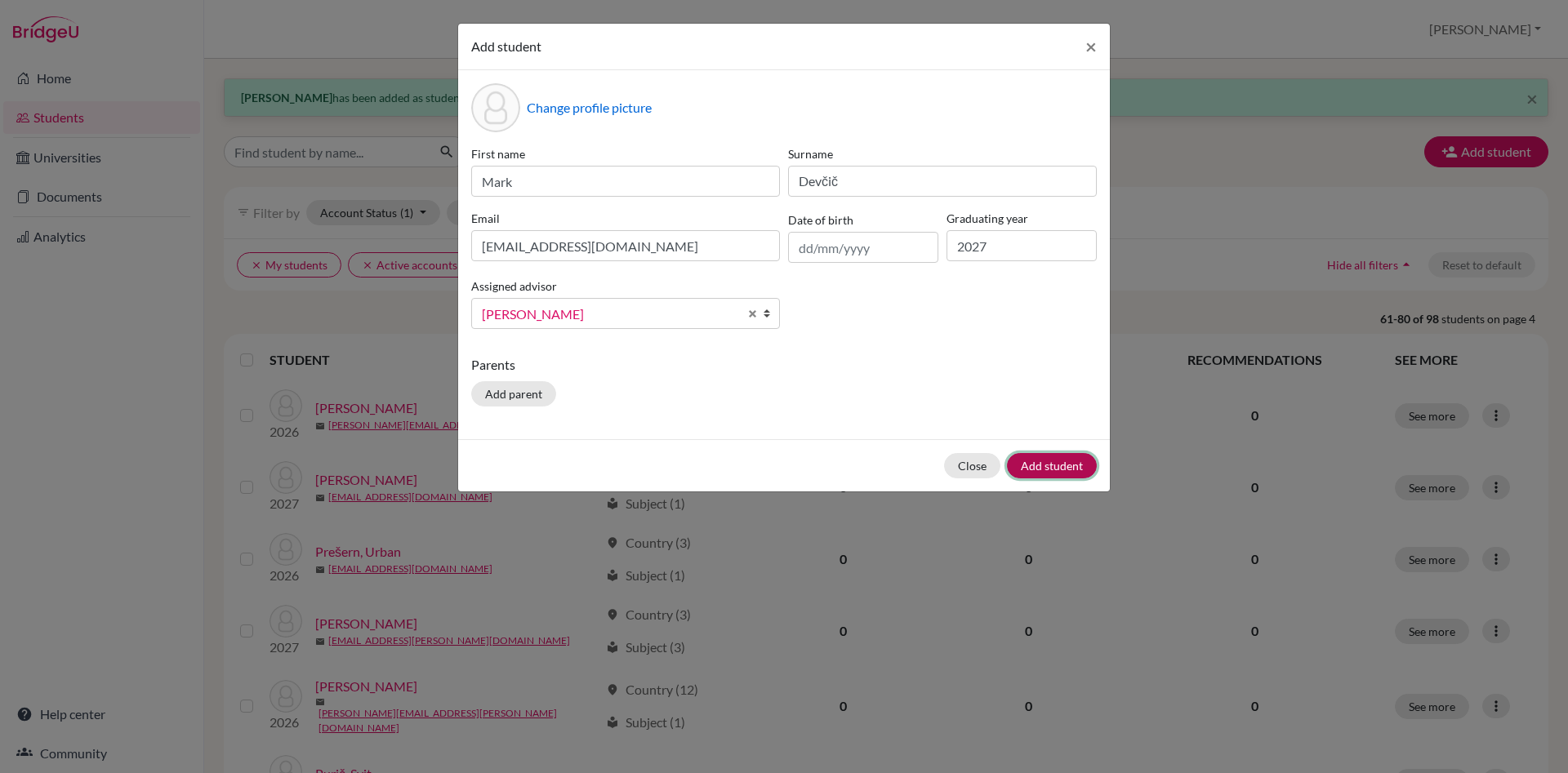
click at [1061, 469] on button "Add student" at bounding box center [1051, 465] width 89 height 25
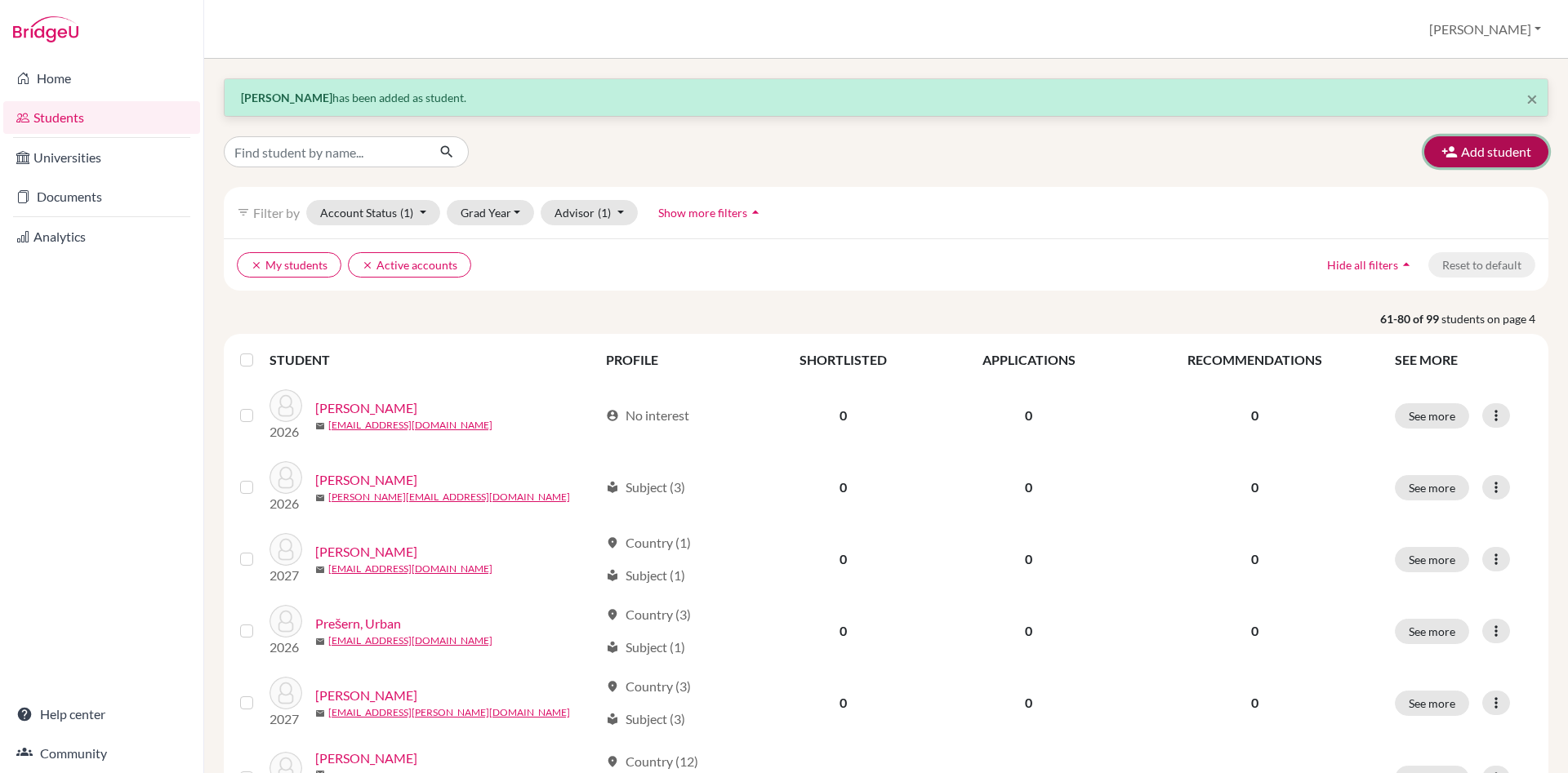
click at [1476, 157] on button "Add student" at bounding box center [1486, 152] width 124 height 31
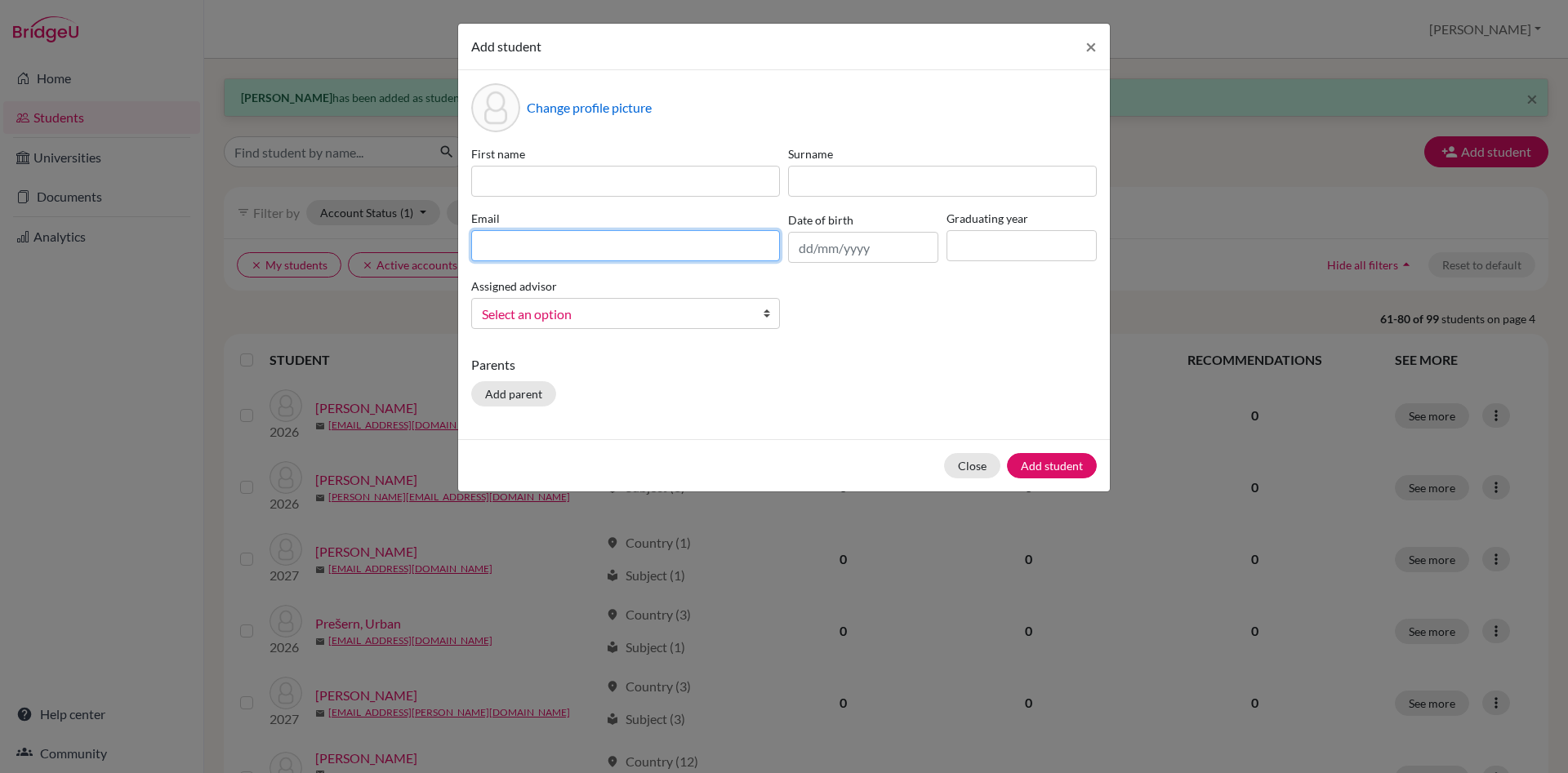
click at [489, 235] on input at bounding box center [625, 246] width 309 height 31
paste input "[PERSON_NAME][EMAIL_ADDRESS][DOMAIN_NAME]"
type input "[PERSON_NAME][EMAIL_ADDRESS][DOMAIN_NAME]"
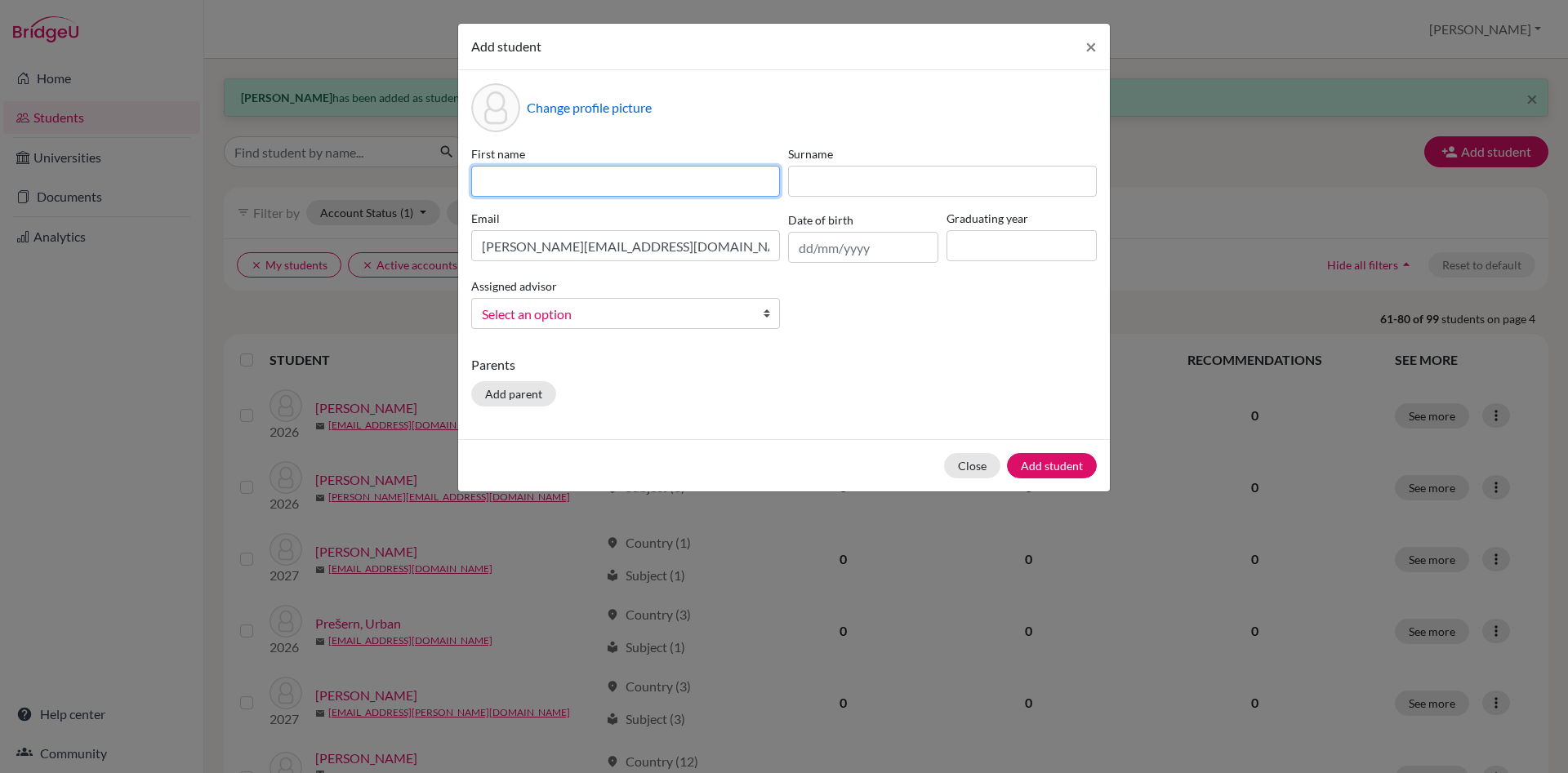
click at [519, 178] on input at bounding box center [625, 182] width 309 height 31
type input "[PERSON_NAME]"
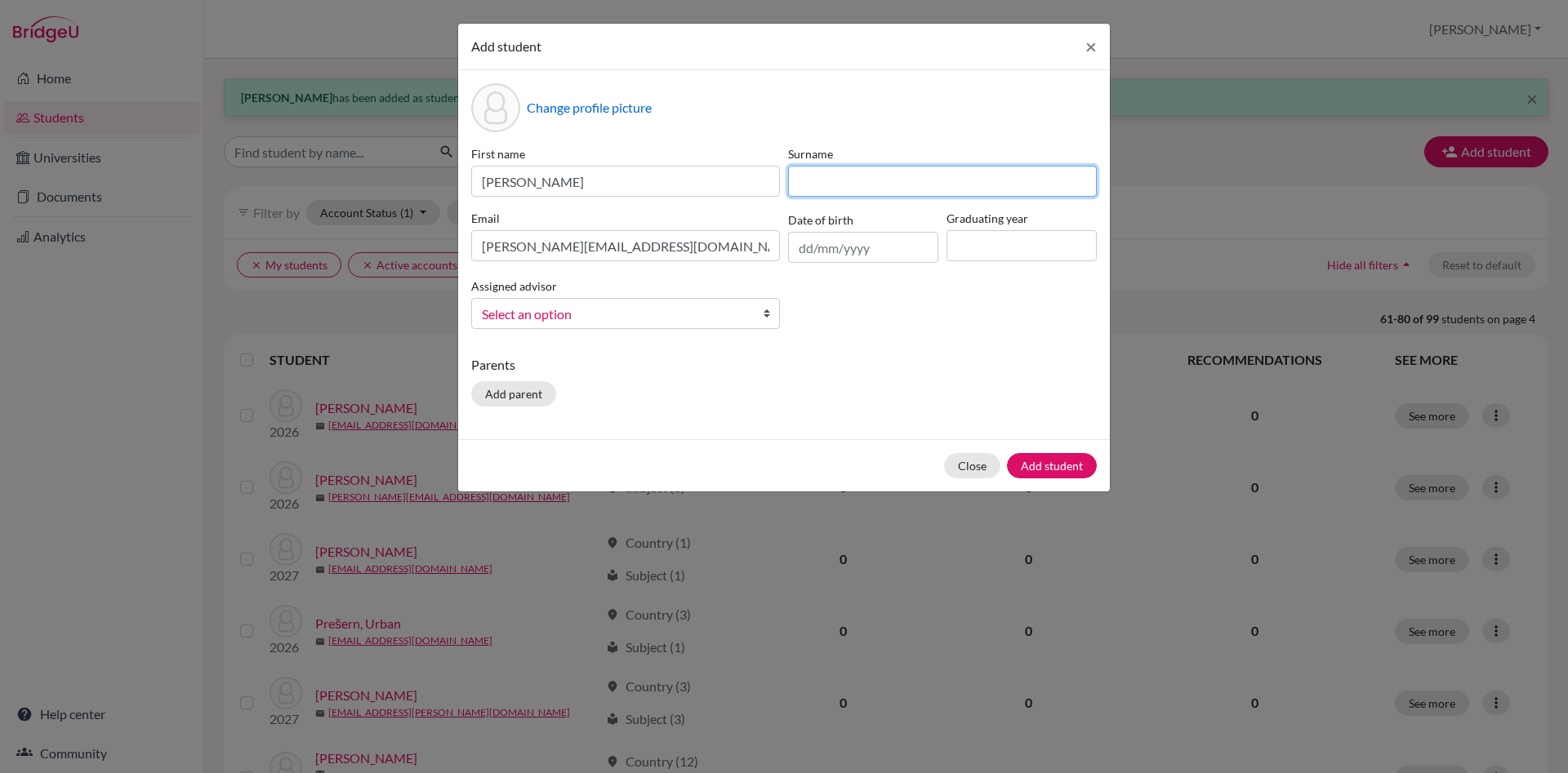
click at [891, 182] on input at bounding box center [942, 182] width 309 height 31
type input "Kurakina"
click at [999, 233] on input at bounding box center [1021, 246] width 150 height 31
type input "2027"
click at [771, 313] on b at bounding box center [771, 313] width 17 height 29
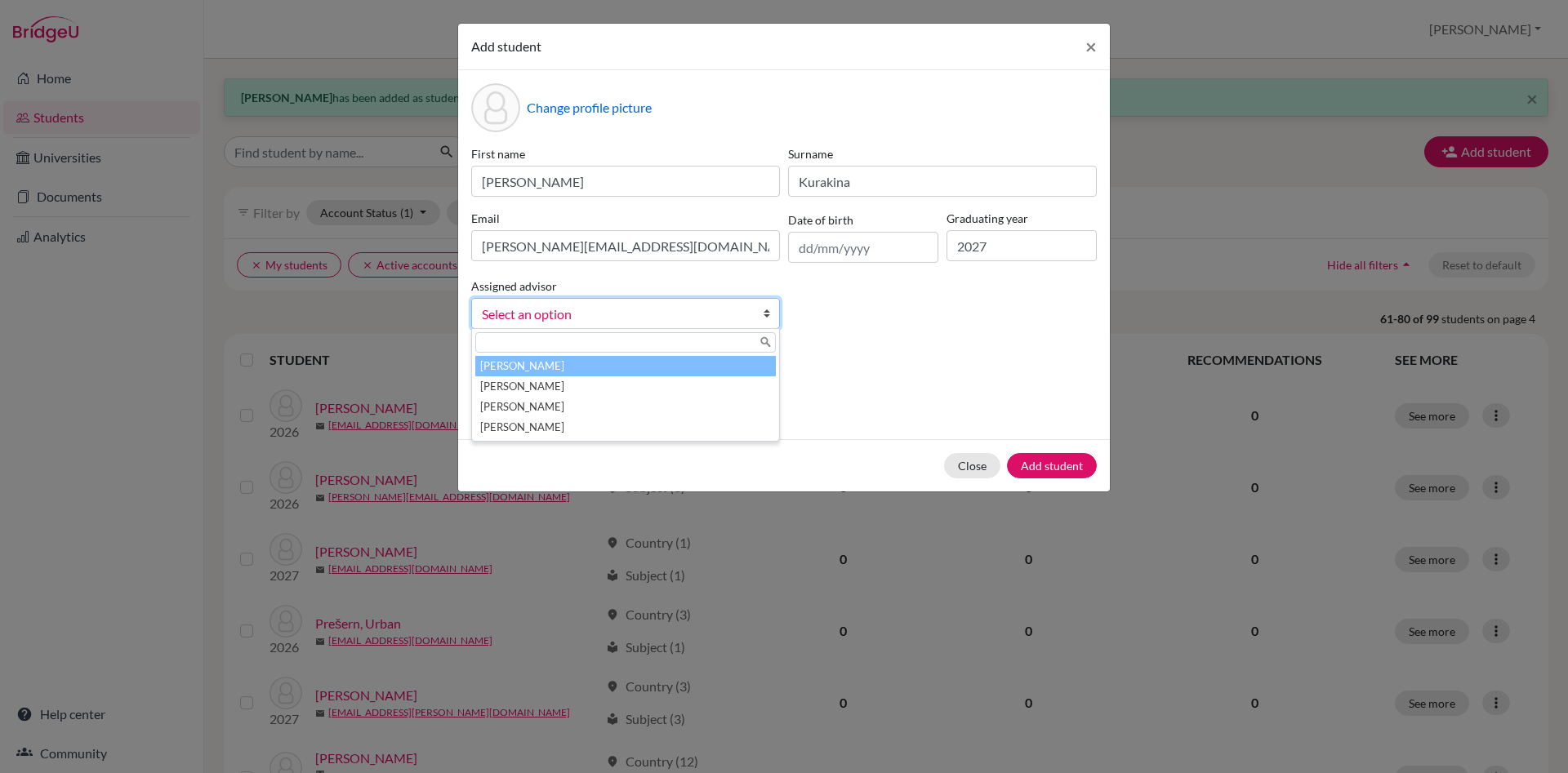
click at [726, 376] on li "[PERSON_NAME]" at bounding box center [626, 366] width 300 height 20
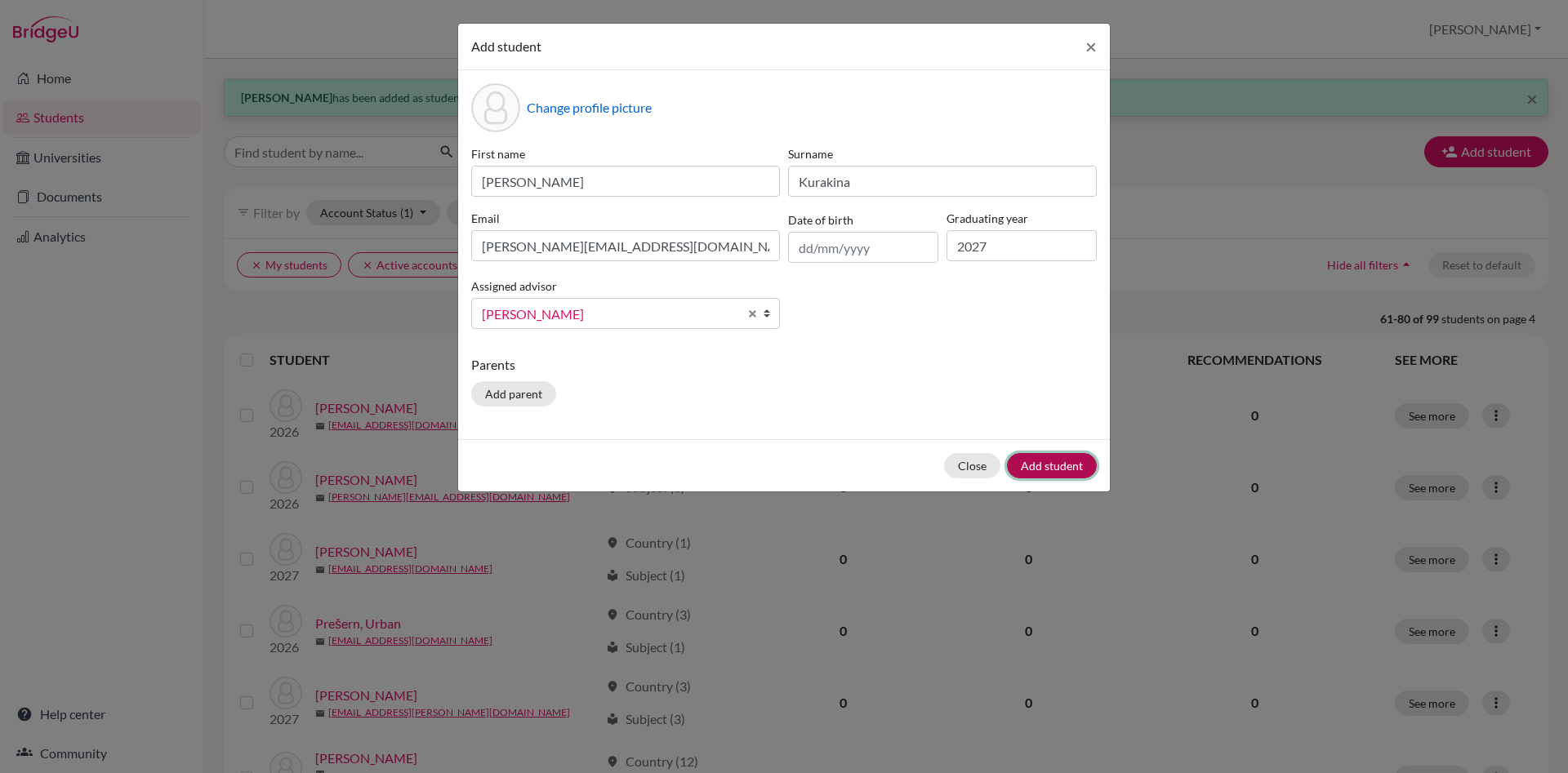
click at [1059, 470] on button "Add student" at bounding box center [1051, 465] width 89 height 25
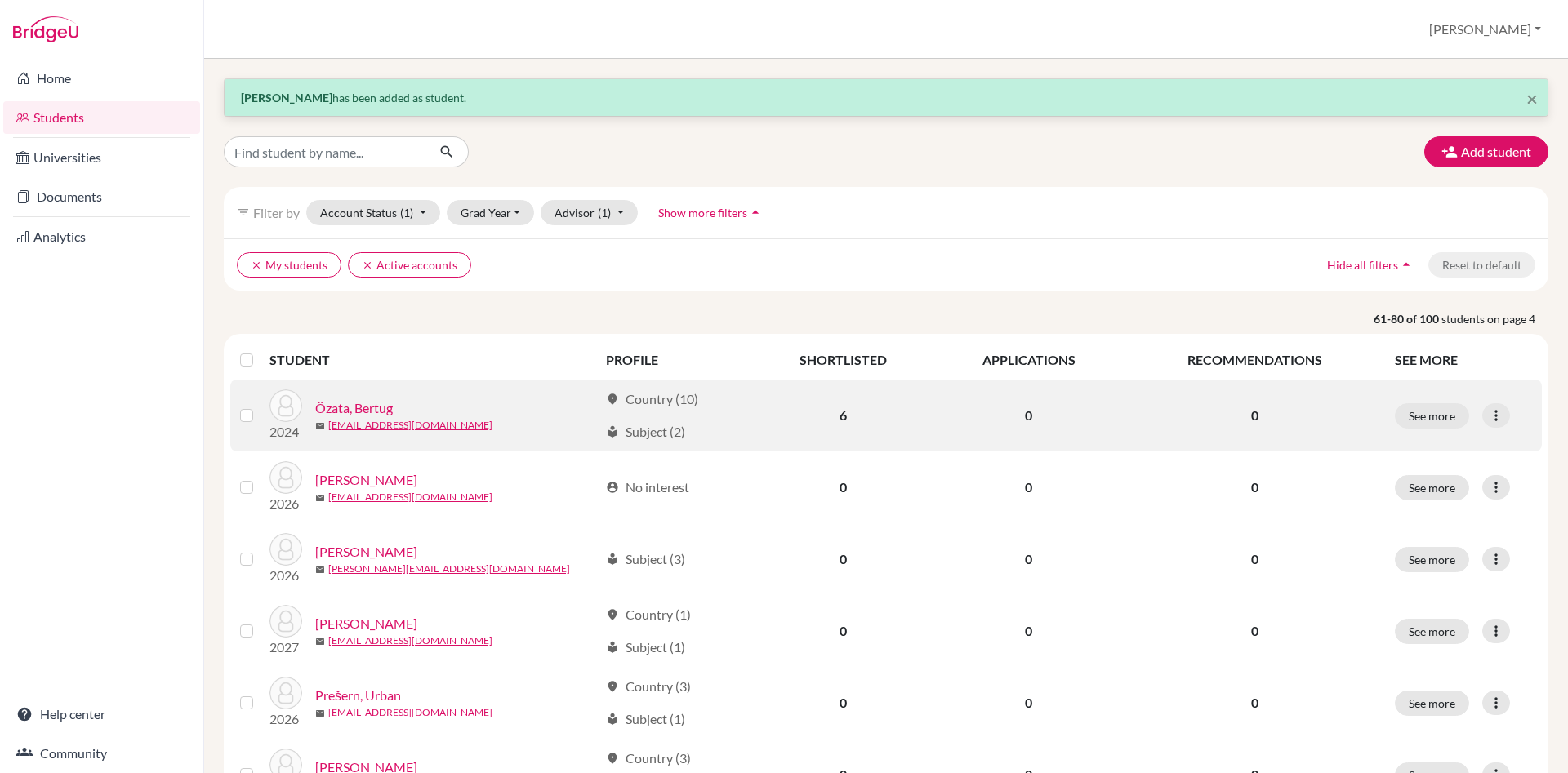
click at [375, 406] on link "Özata, Bertug" at bounding box center [354, 407] width 77 height 19
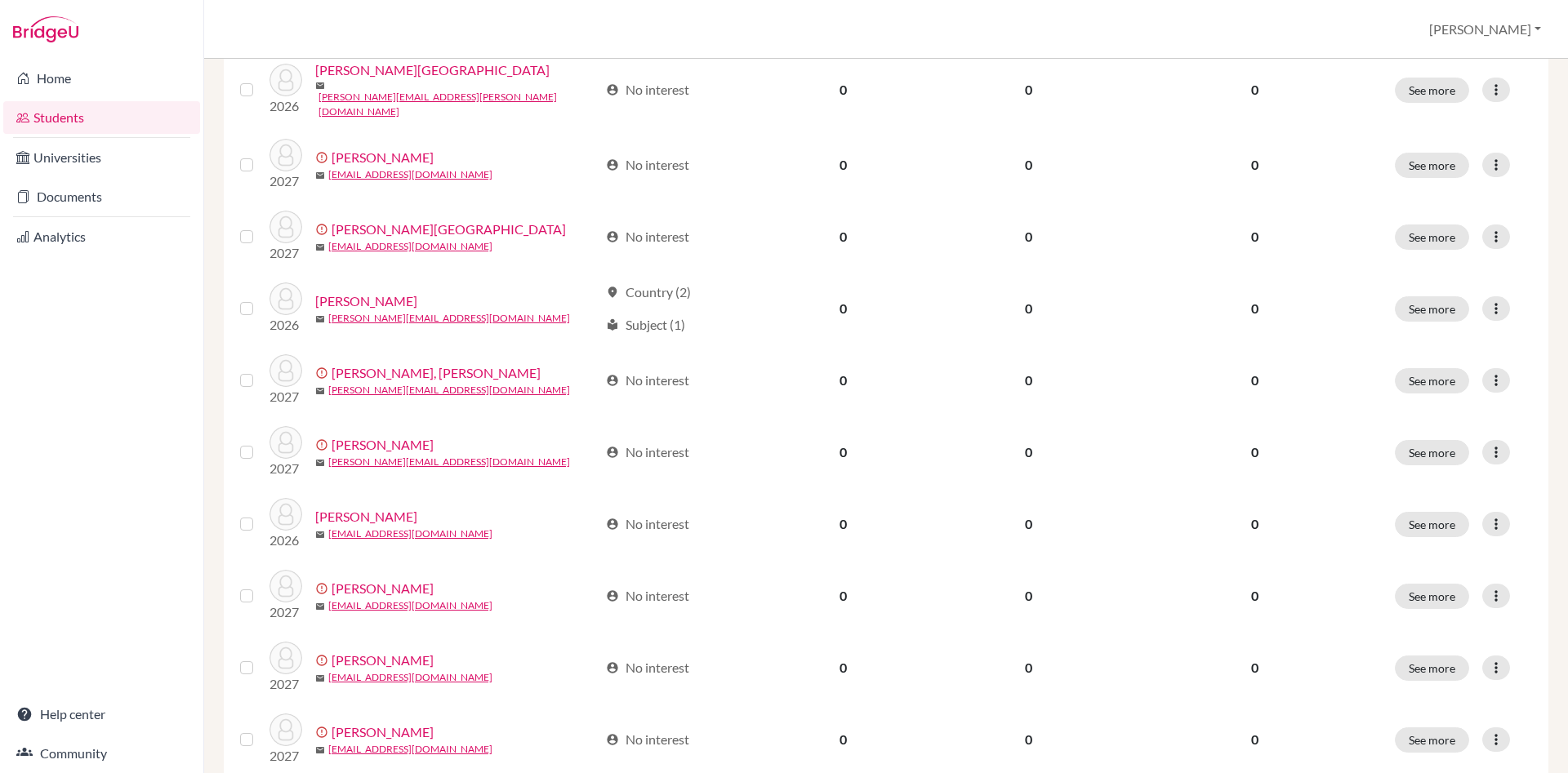
scroll to position [1095, 0]
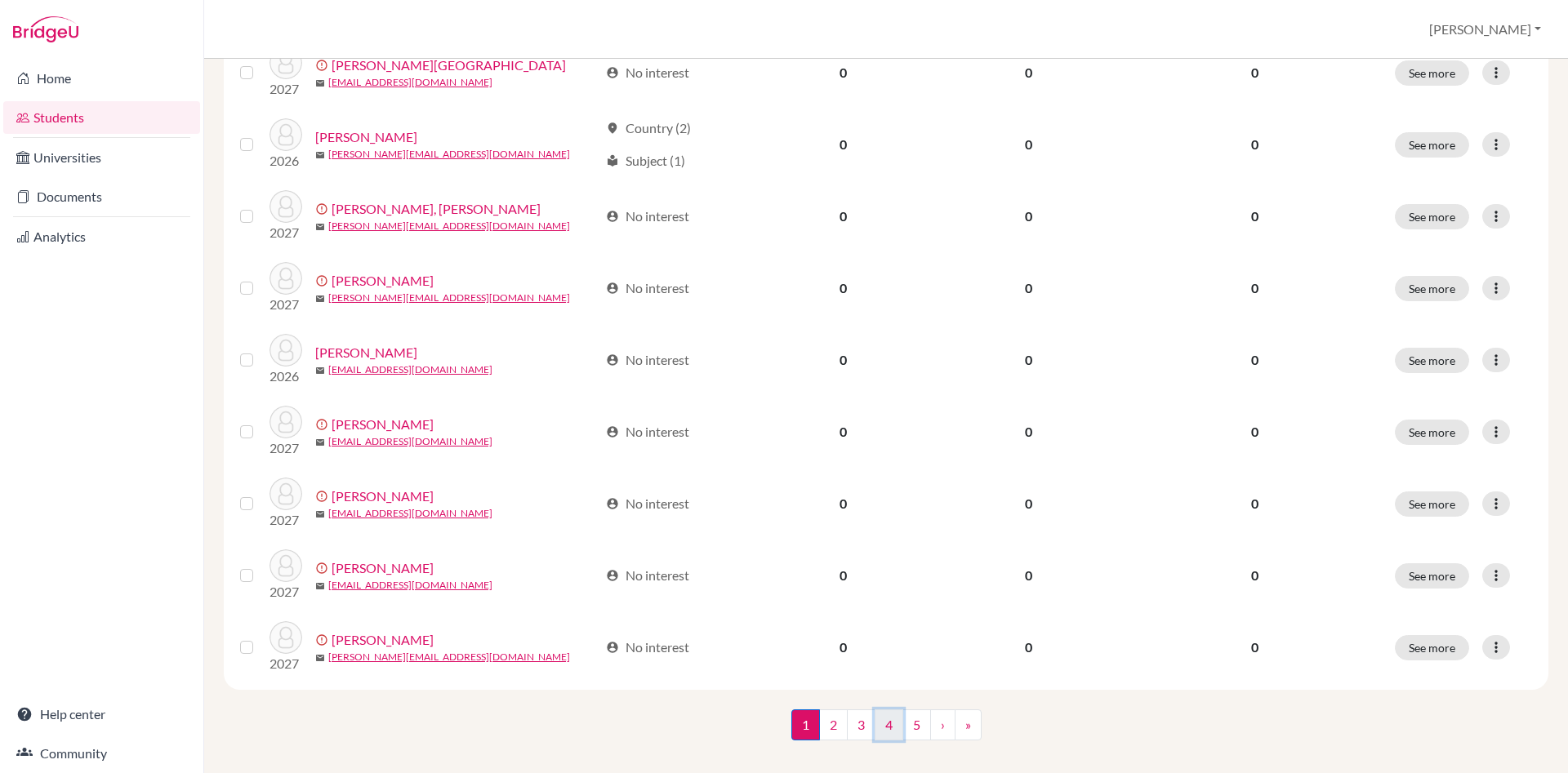
click at [886, 709] on link "4" at bounding box center [888, 725] width 29 height 31
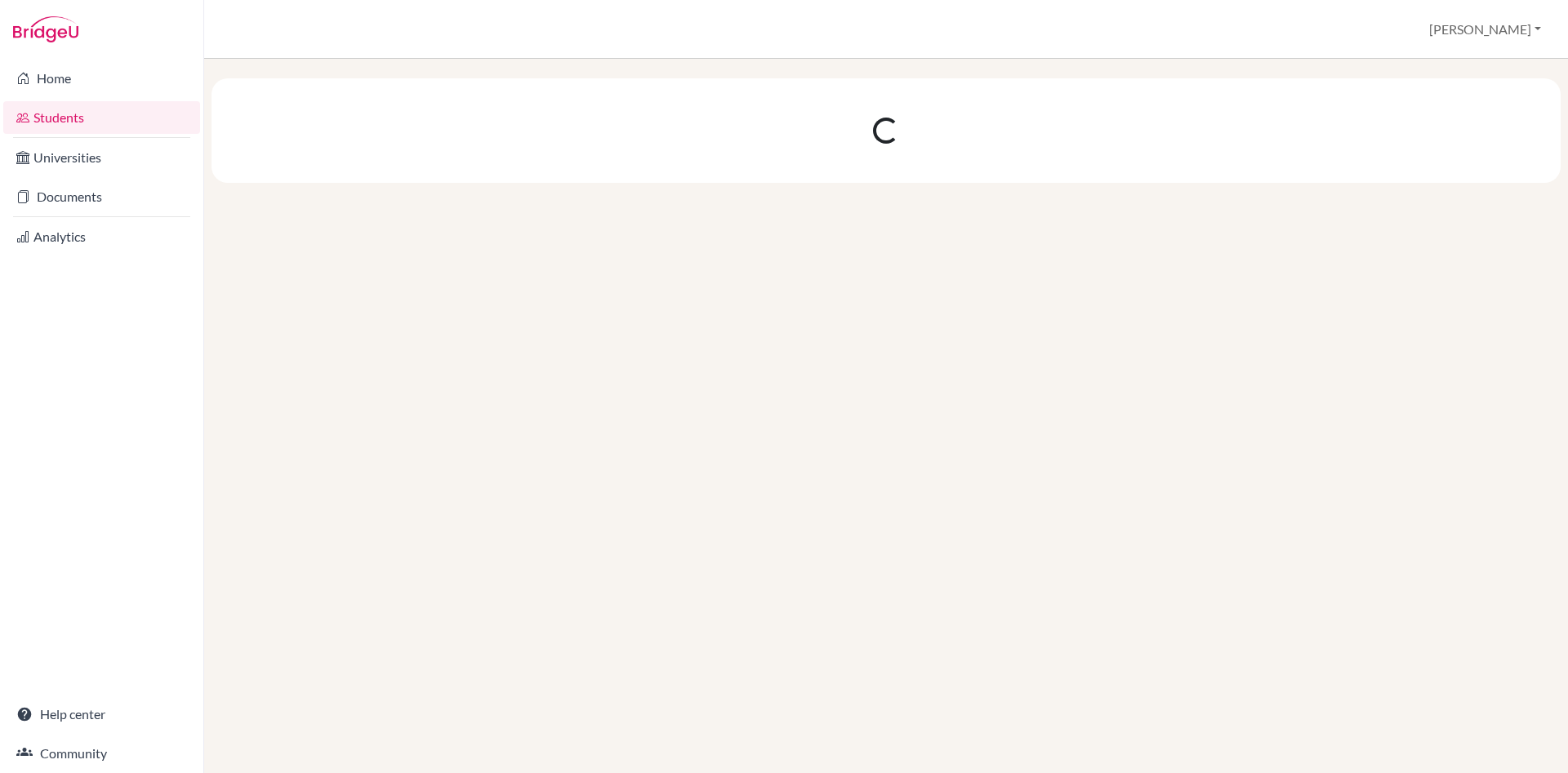
scroll to position [0, 0]
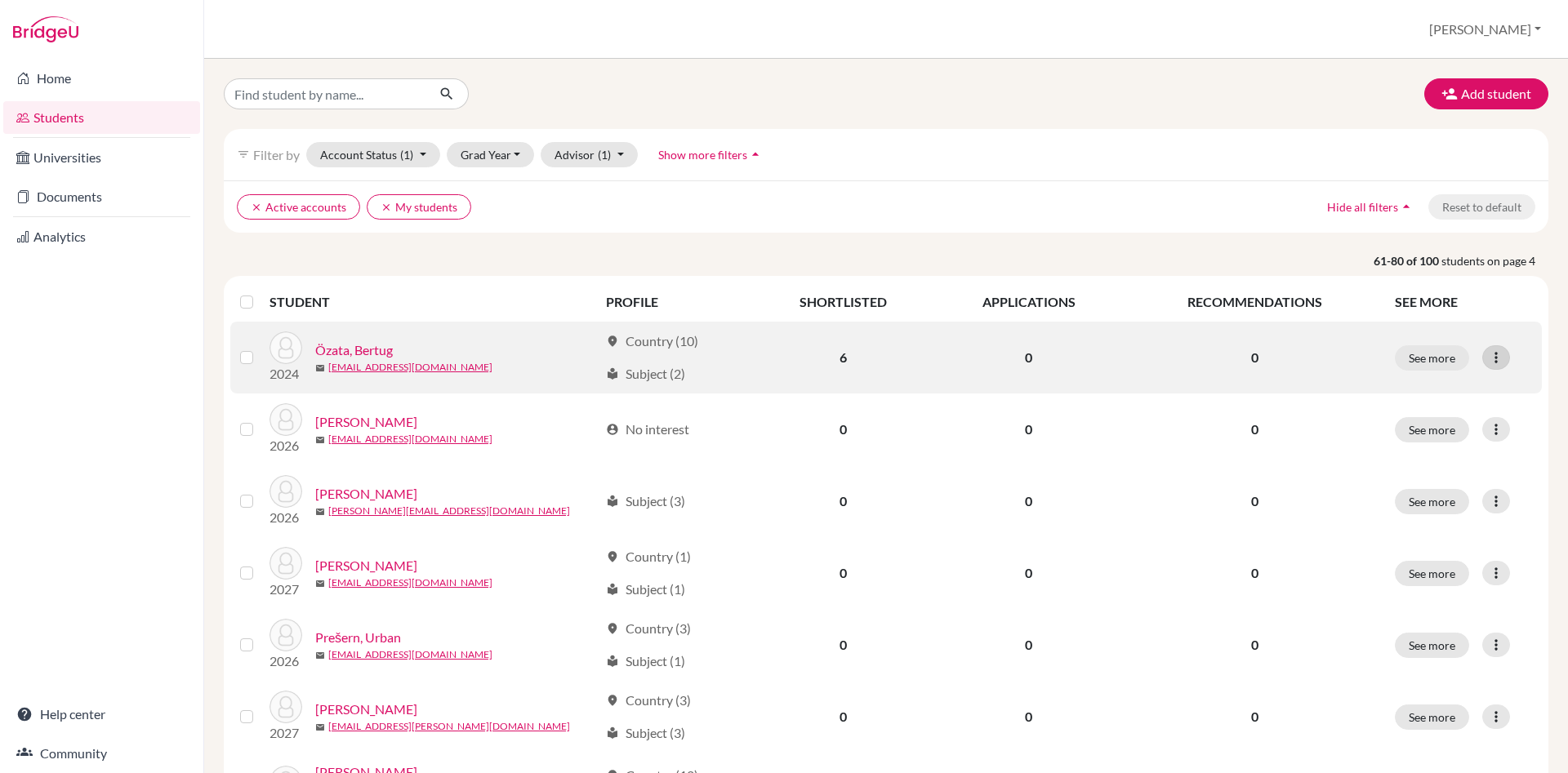
click at [1496, 364] on icon at bounding box center [1496, 357] width 17 height 17
click at [1456, 393] on button "Edit student" at bounding box center [1424, 392] width 129 height 26
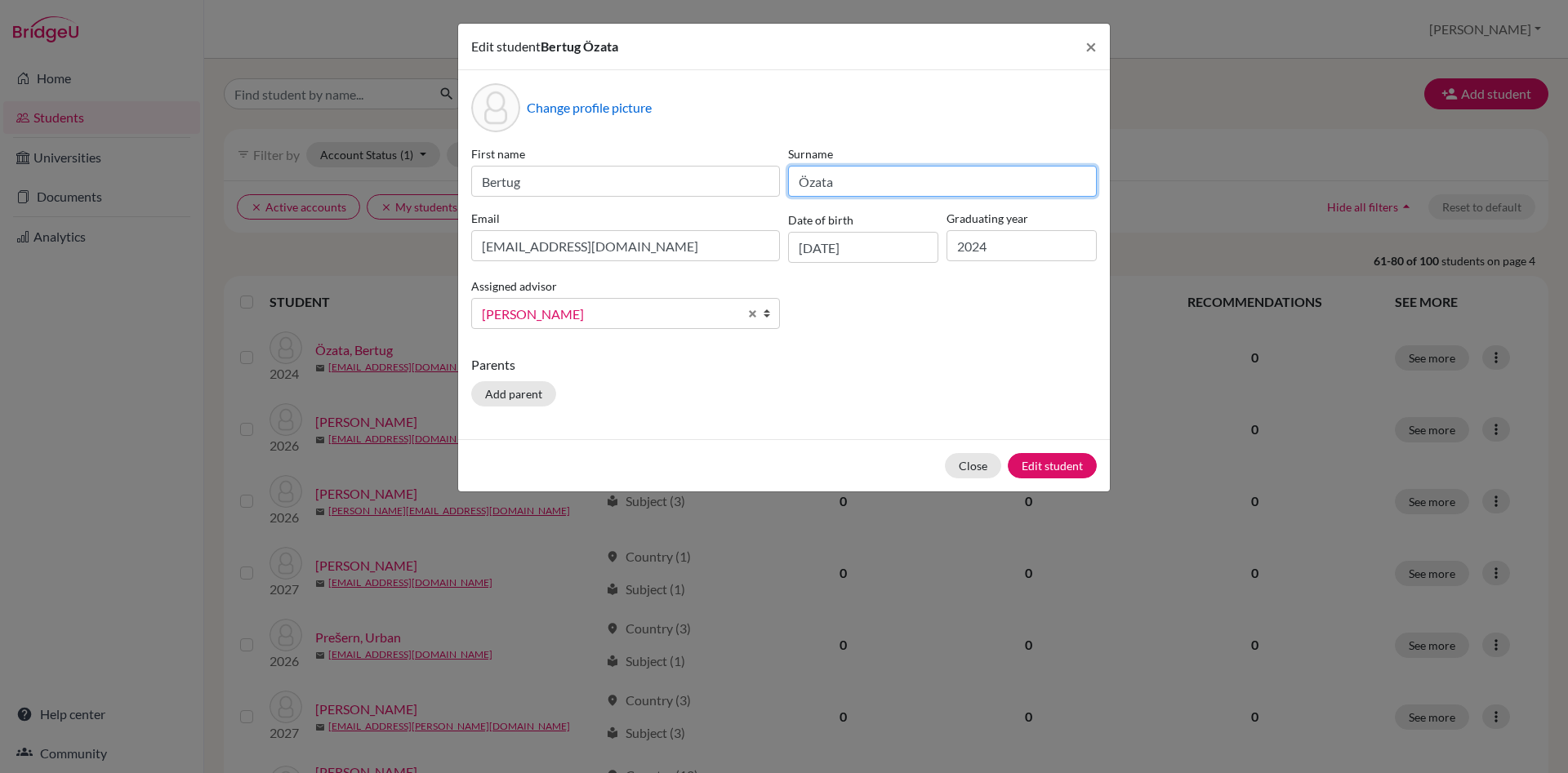
drag, startPoint x: 845, startPoint y: 182, endPoint x: 798, endPoint y: 183, distance: 47.0
click at [794, 184] on input "Özata" at bounding box center [942, 182] width 309 height 31
drag, startPoint x: 836, startPoint y: 180, endPoint x: 802, endPoint y: 182, distance: 34.1
click at [802, 182] on input "Özata" at bounding box center [942, 182] width 309 height 31
click at [965, 470] on button "Close" at bounding box center [972, 465] width 56 height 25
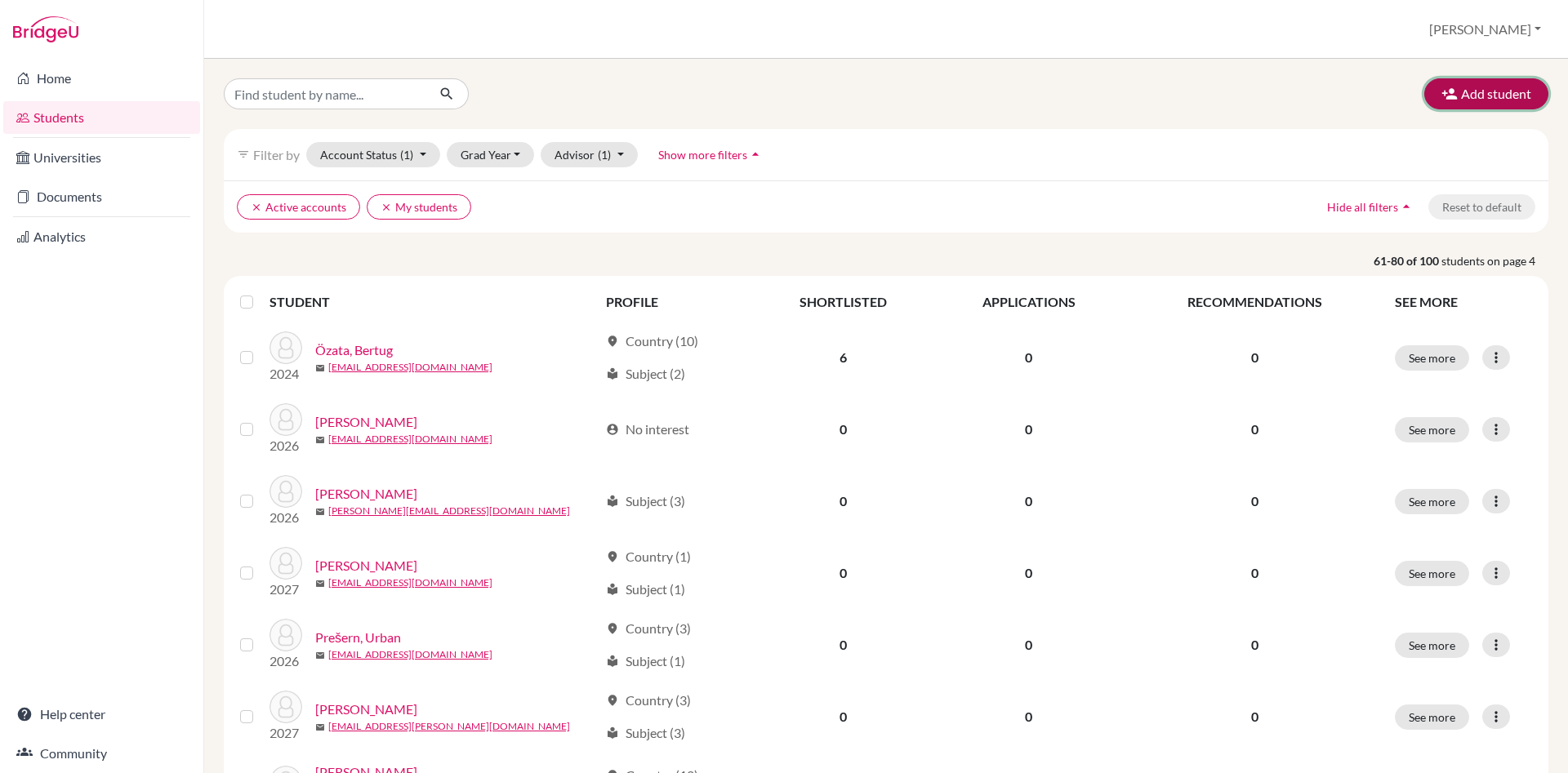
click at [1489, 95] on button "Add student" at bounding box center [1486, 94] width 124 height 31
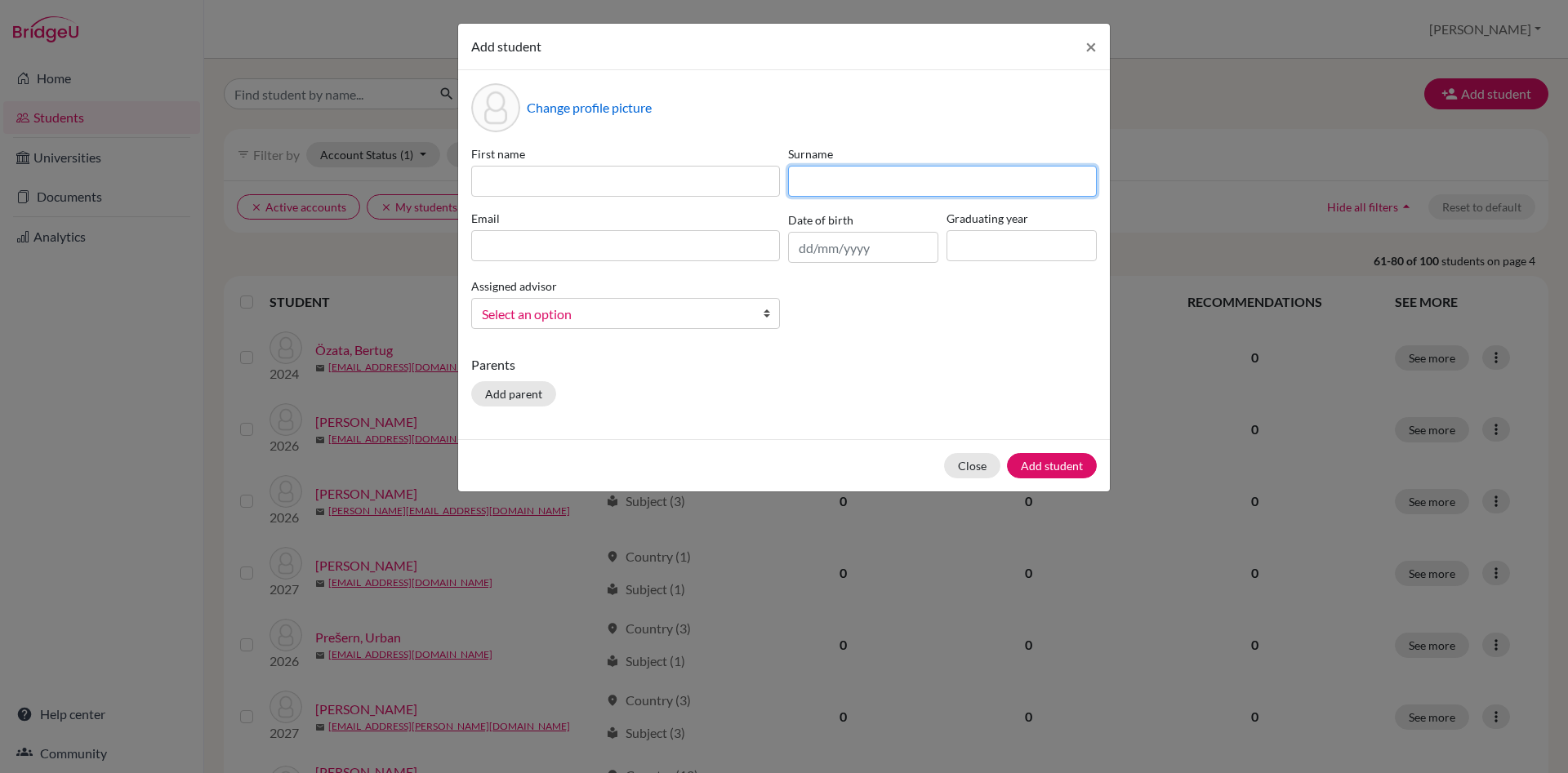
click at [807, 177] on input at bounding box center [942, 182] width 309 height 31
paste input "Özata"
type input "Özata"
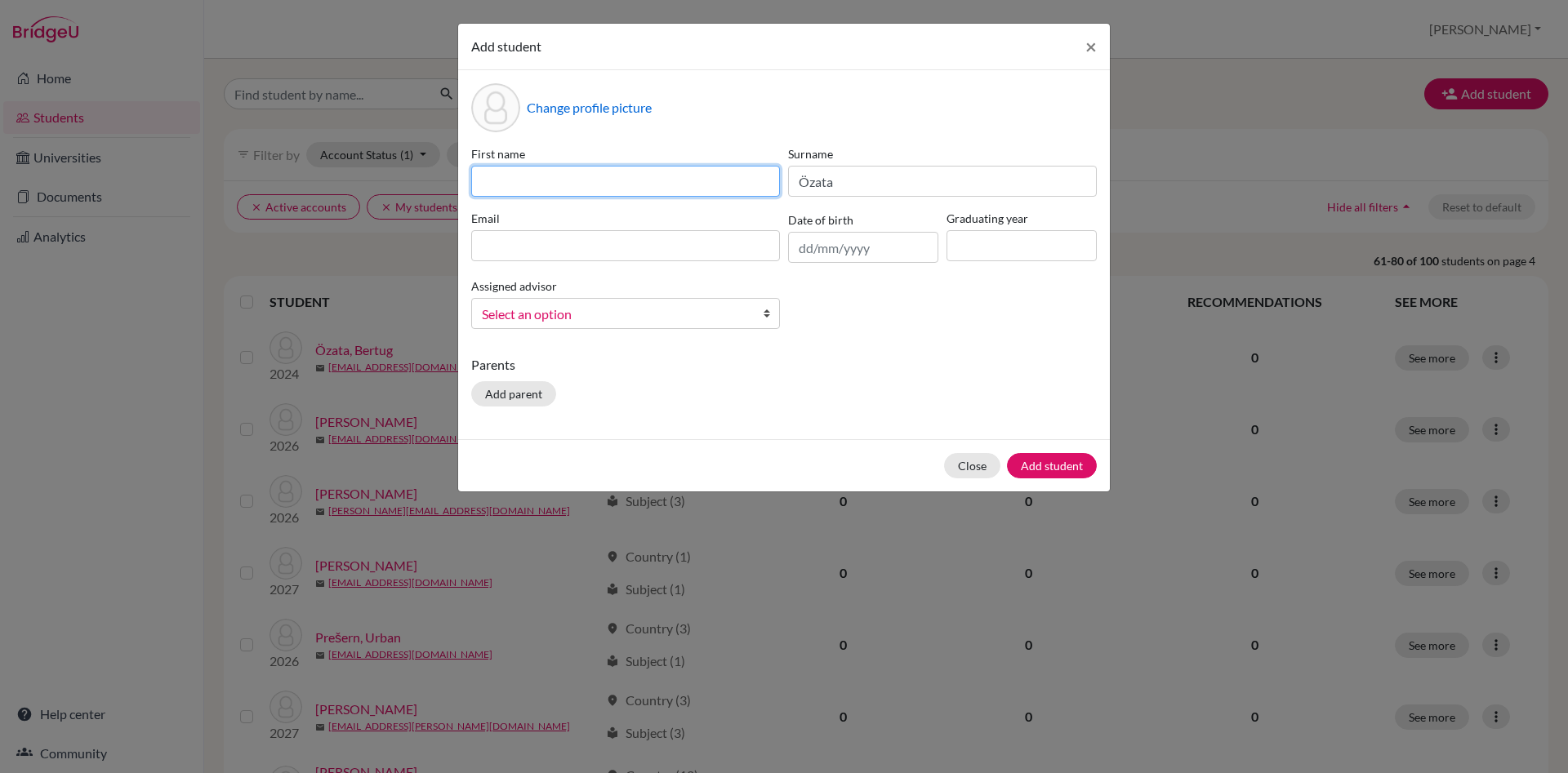
click at [528, 185] on input at bounding box center [625, 182] width 309 height 31
type input "Beren"
click at [509, 240] on input at bounding box center [625, 246] width 309 height 31
click at [497, 242] on input at bounding box center [625, 246] width 309 height 31
paste input "[EMAIL_ADDRESS][DOMAIN_NAME]"
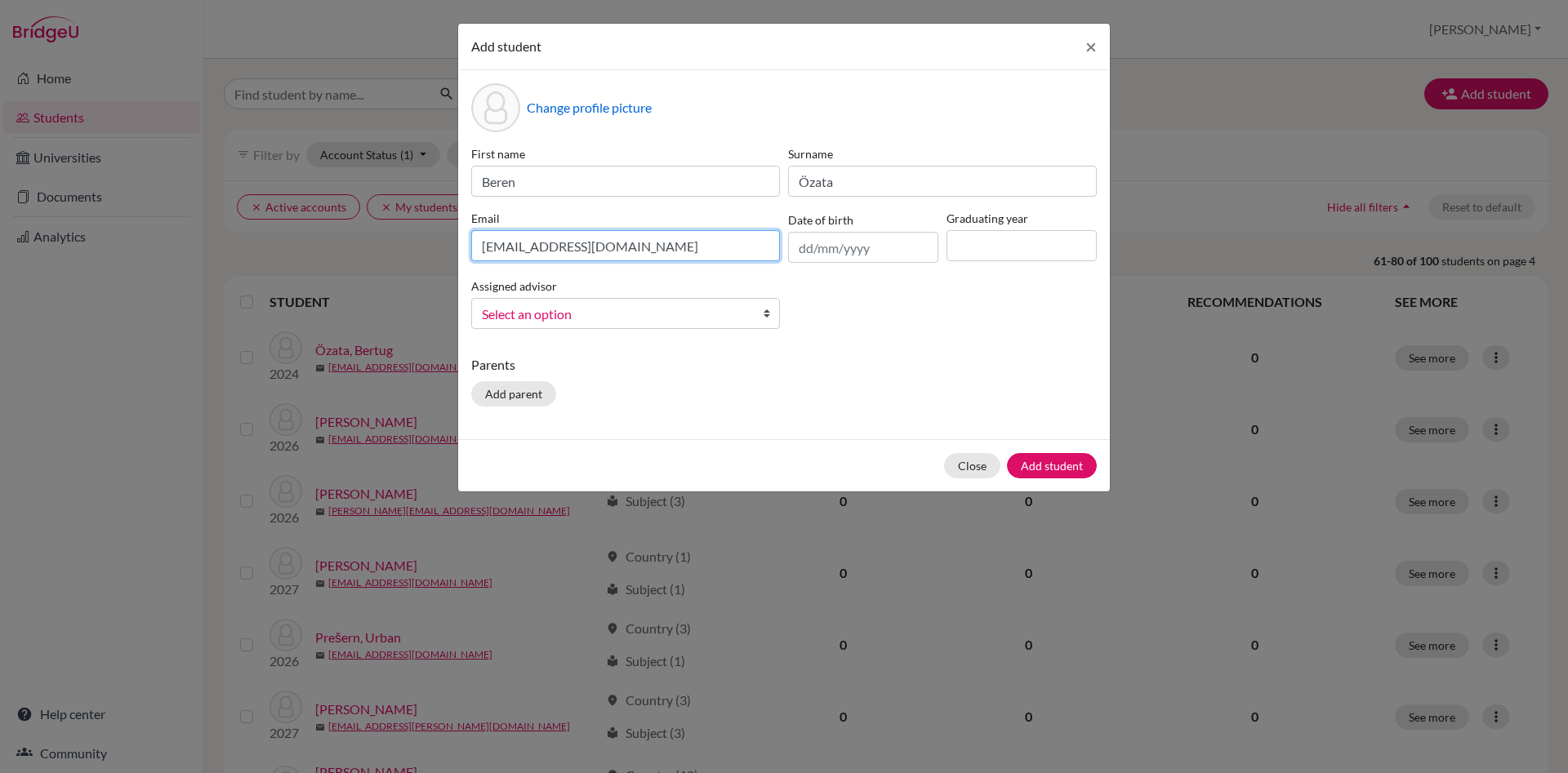
type input "[EMAIL_ADDRESS][DOMAIN_NAME]"
click at [977, 239] on input at bounding box center [1021, 246] width 150 height 31
type input "2027"
click at [766, 311] on b at bounding box center [771, 313] width 17 height 29
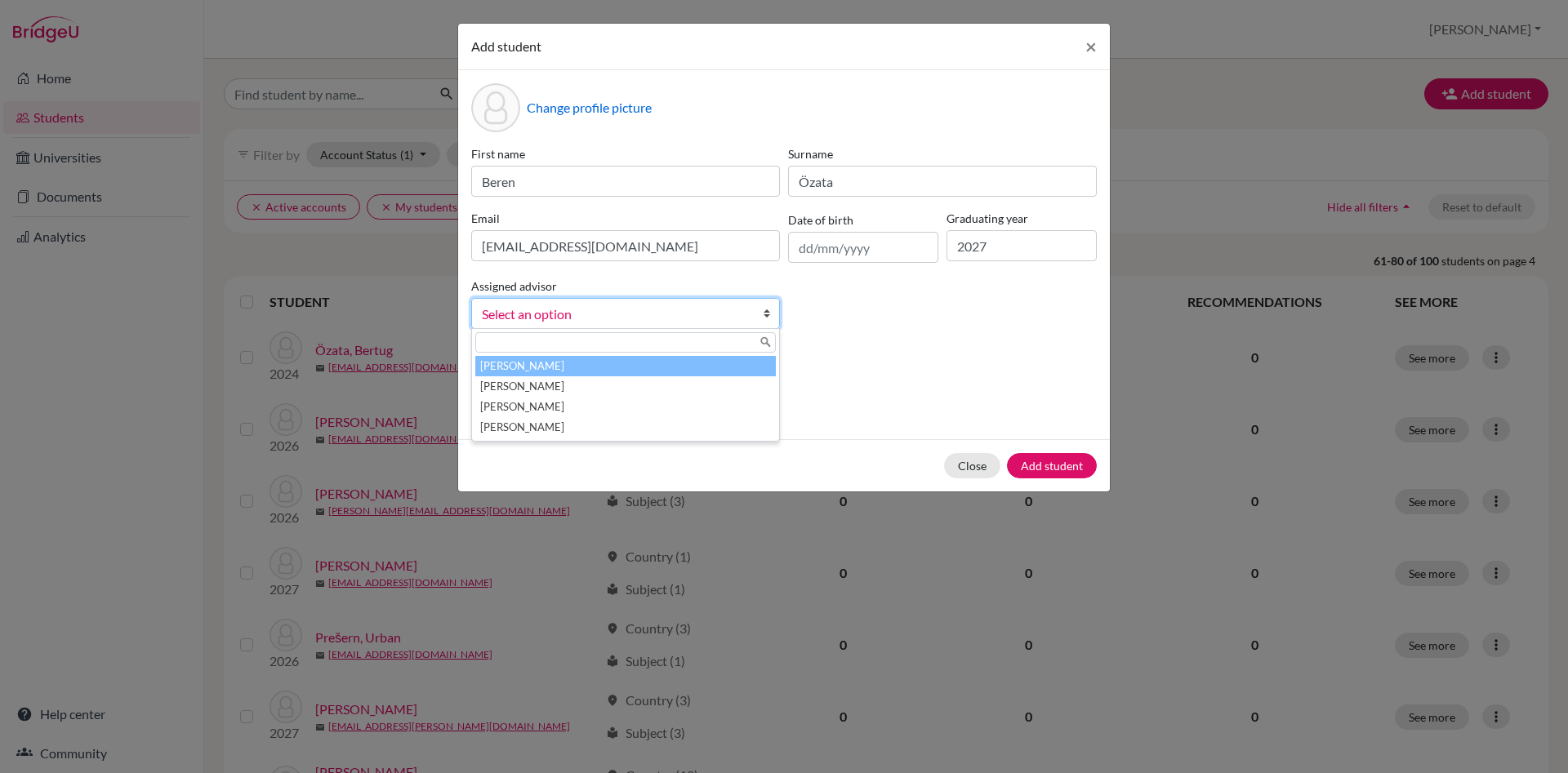
click at [706, 369] on li "[PERSON_NAME]" at bounding box center [626, 366] width 300 height 20
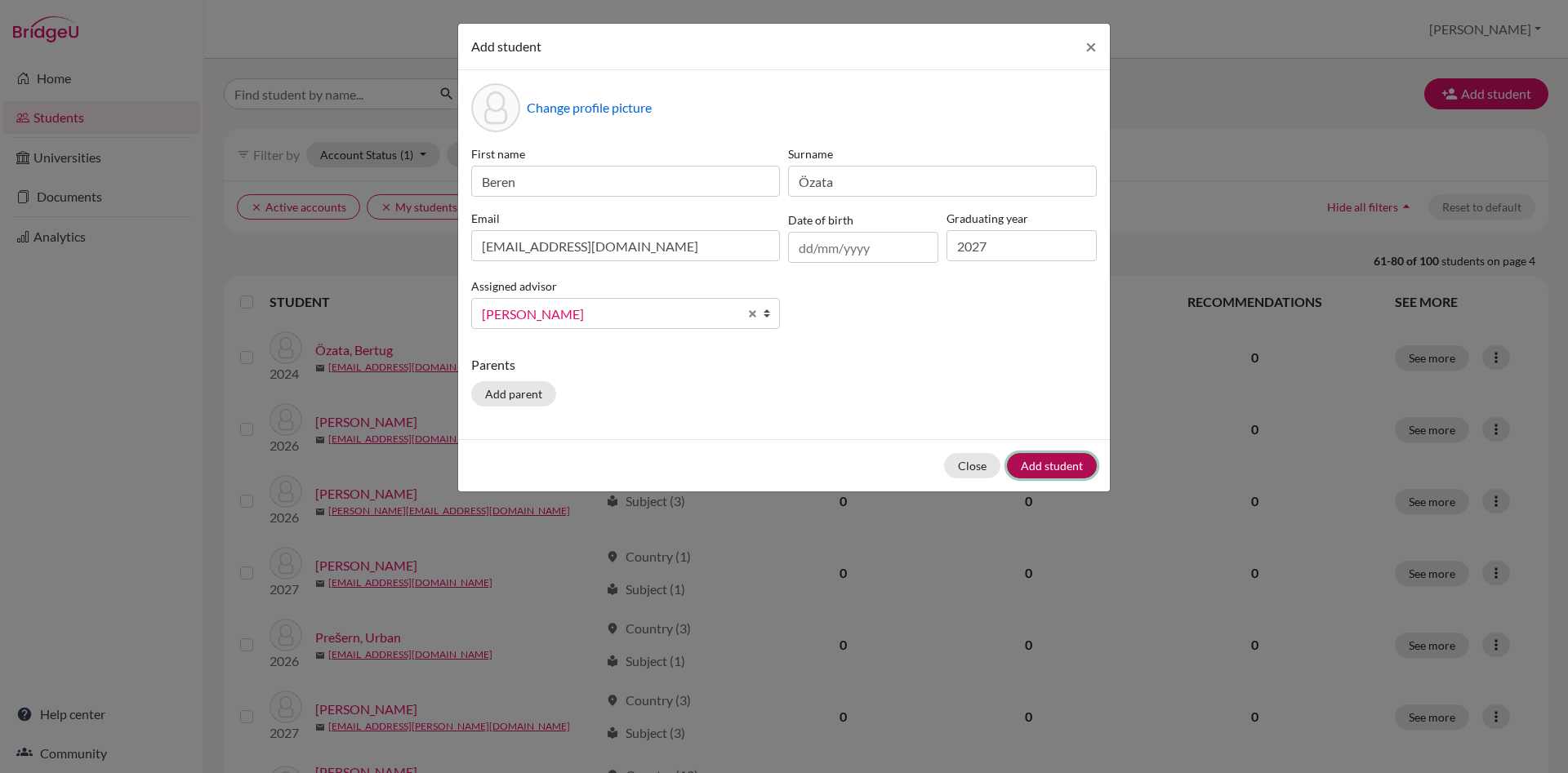
click at [1053, 460] on button "Add student" at bounding box center [1051, 465] width 89 height 25
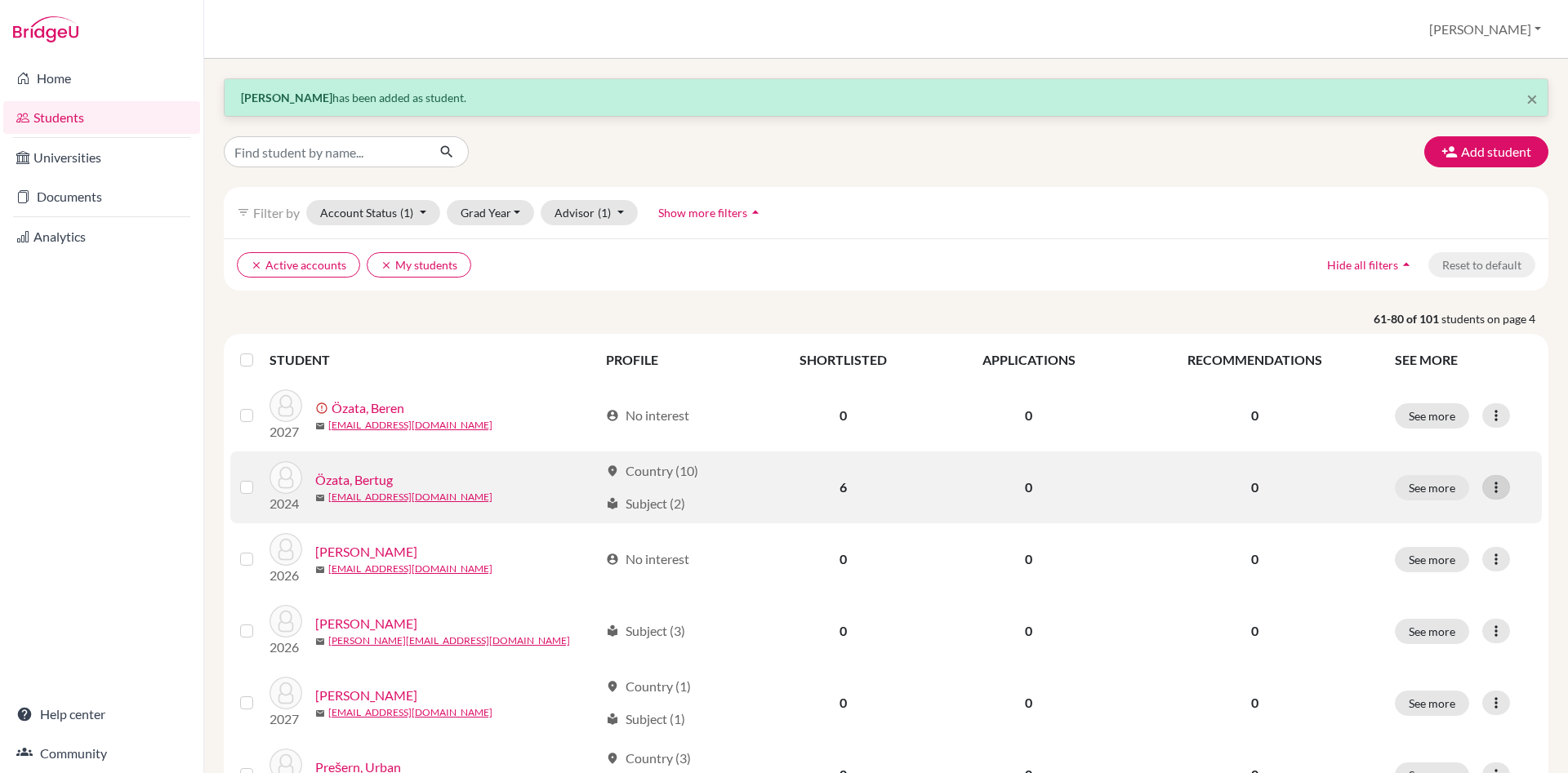
click at [1494, 487] on icon at bounding box center [1496, 487] width 17 height 17
click at [1444, 486] on button "See more" at bounding box center [1432, 487] width 75 height 25
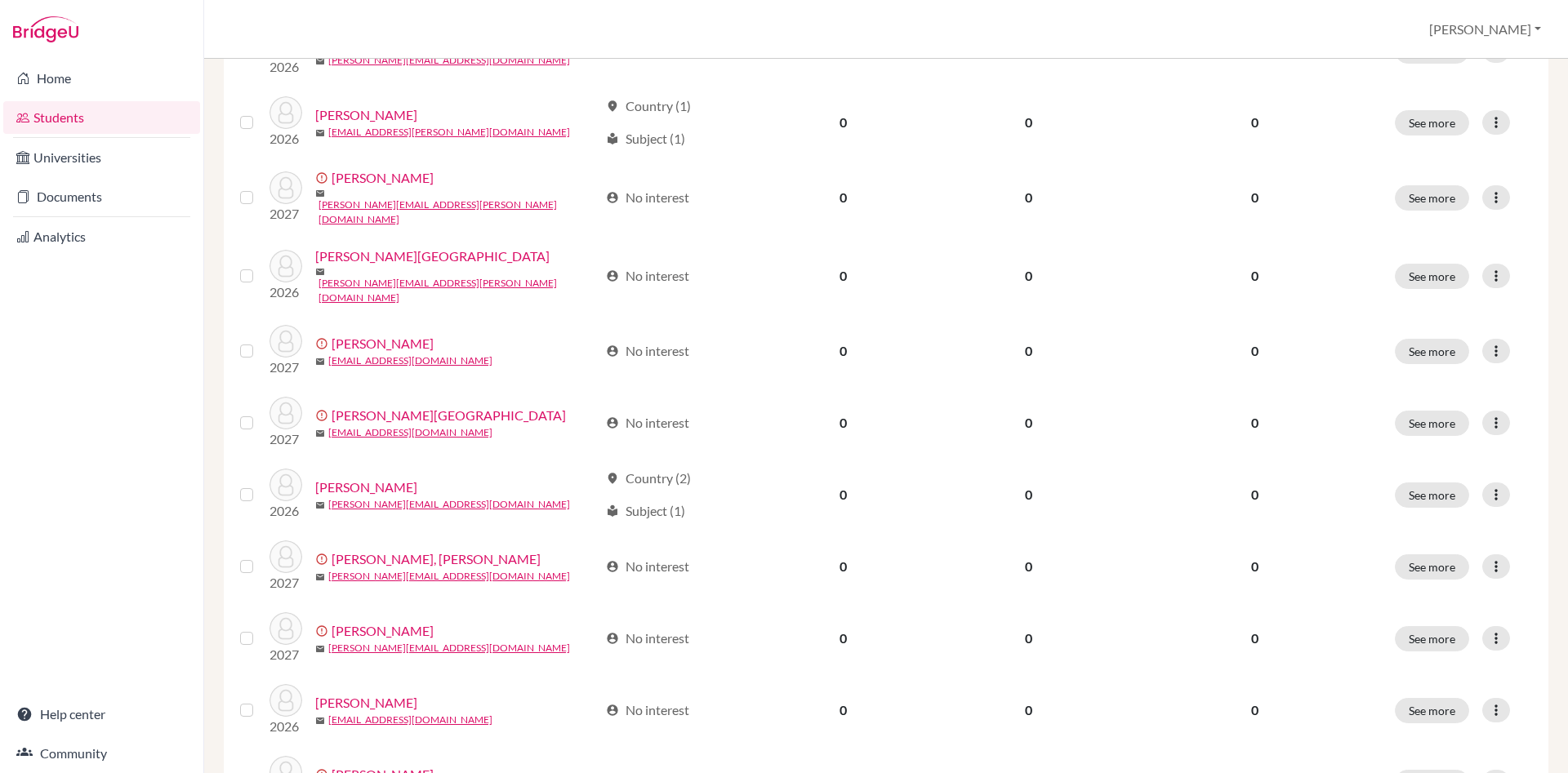
scroll to position [1095, 0]
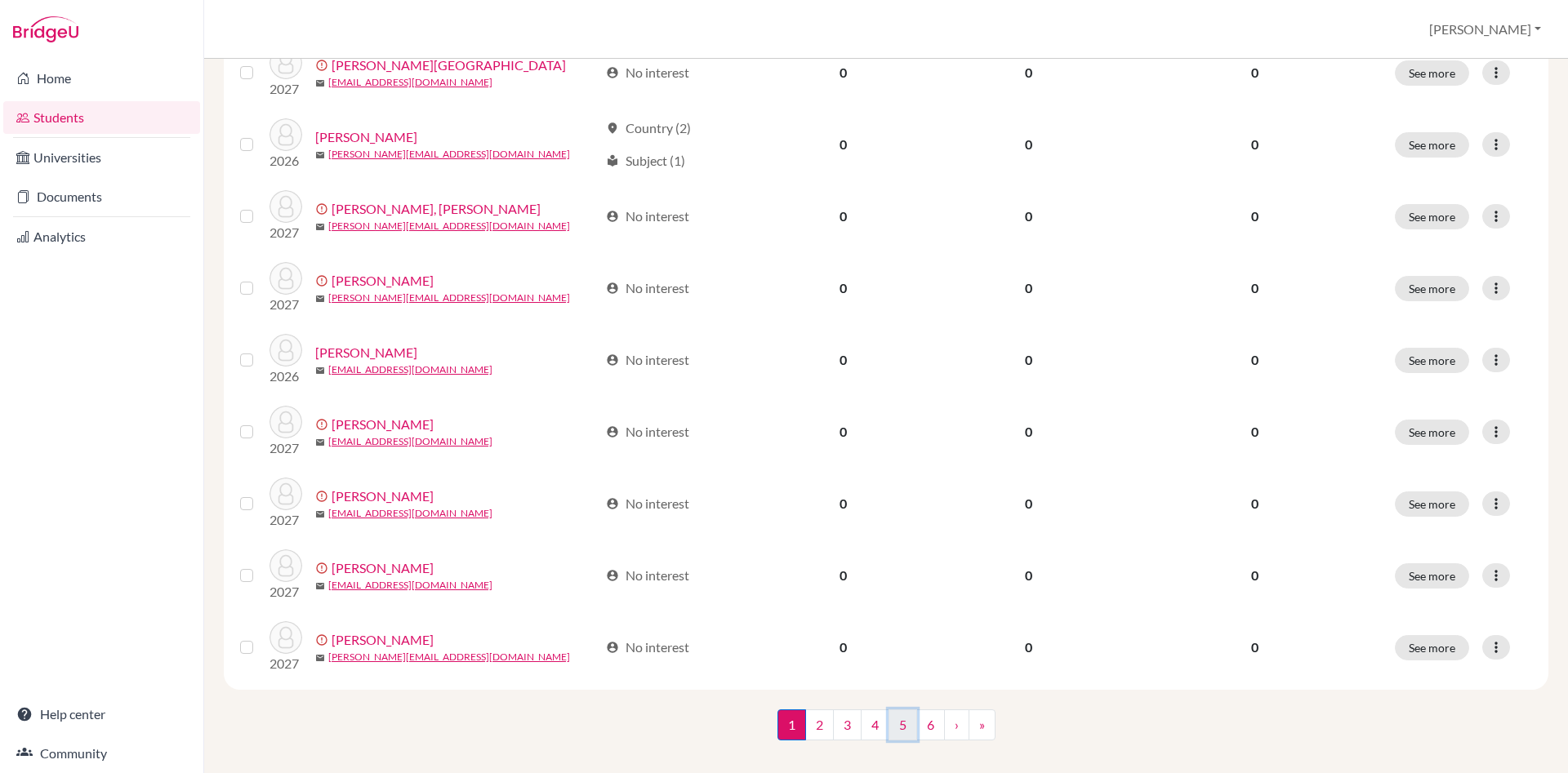
click at [906, 710] on link "5" at bounding box center [902, 725] width 29 height 31
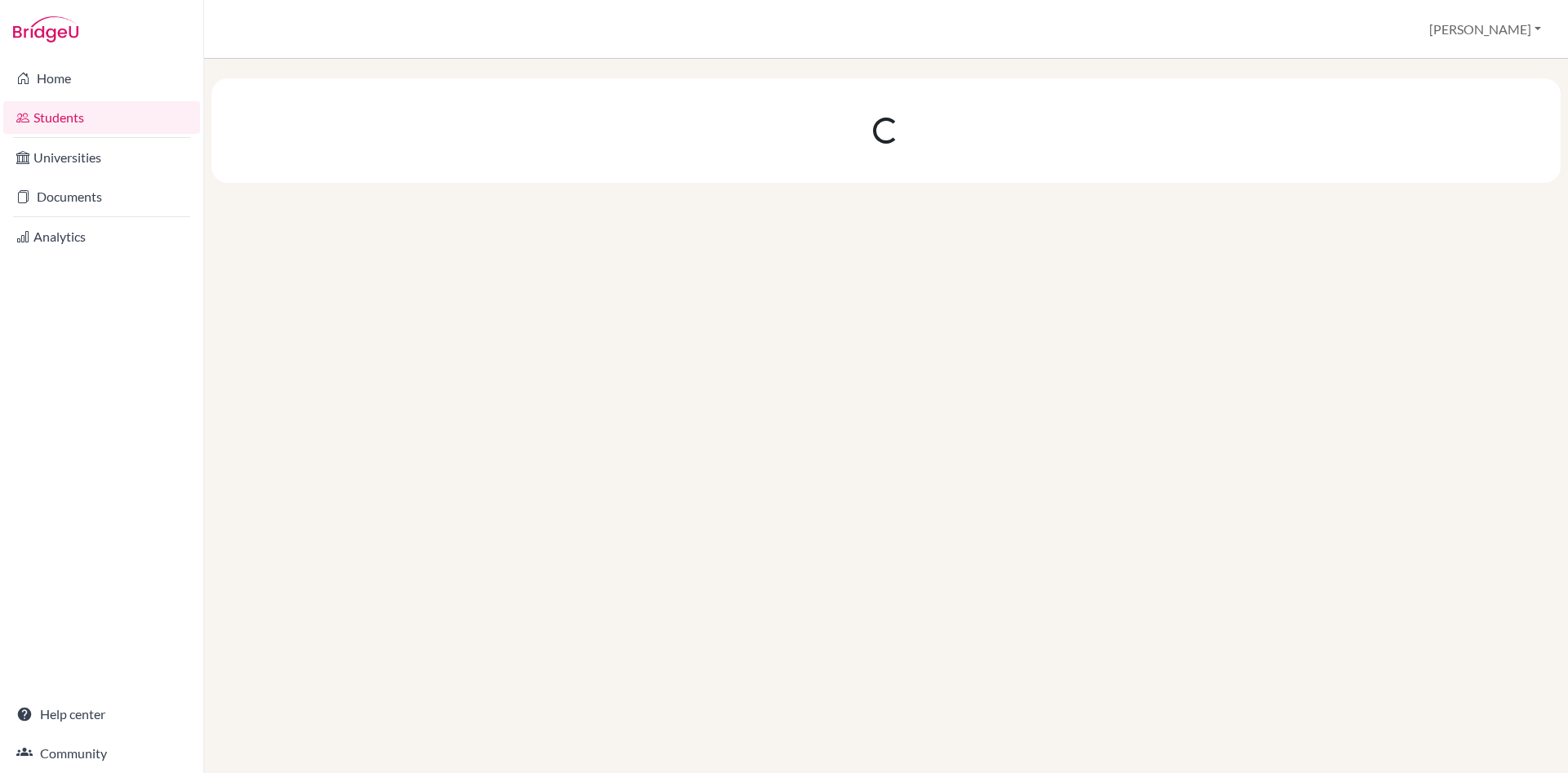
scroll to position [0, 0]
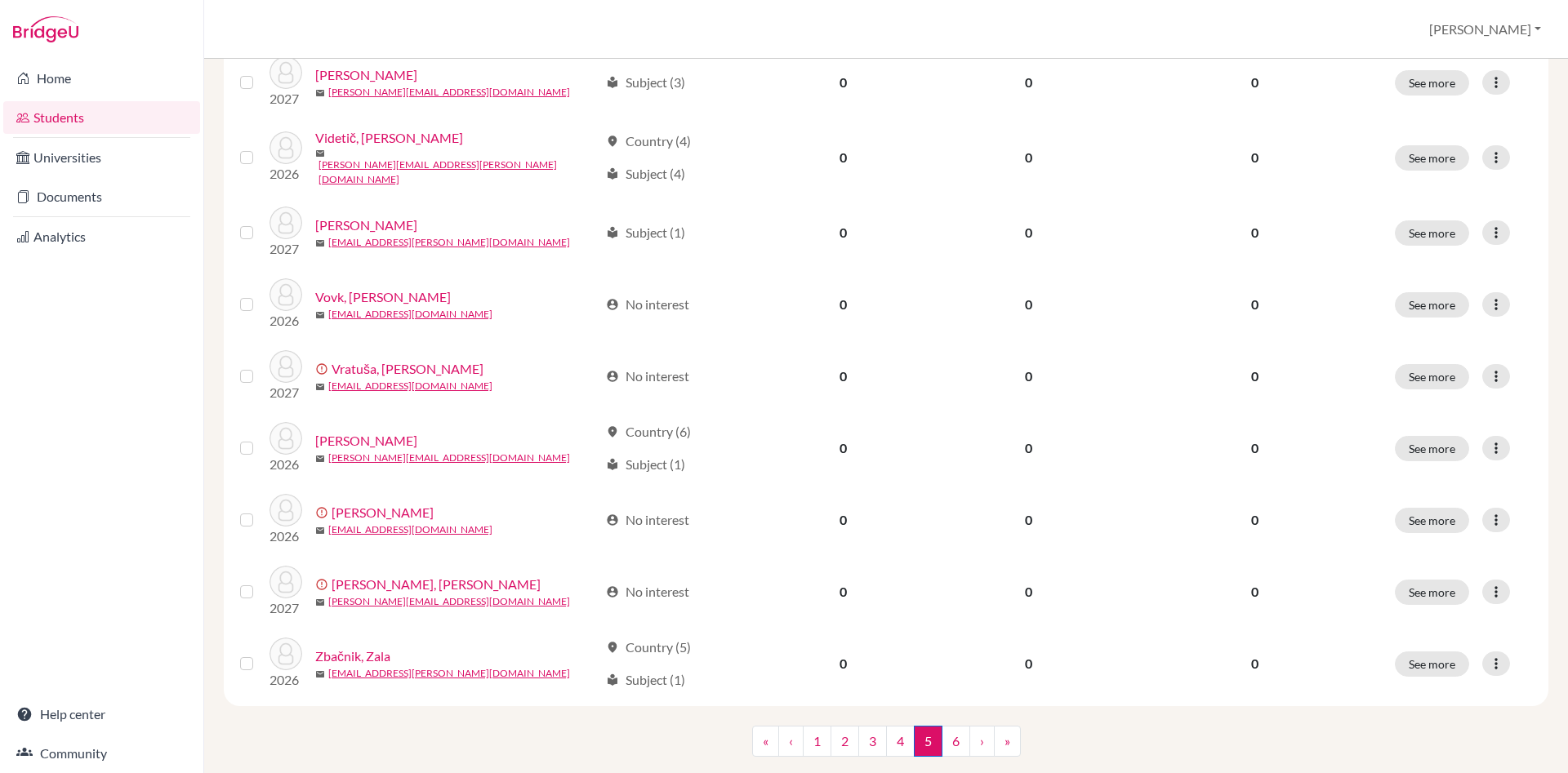
scroll to position [1095, 0]
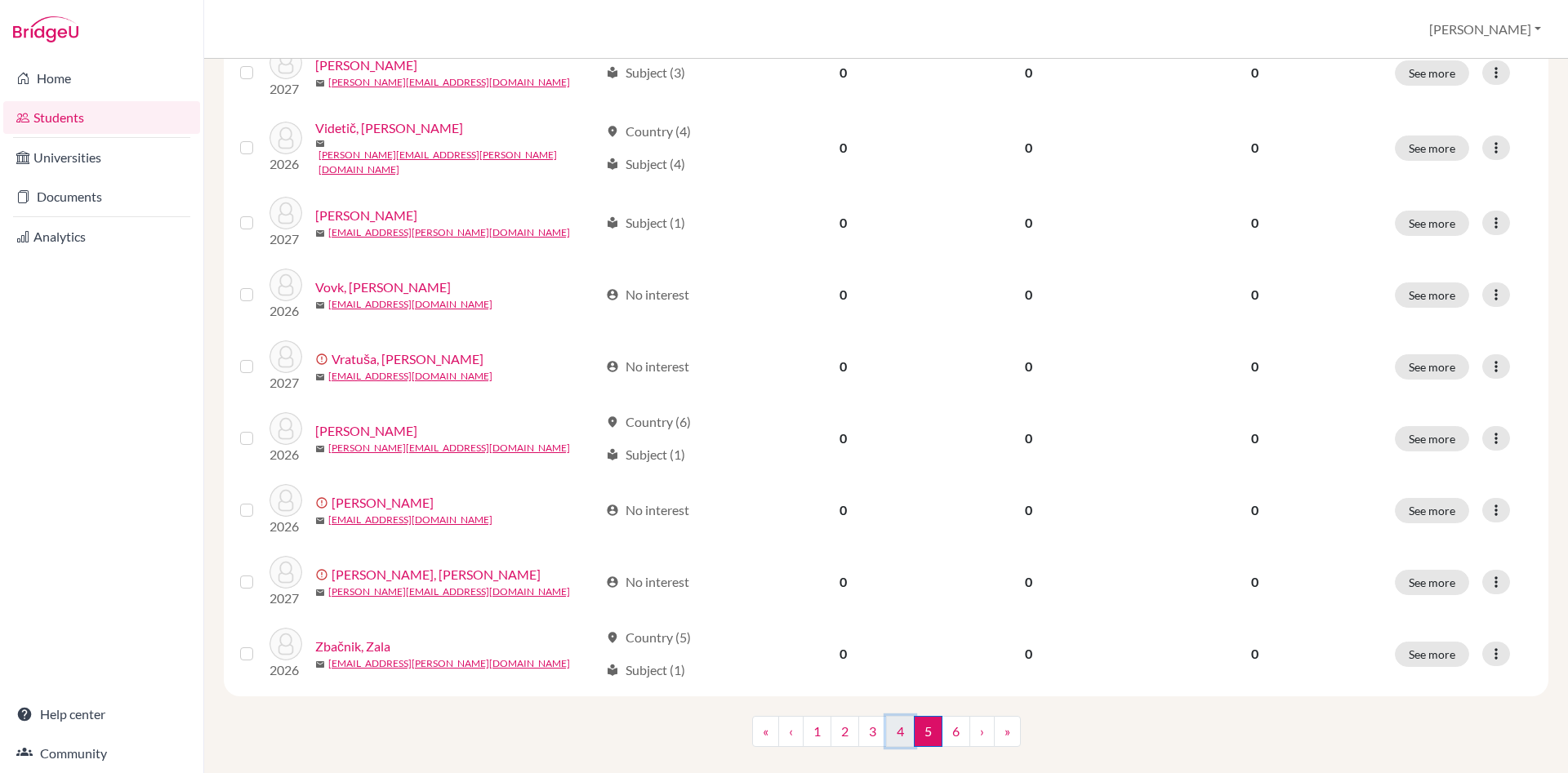
click at [906, 716] on link "4" at bounding box center [900, 732] width 29 height 31
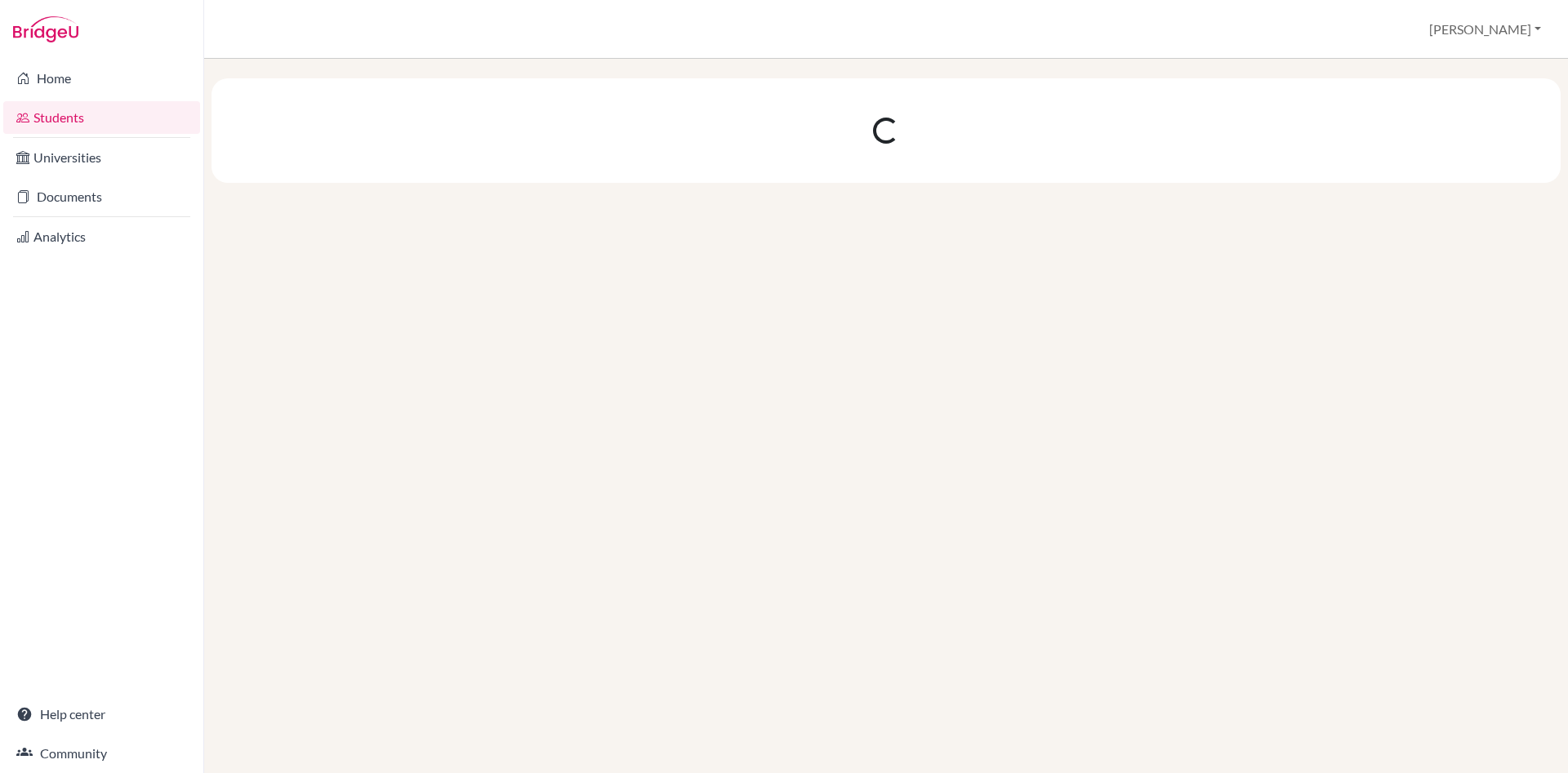
scroll to position [0, 0]
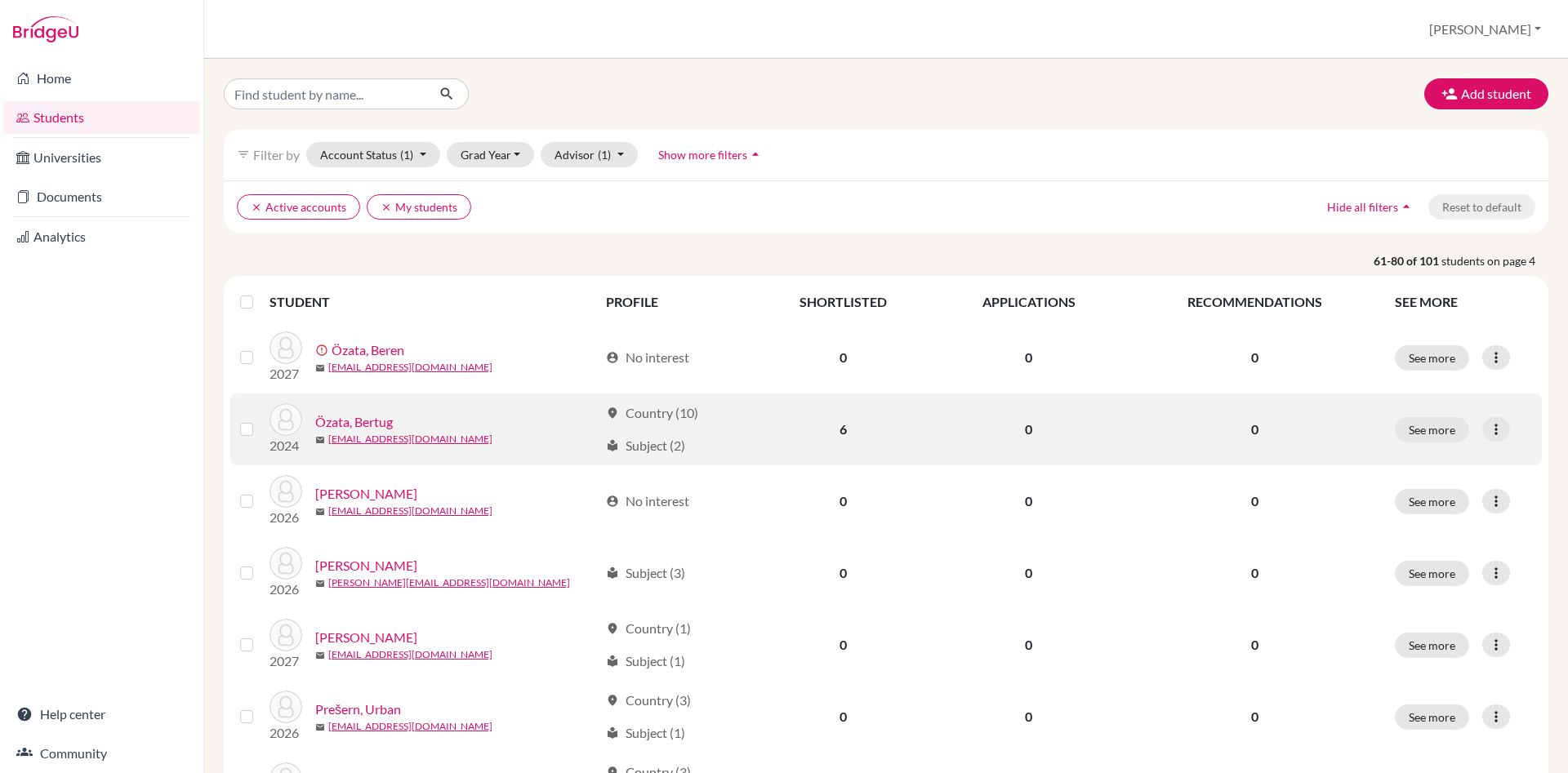
click at [260, 420] on label at bounding box center [260, 420] width 0 height 0
click at [0, 0] on input "checkbox" at bounding box center [0, 0] width 0 height 0
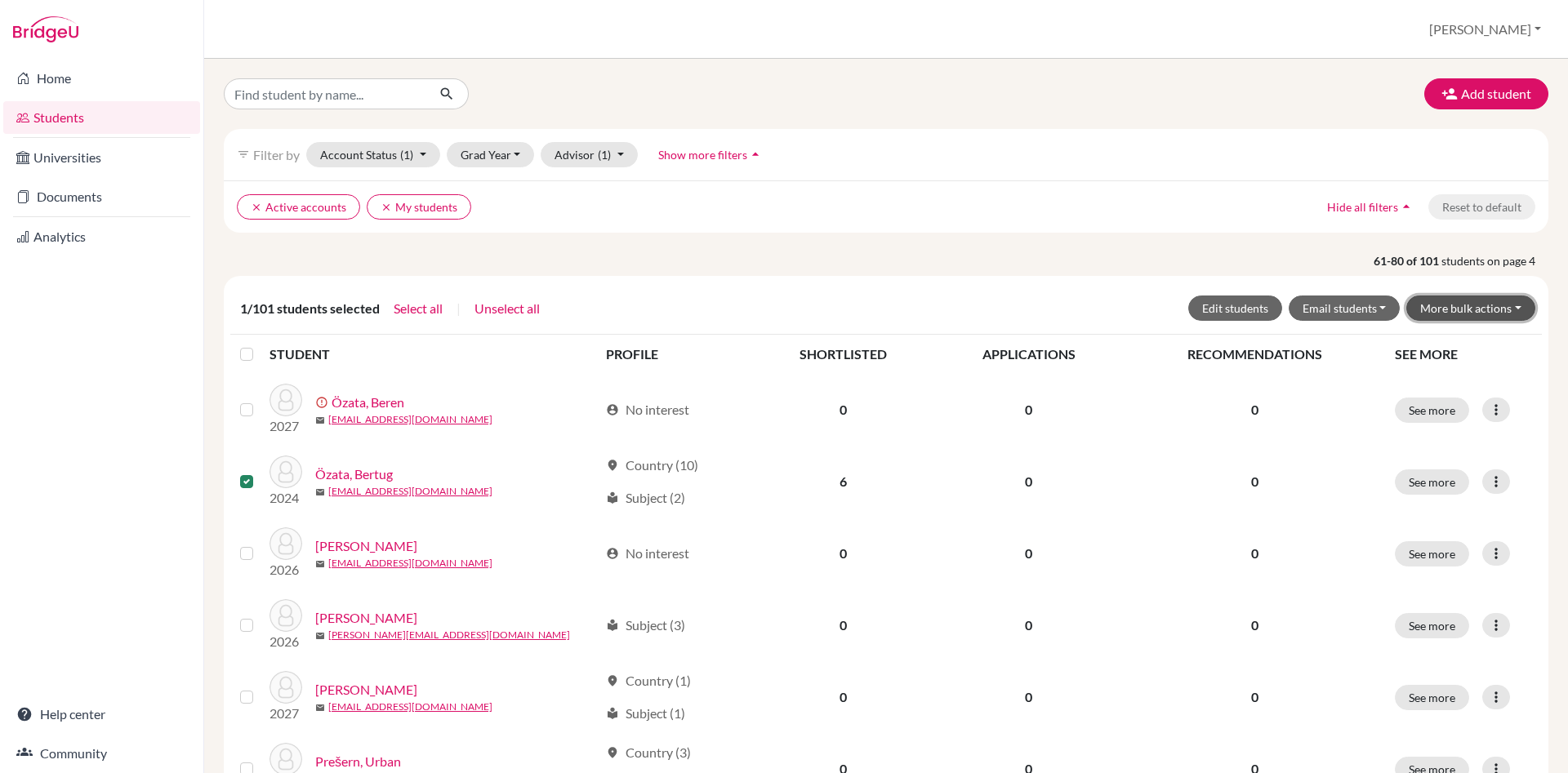
click at [1519, 303] on button "More bulk actions" at bounding box center [1470, 308] width 129 height 25
click at [1470, 346] on button "Archive" at bounding box center [1460, 343] width 147 height 26
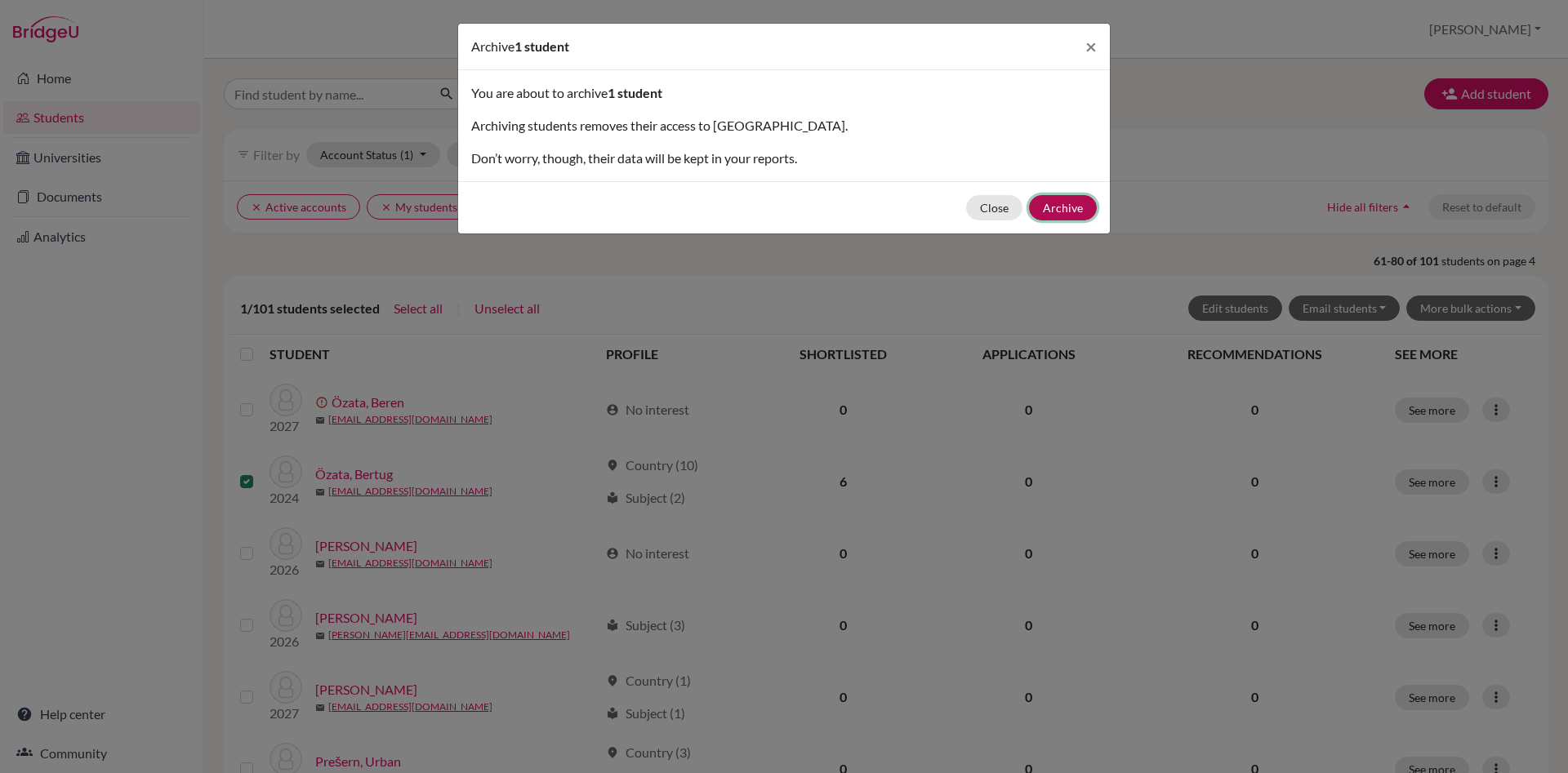
click at [1054, 216] on button "Archive" at bounding box center [1063, 207] width 68 height 25
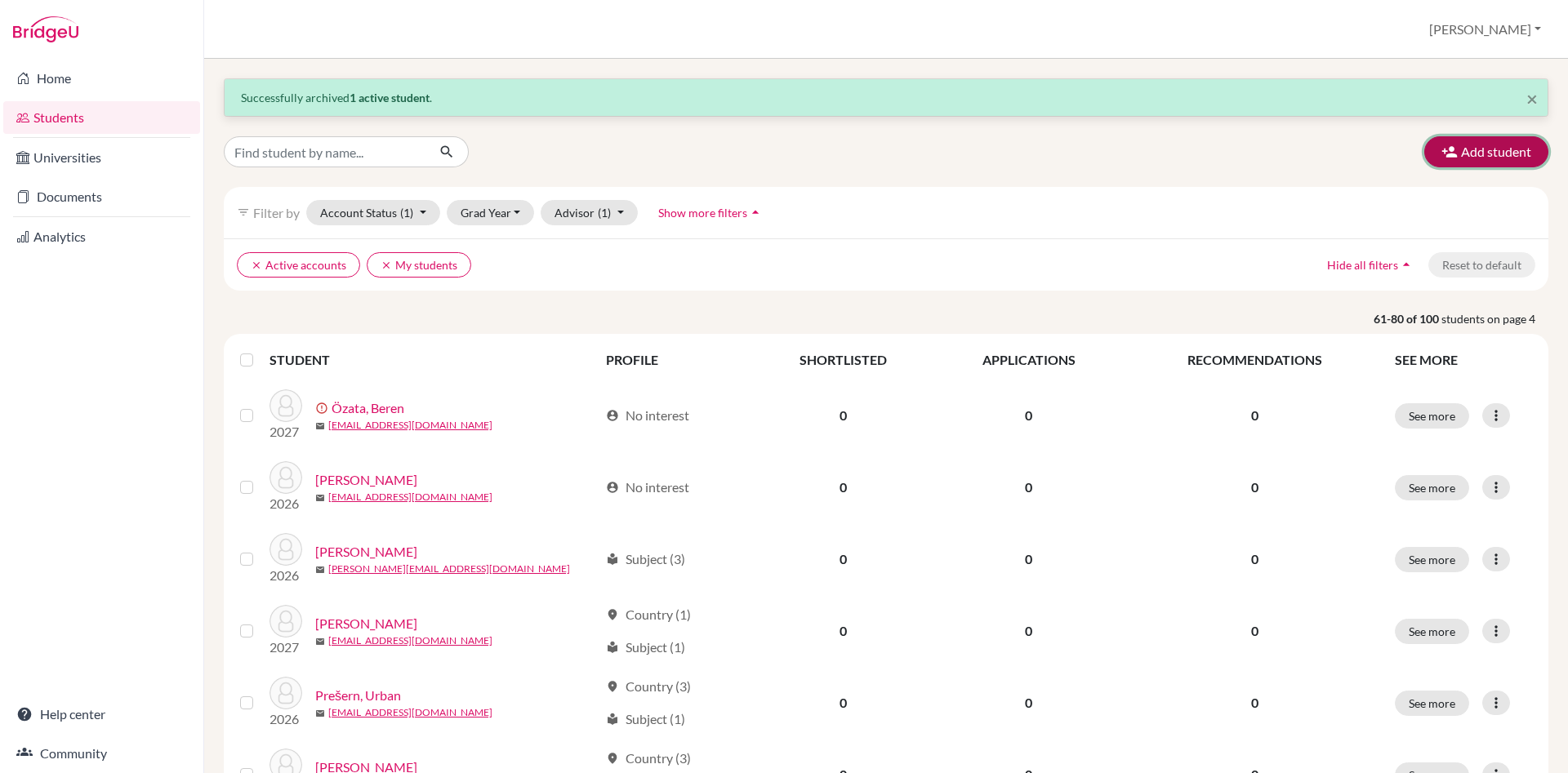
click at [1501, 161] on button "Add student" at bounding box center [1486, 152] width 124 height 31
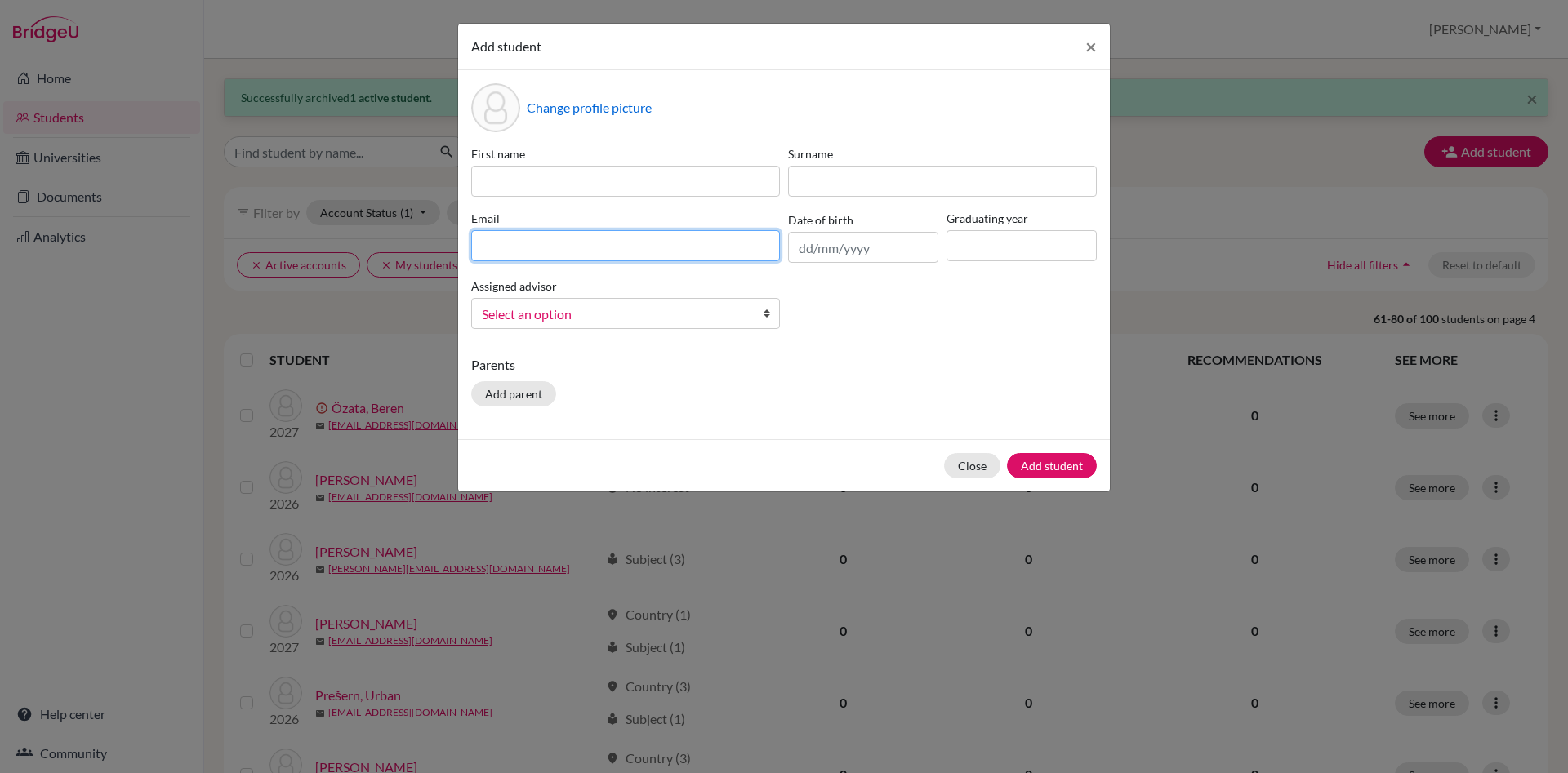
click at [525, 241] on input at bounding box center [625, 246] width 309 height 31
paste input "[PERSON_NAME][EMAIL_ADDRESS][DOMAIN_NAME]"
type input "[PERSON_NAME][EMAIL_ADDRESS][DOMAIN_NAME]"
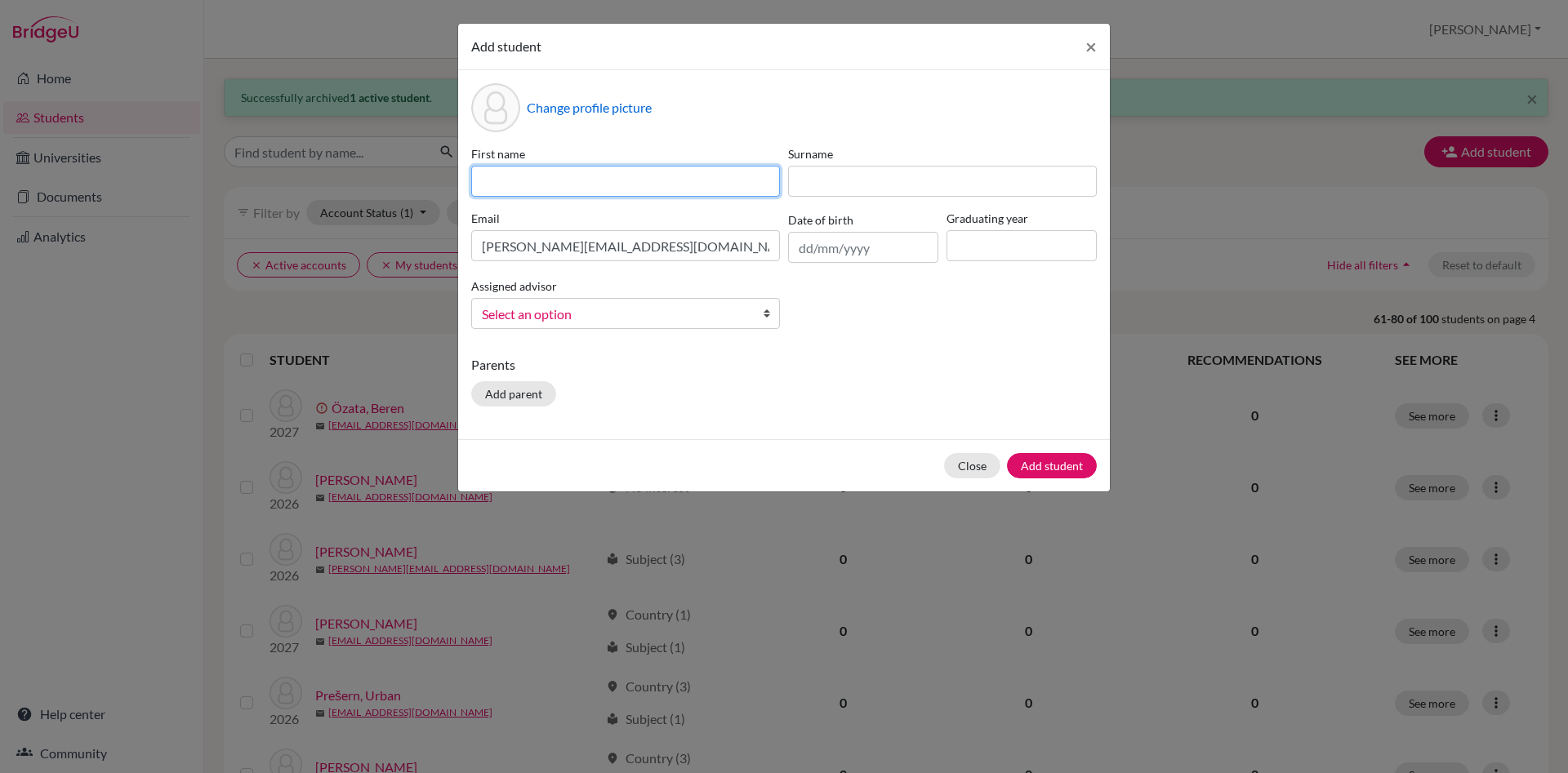
click at [481, 172] on input at bounding box center [625, 182] width 309 height 31
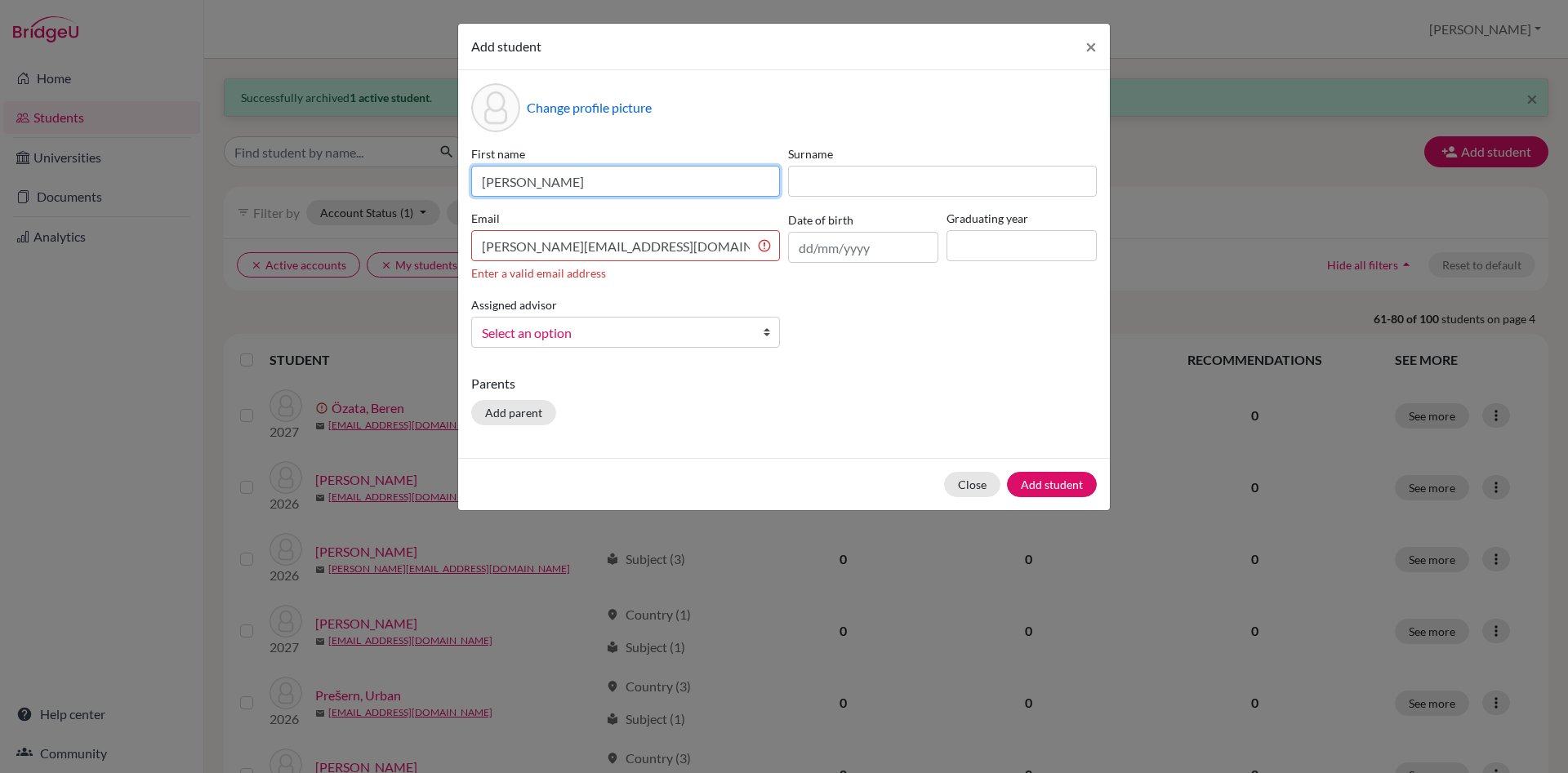
type input "[PERSON_NAME]"
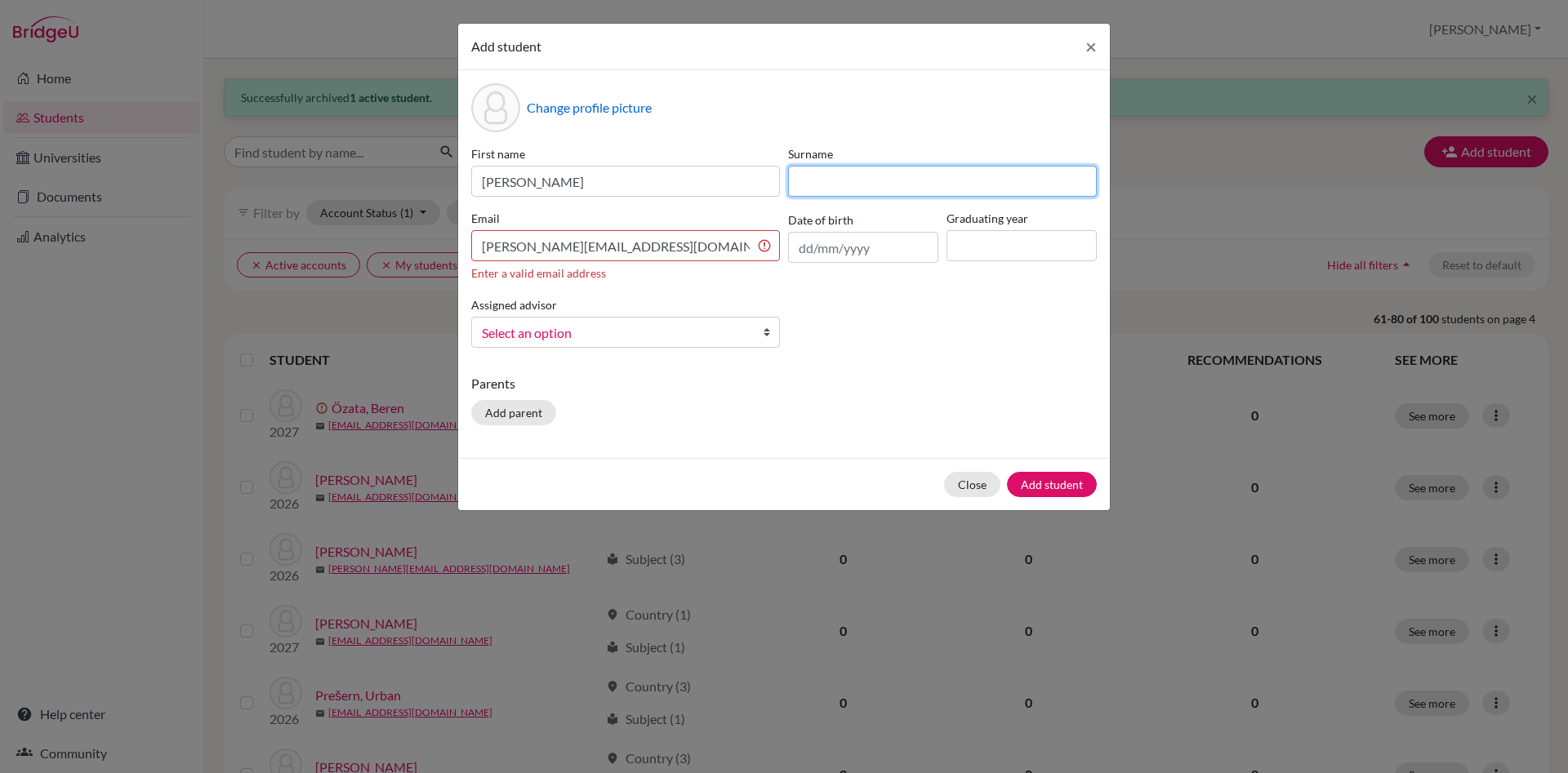
click at [816, 176] on input at bounding box center [942, 182] width 309 height 31
type input "Stetiukha"
click at [972, 247] on input at bounding box center [1021, 246] width 150 height 31
type input "2027"
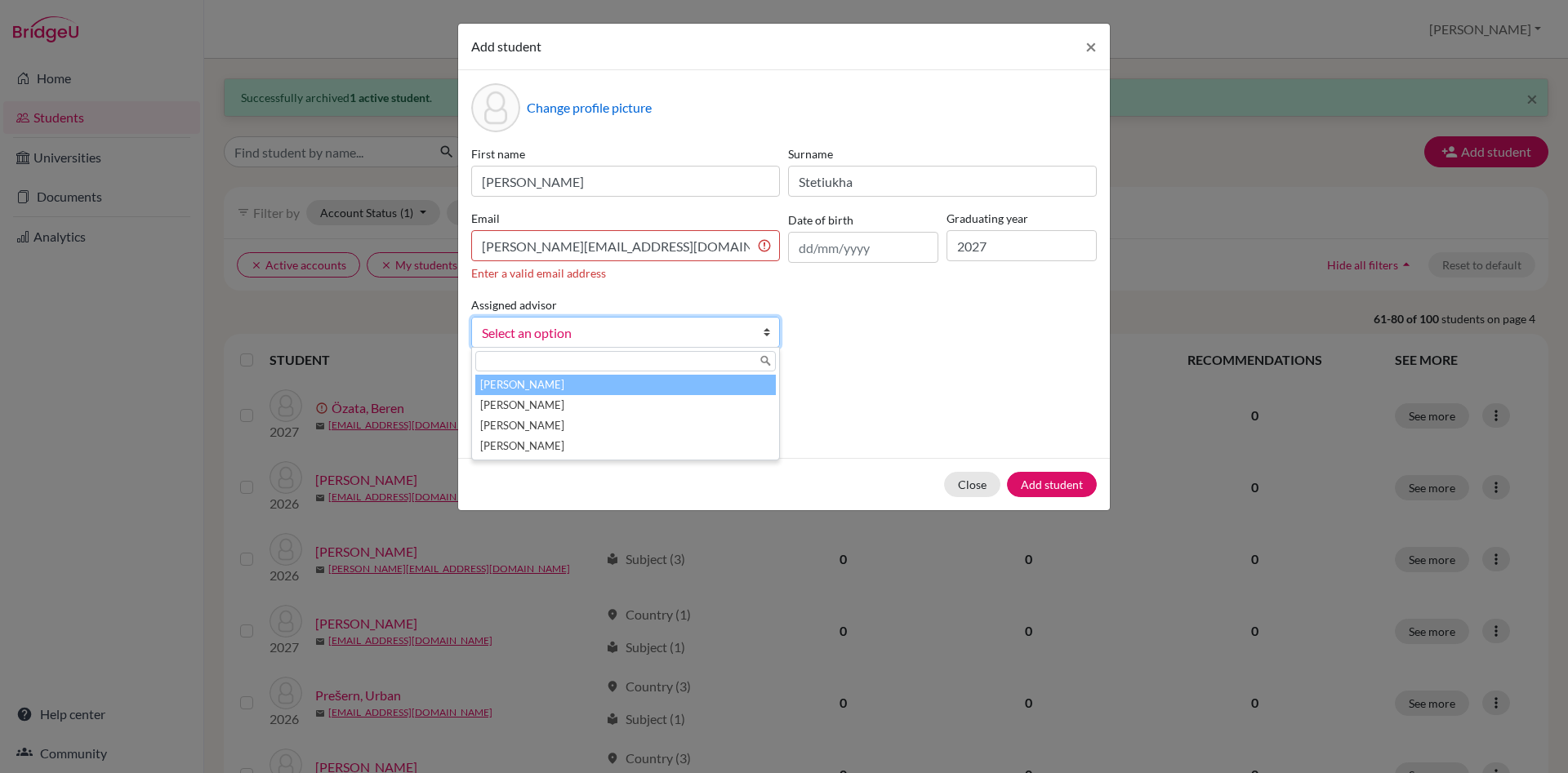
click at [771, 329] on b at bounding box center [771, 333] width 17 height 29
click at [595, 387] on li "[PERSON_NAME]" at bounding box center [626, 385] width 300 height 20
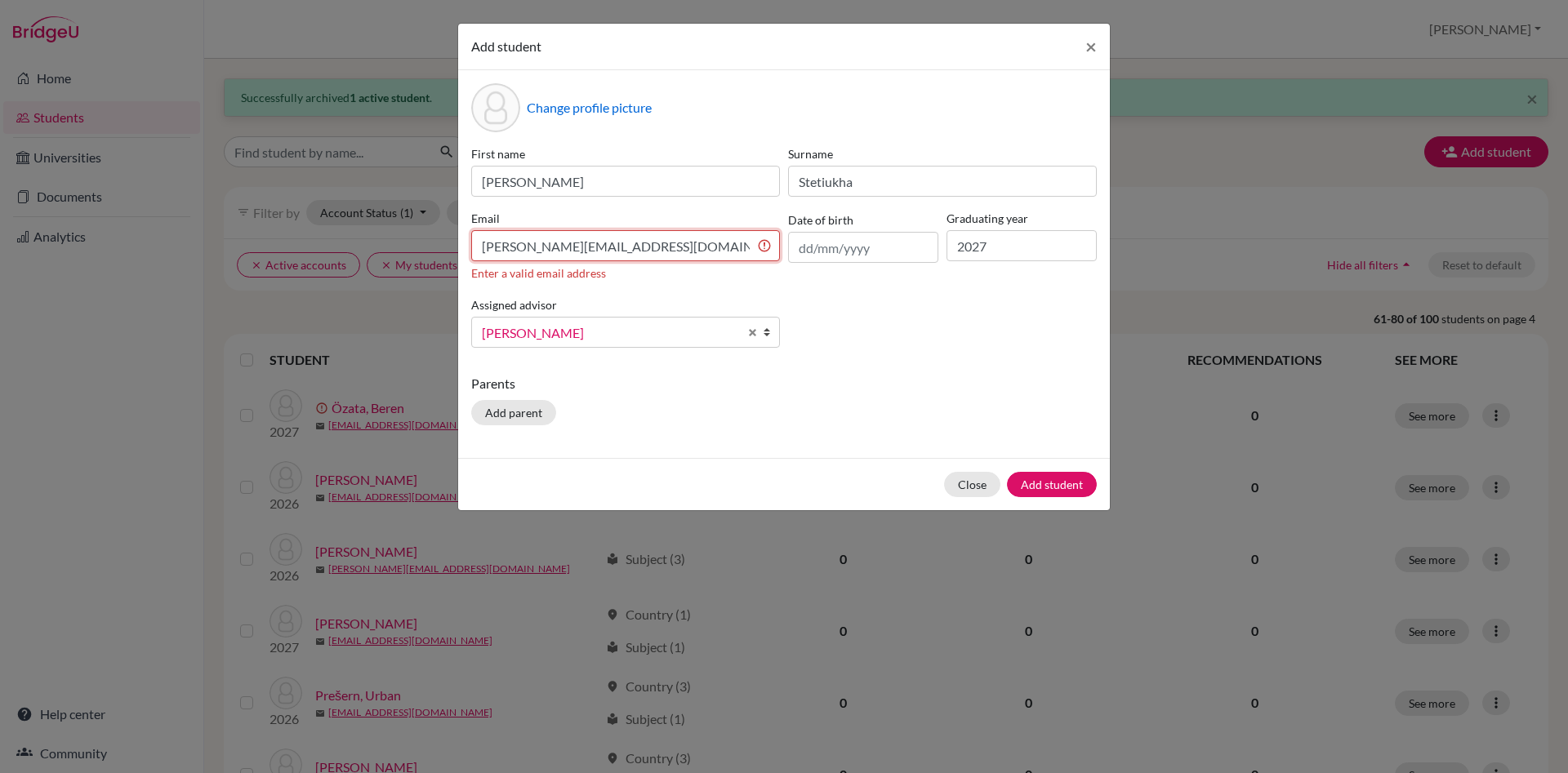
click at [708, 249] on input "[PERSON_NAME][EMAIL_ADDRESS][DOMAIN_NAME]" at bounding box center [625, 246] width 309 height 31
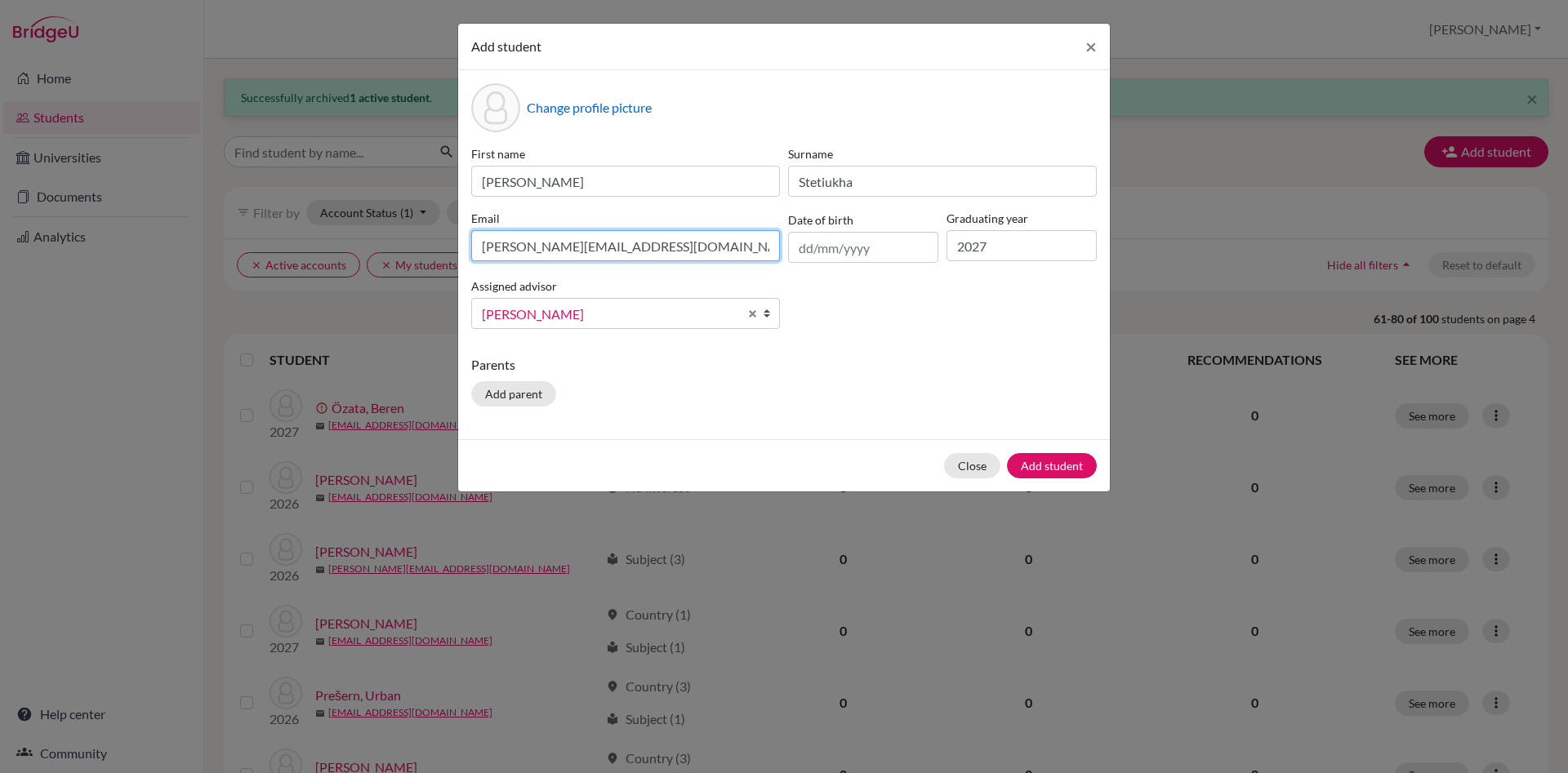
click at [485, 247] on input "[PERSON_NAME][EMAIL_ADDRESS][DOMAIN_NAME]" at bounding box center [625, 246] width 309 height 31
type input "[PERSON_NAME][EMAIL_ADDRESS][DOMAIN_NAME]"
click at [1066, 466] on button "Add student" at bounding box center [1051, 465] width 89 height 25
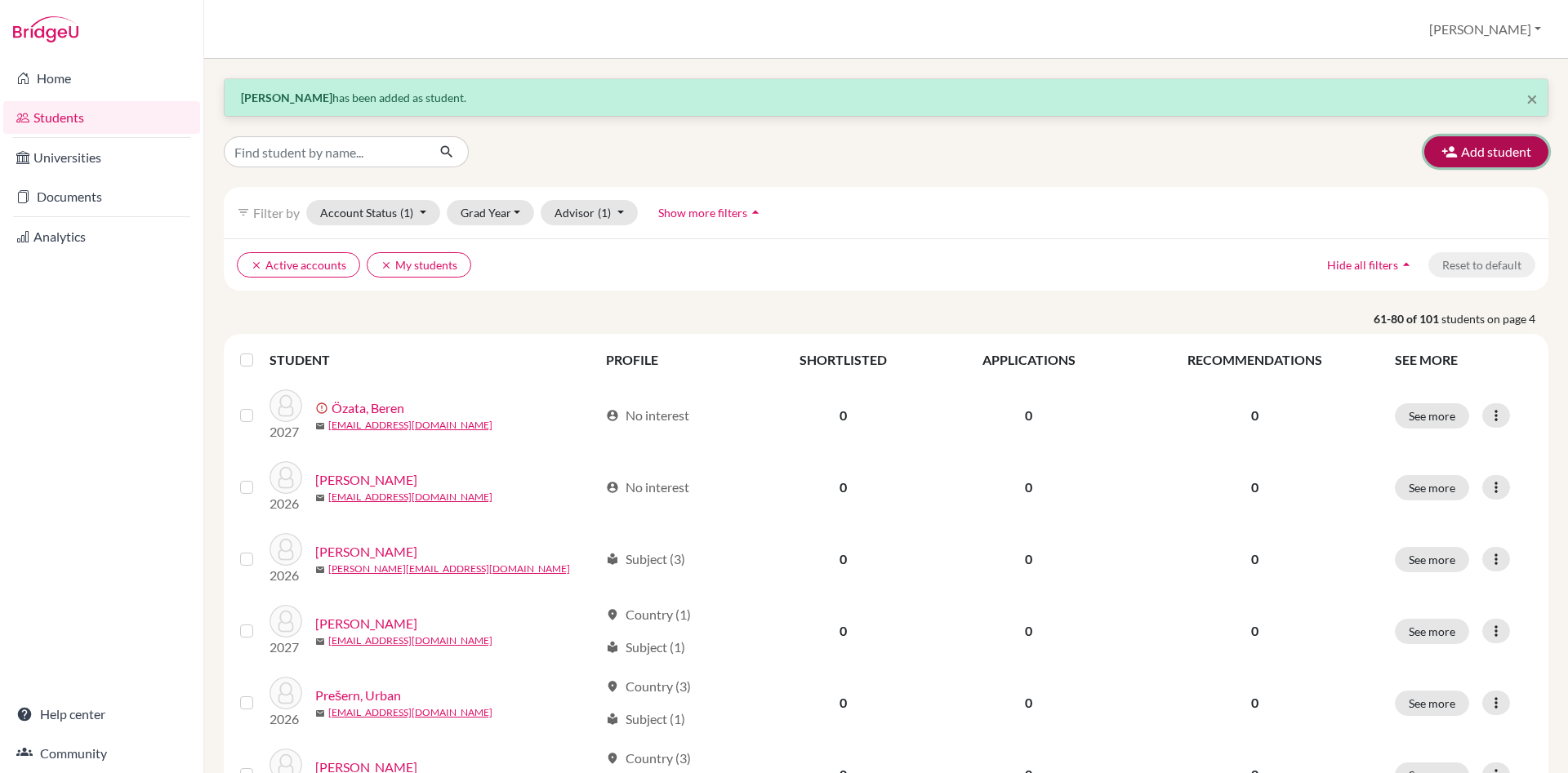
click at [1515, 153] on button "Add student" at bounding box center [1486, 152] width 124 height 31
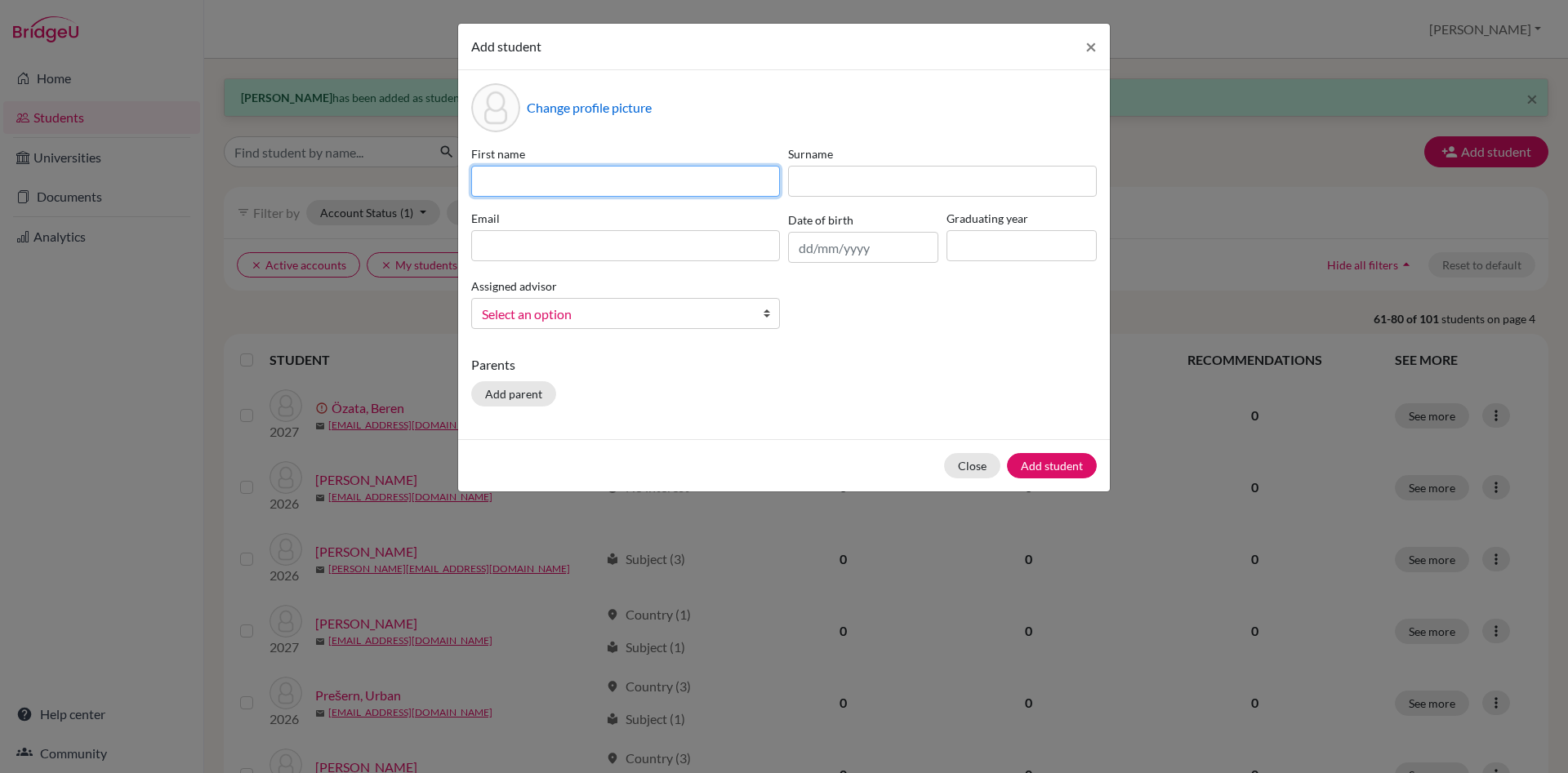
click at [524, 184] on input at bounding box center [625, 182] width 309 height 31
type input "Mia"
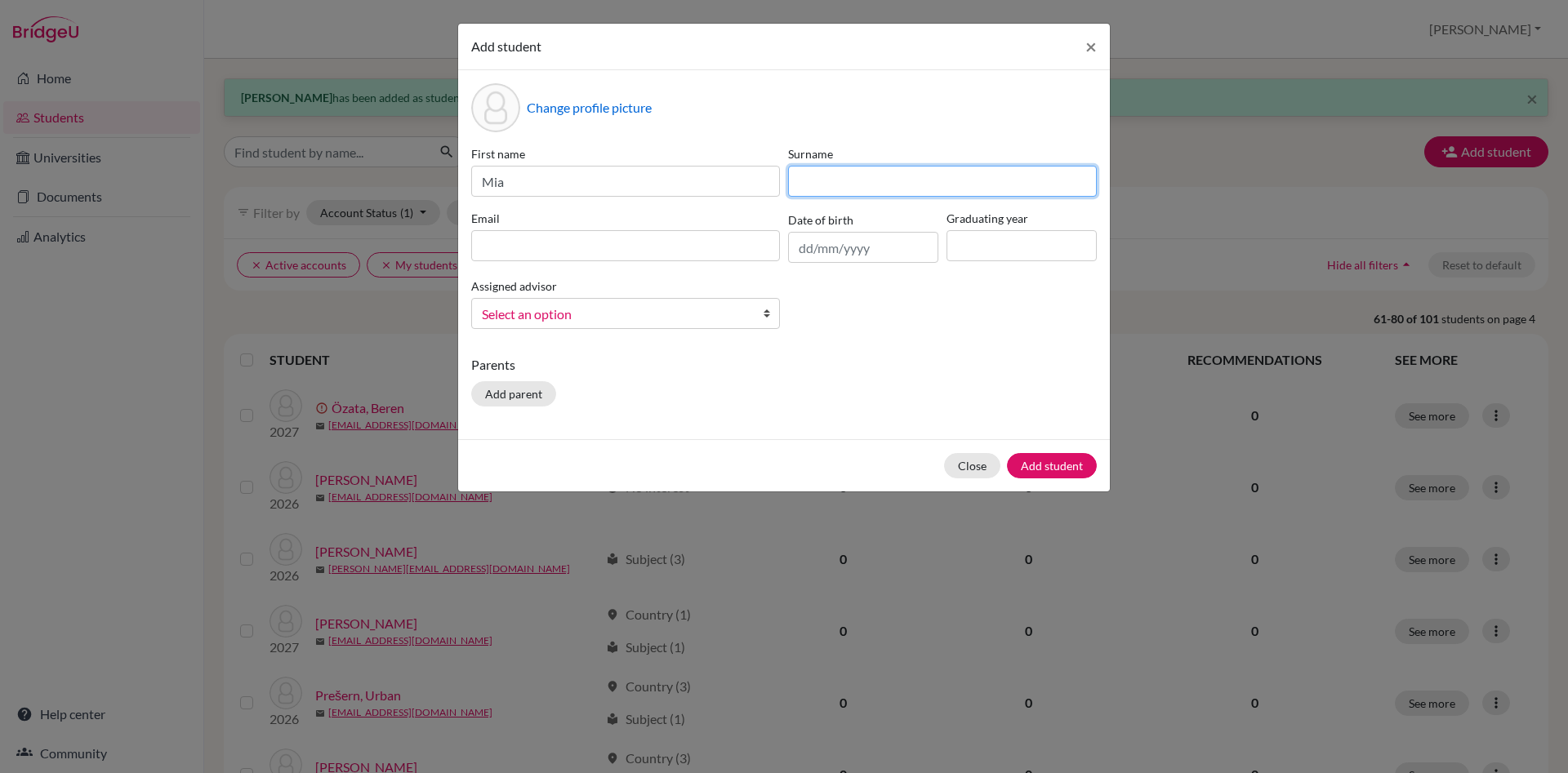
click at [830, 176] on input at bounding box center [942, 182] width 309 height 31
type input "[PERSON_NAME]"
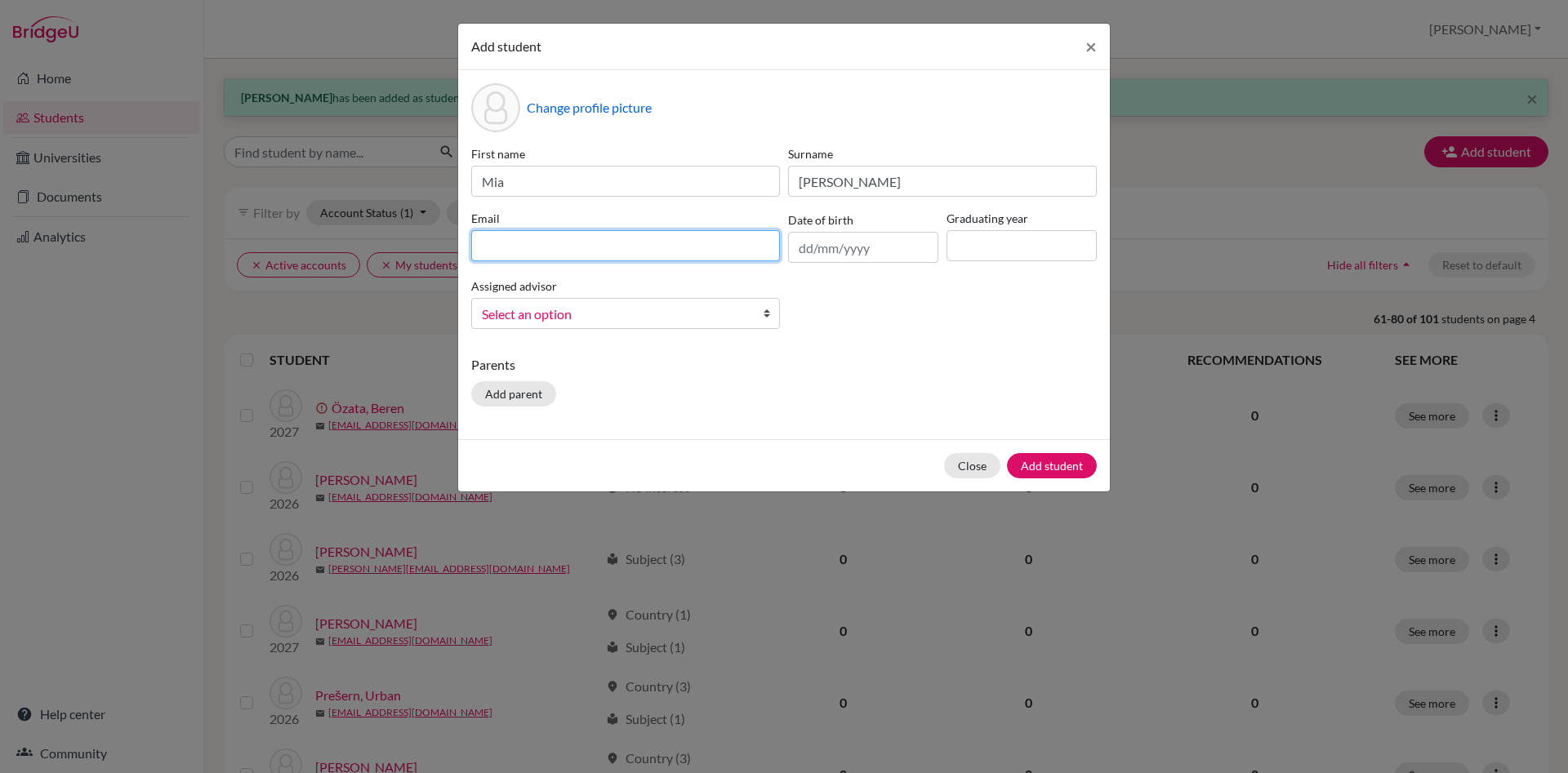
click at [525, 240] on input at bounding box center [625, 246] width 309 height 31
paste input "[EMAIL_ADDRESS][PERSON_NAME][DOMAIN_NAME]"
type input "[EMAIL_ADDRESS][PERSON_NAME][DOMAIN_NAME]"
click at [971, 240] on input at bounding box center [1021, 246] width 150 height 31
type input "2027"
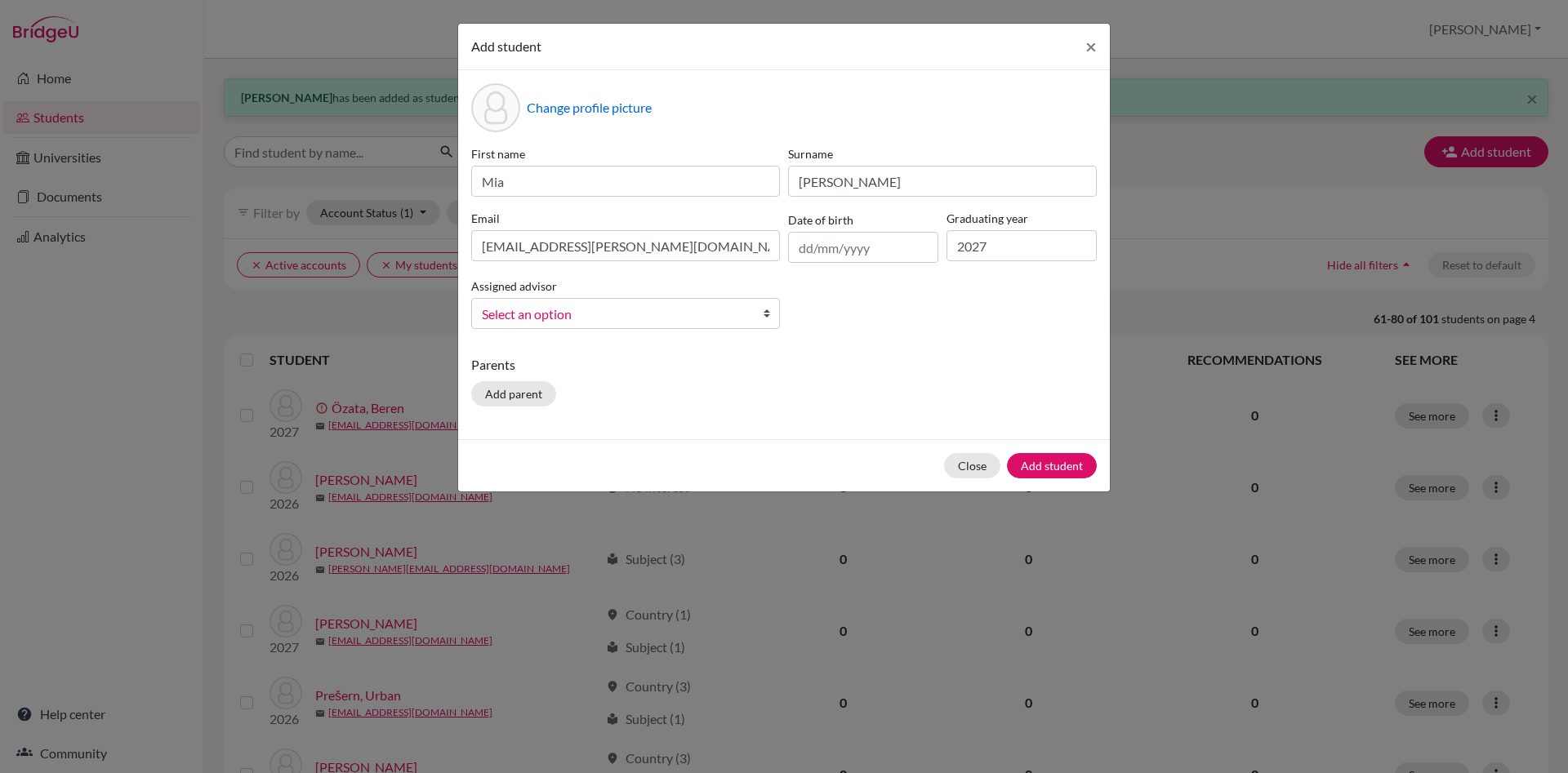
click at [767, 310] on b at bounding box center [771, 313] width 17 height 29
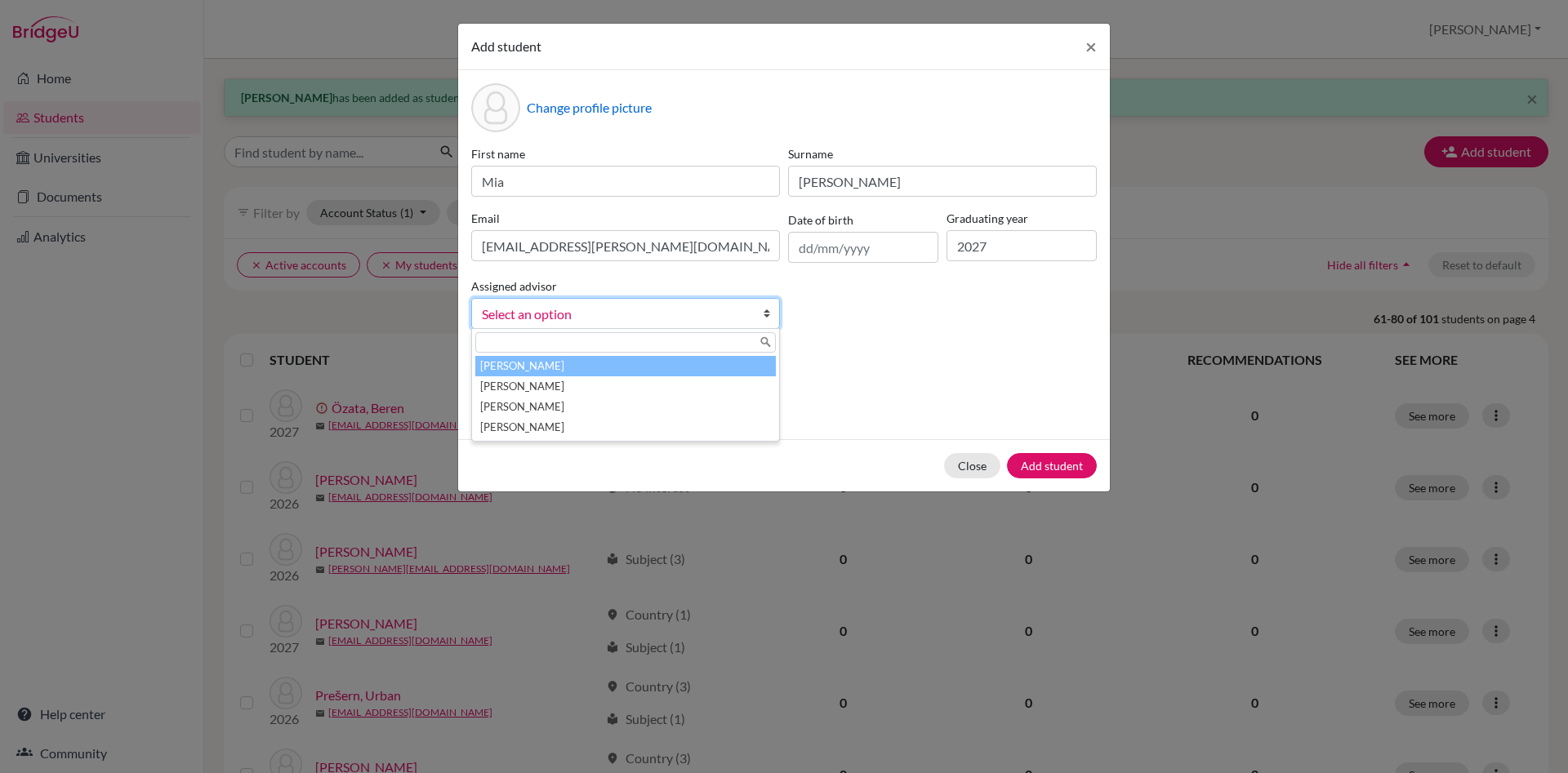
click at [735, 362] on li "[PERSON_NAME]" at bounding box center [626, 366] width 300 height 20
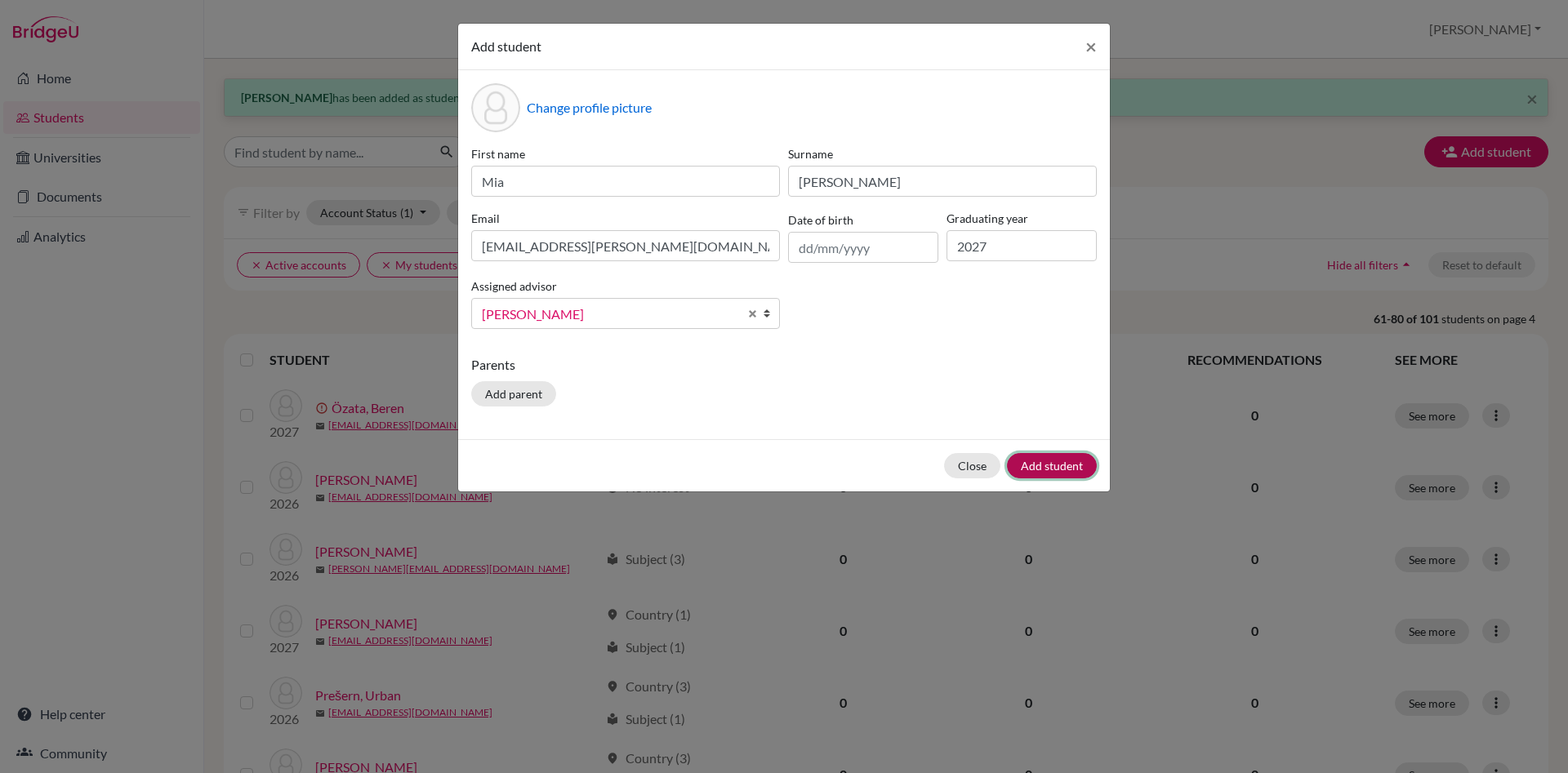
click at [1080, 470] on button "Add student" at bounding box center [1051, 465] width 89 height 25
